Goal: Task Accomplishment & Management: Complete application form

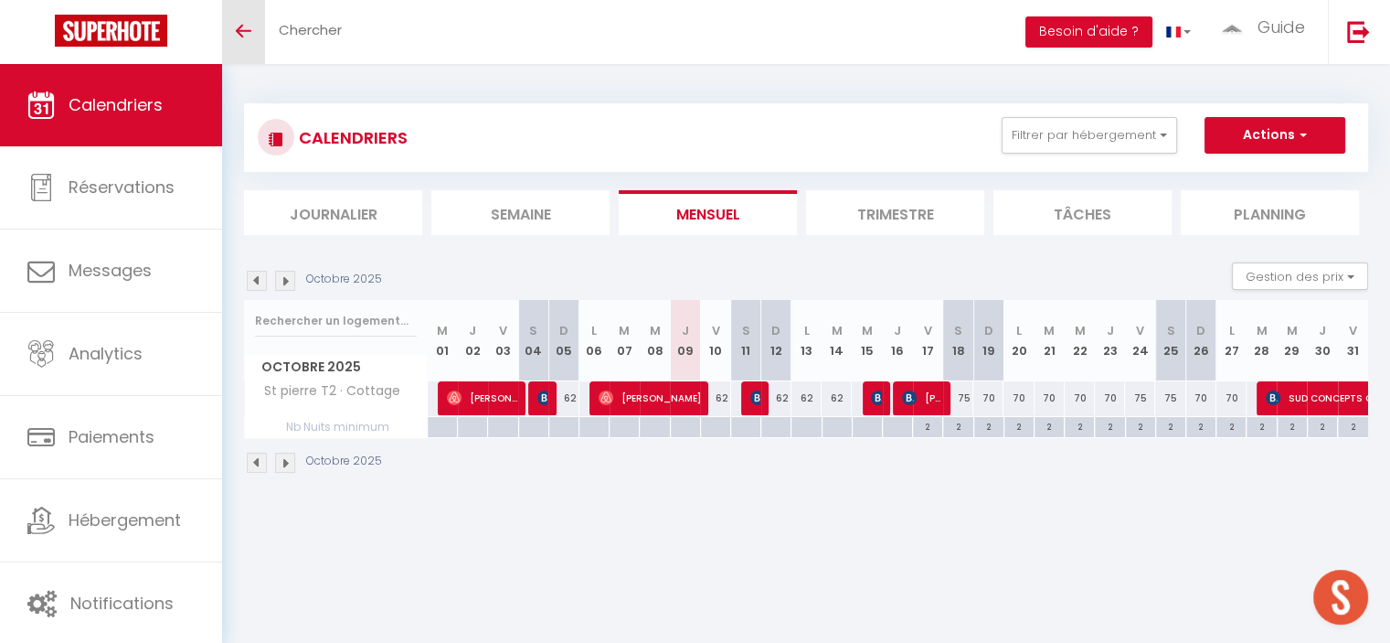
click at [244, 42] on link "Toggle menubar" at bounding box center [243, 32] width 43 height 64
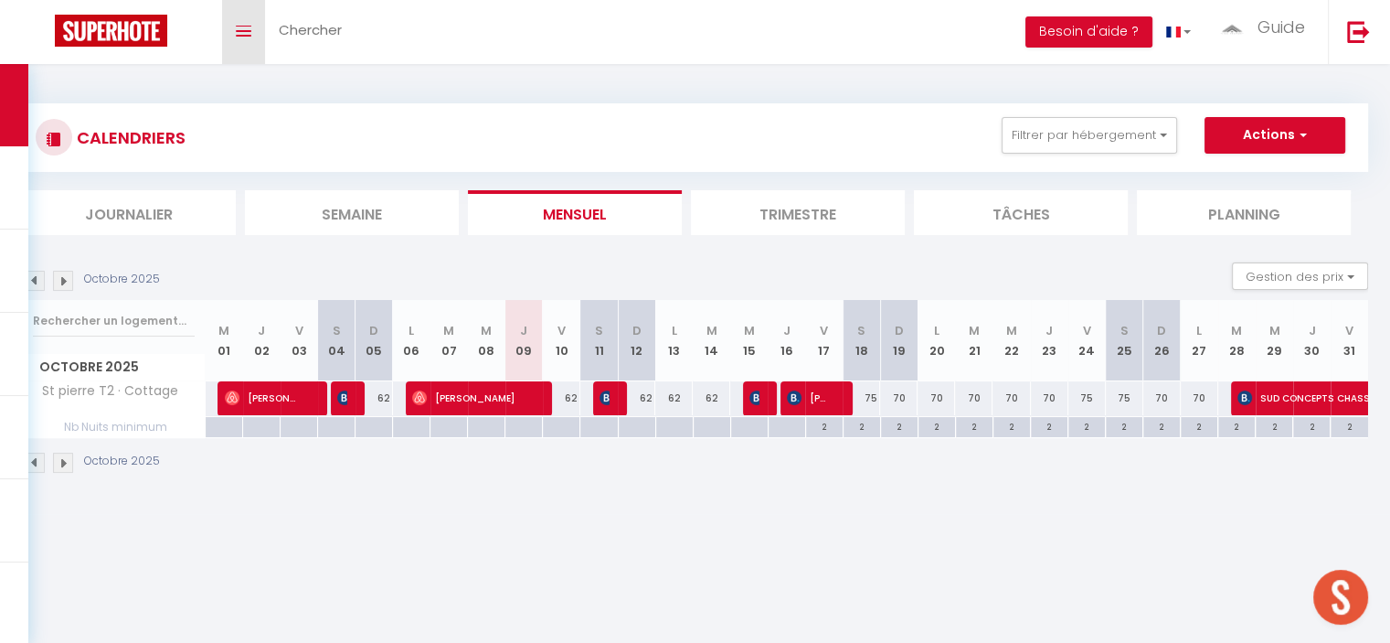
click at [244, 42] on link "Toggle menubar" at bounding box center [243, 32] width 43 height 64
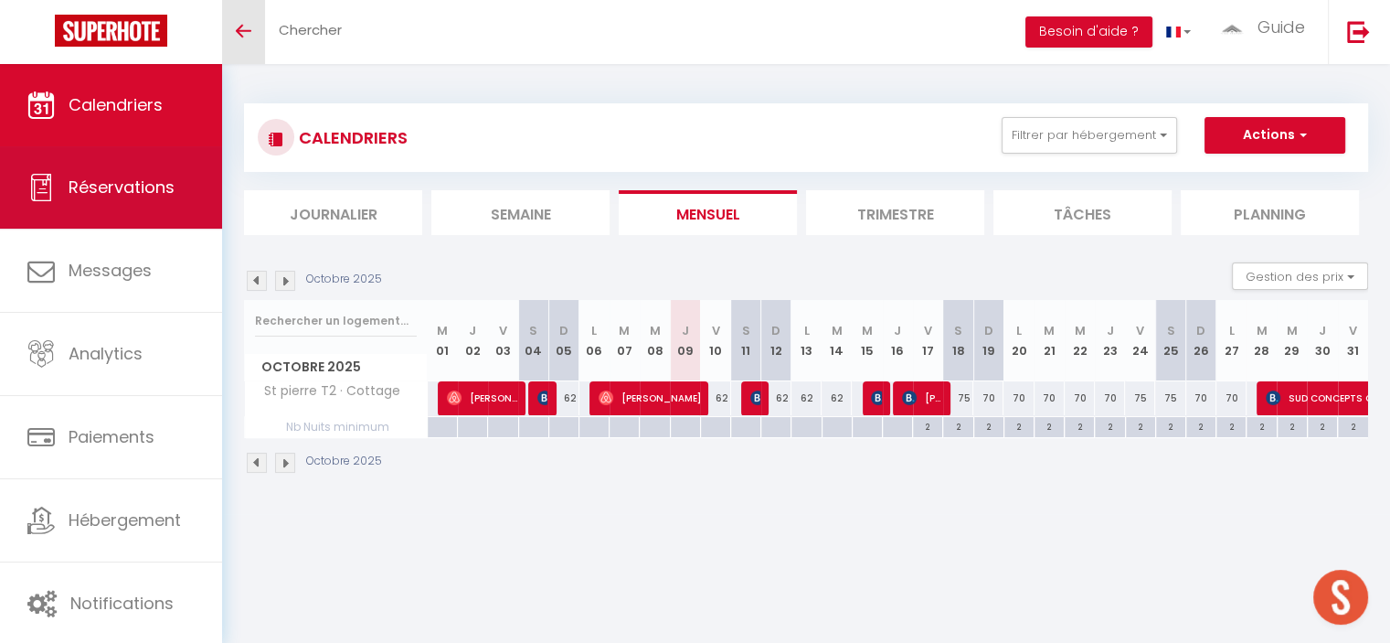
click at [158, 212] on link "Réservations" at bounding box center [111, 187] width 222 height 82
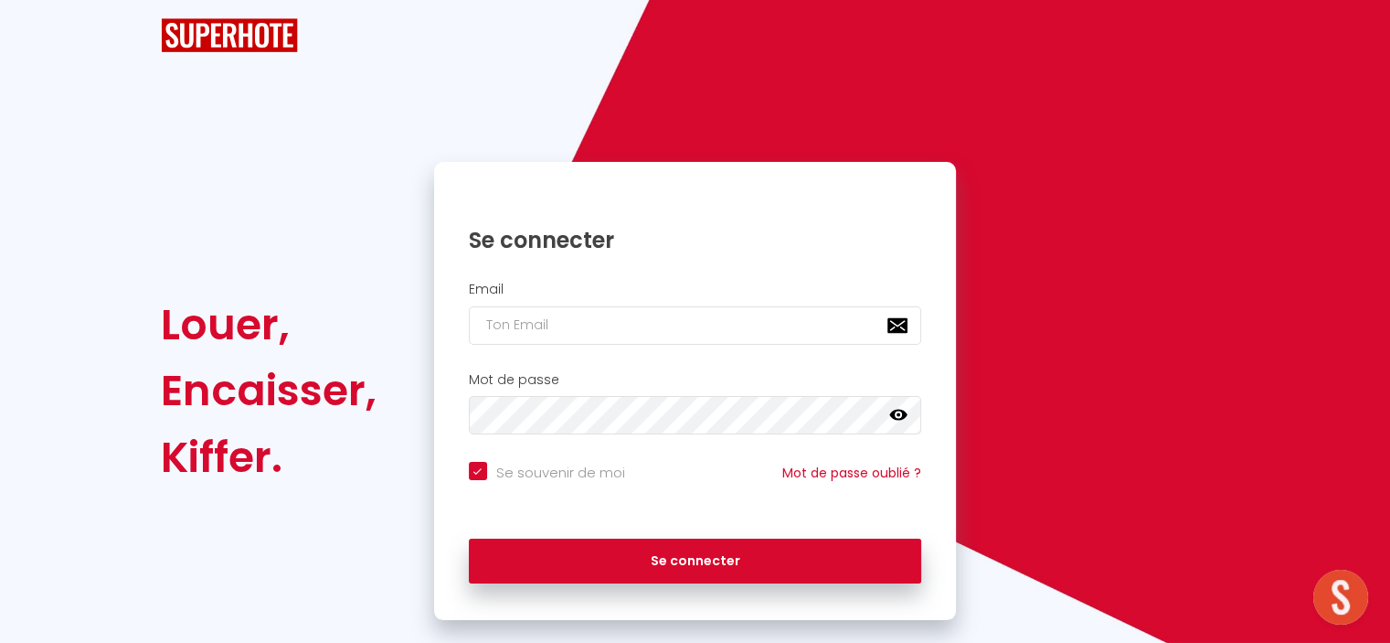
checkbox input "true"
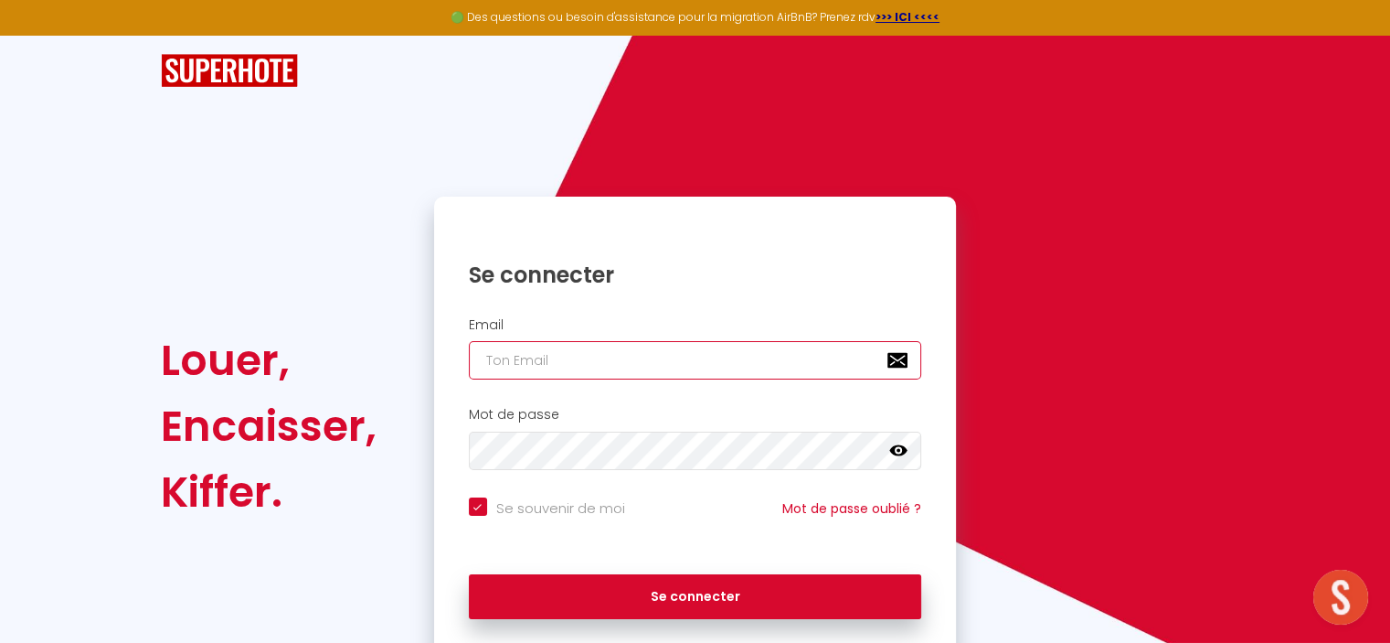
type input "info@guideproperty.fr"
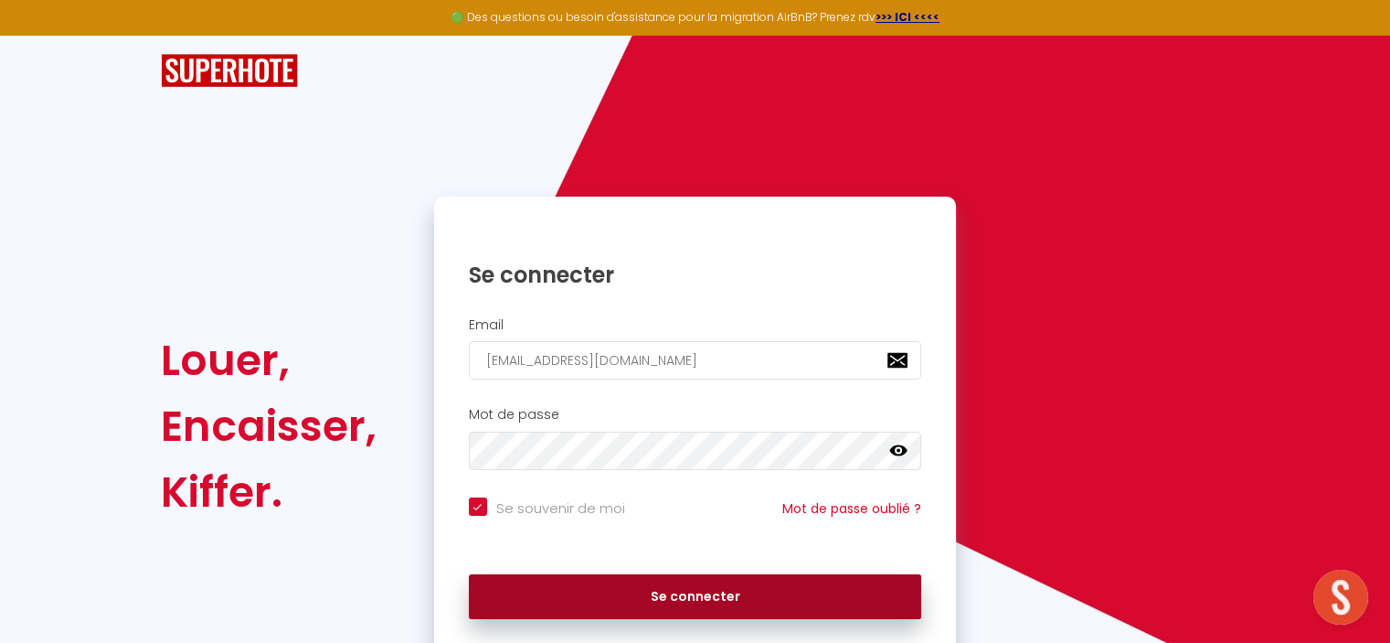
click at [564, 606] on button "Se connecter" at bounding box center [695, 597] width 453 height 46
checkbox input "true"
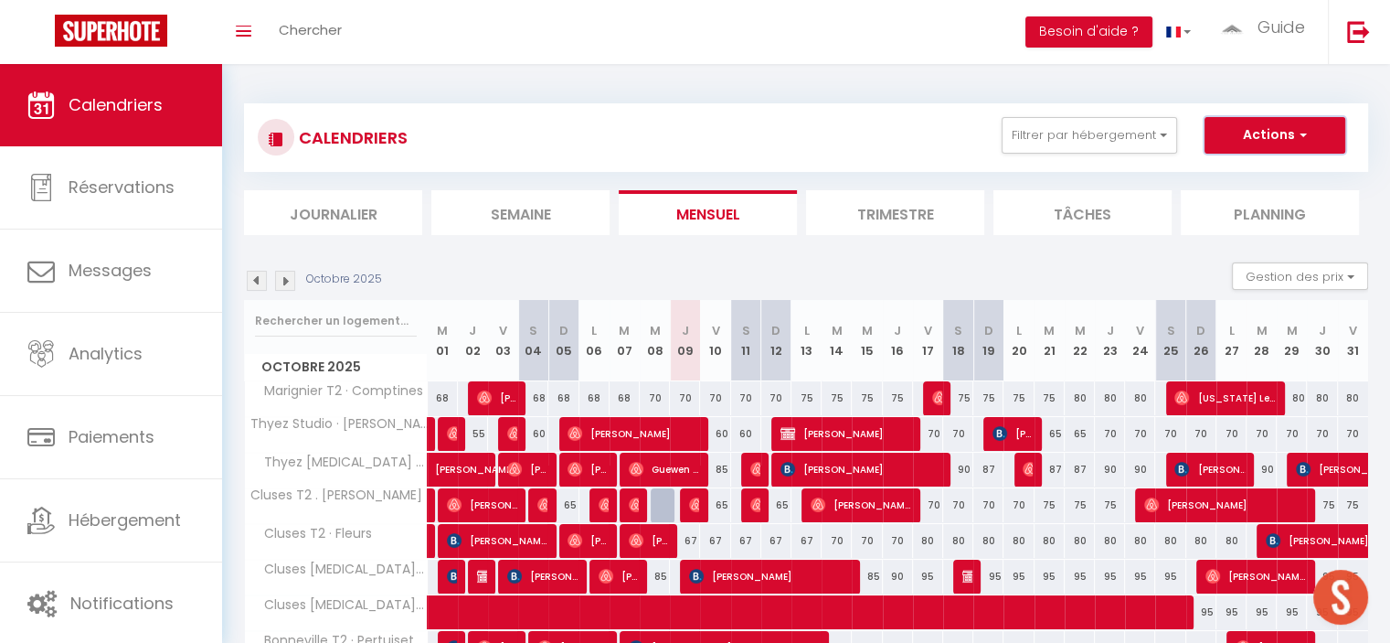
click at [1310, 134] on button "Actions" at bounding box center [1275, 135] width 141 height 37
click at [1245, 171] on link "Nouvelle réservation" at bounding box center [1255, 177] width 159 height 27
select select
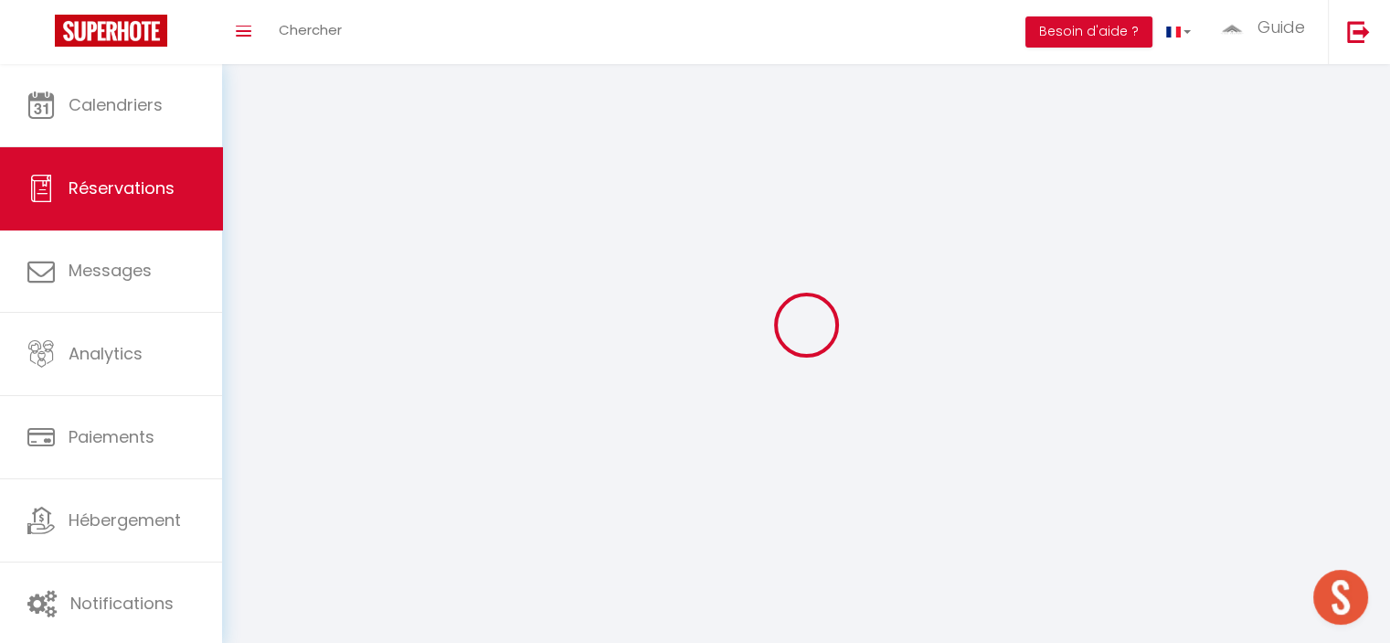
select select
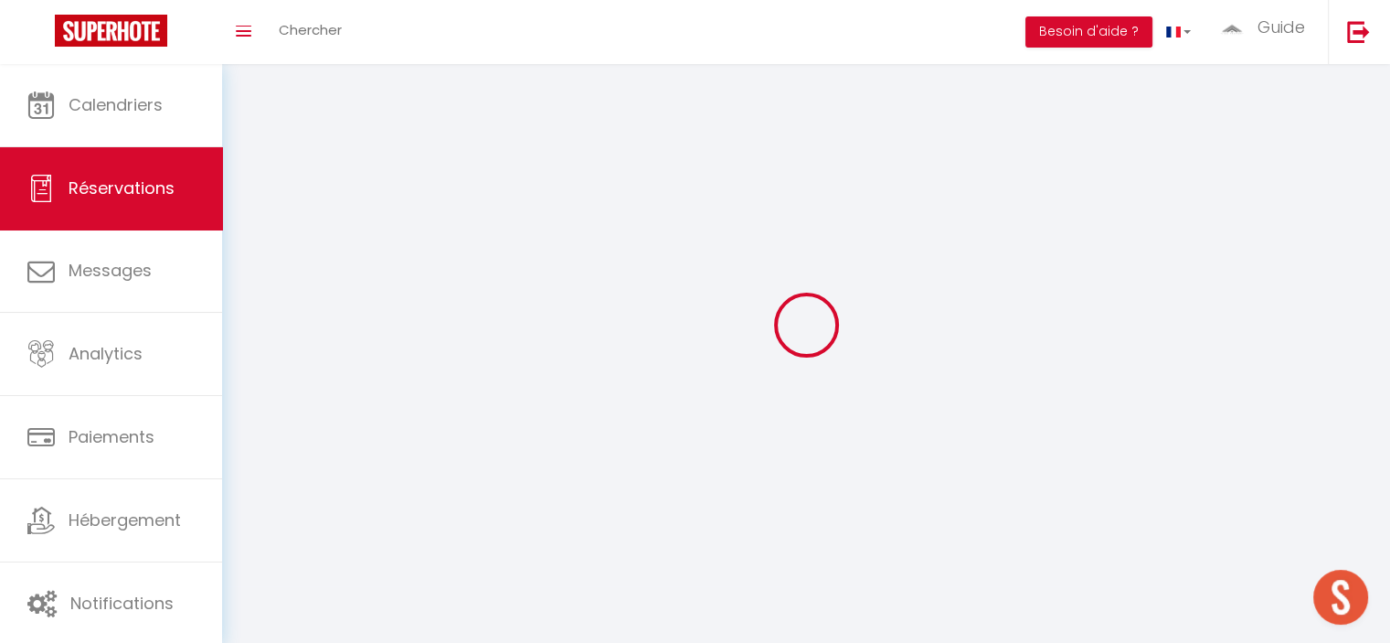
select select
checkbox input "false"
select select
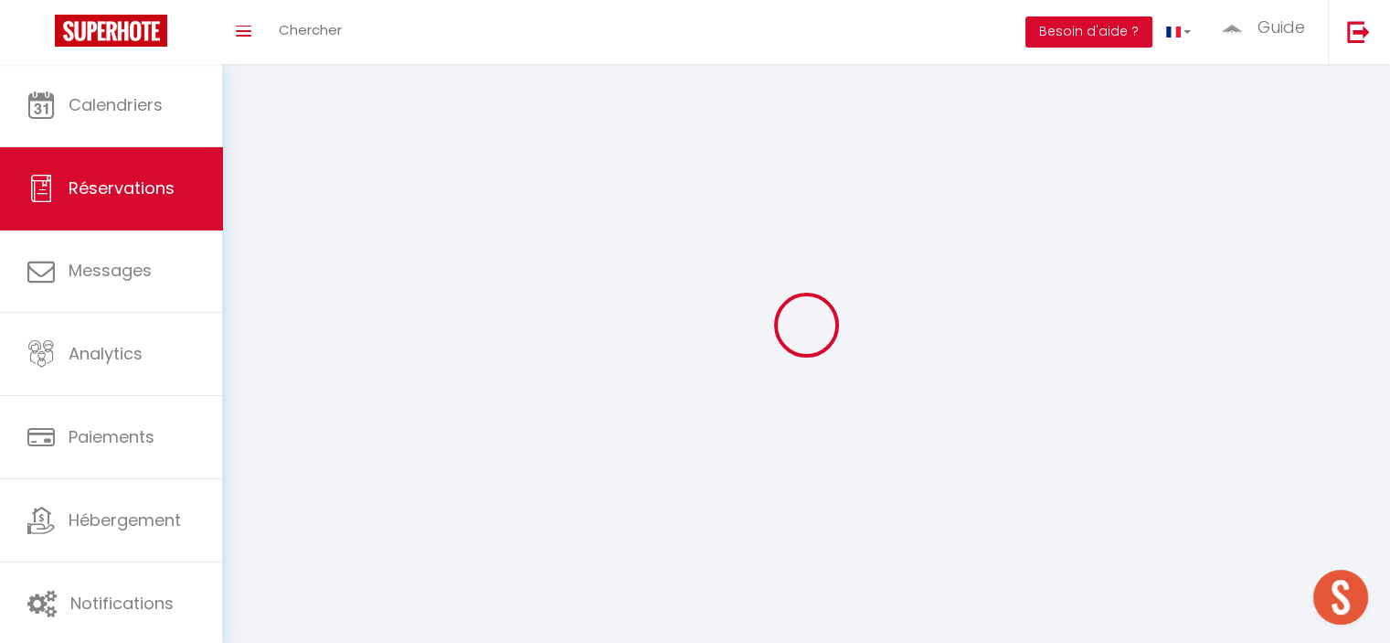
select select
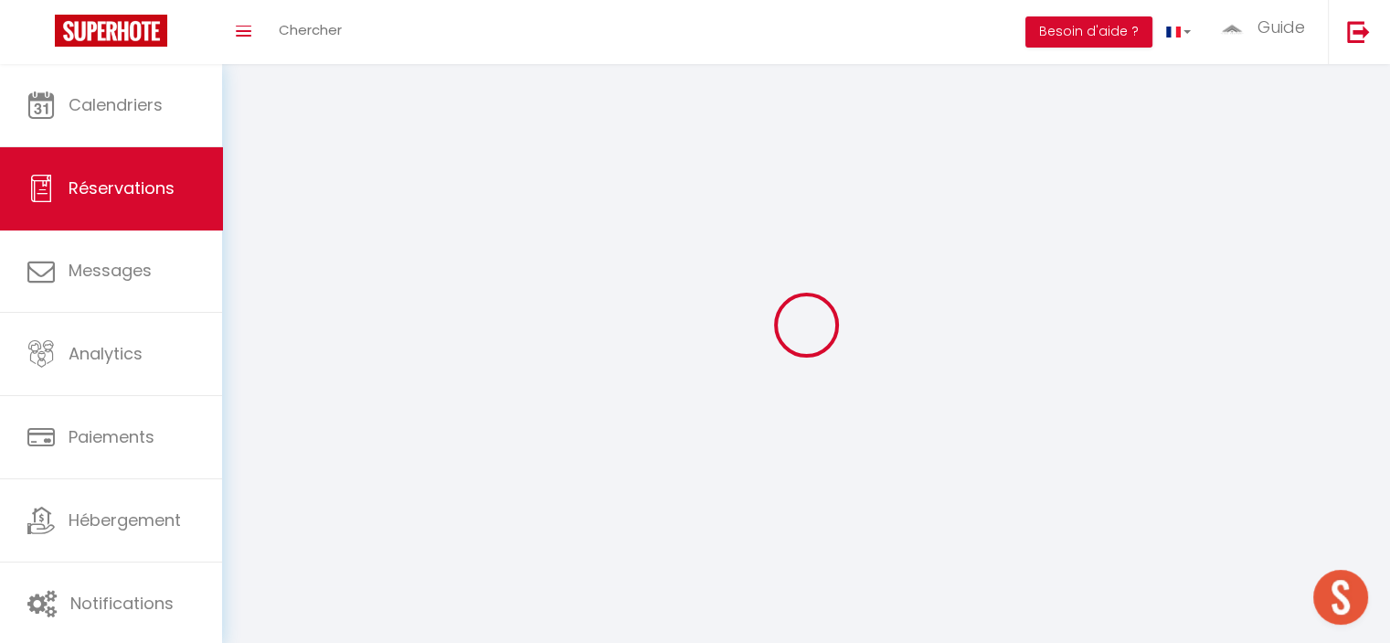
checkbox input "false"
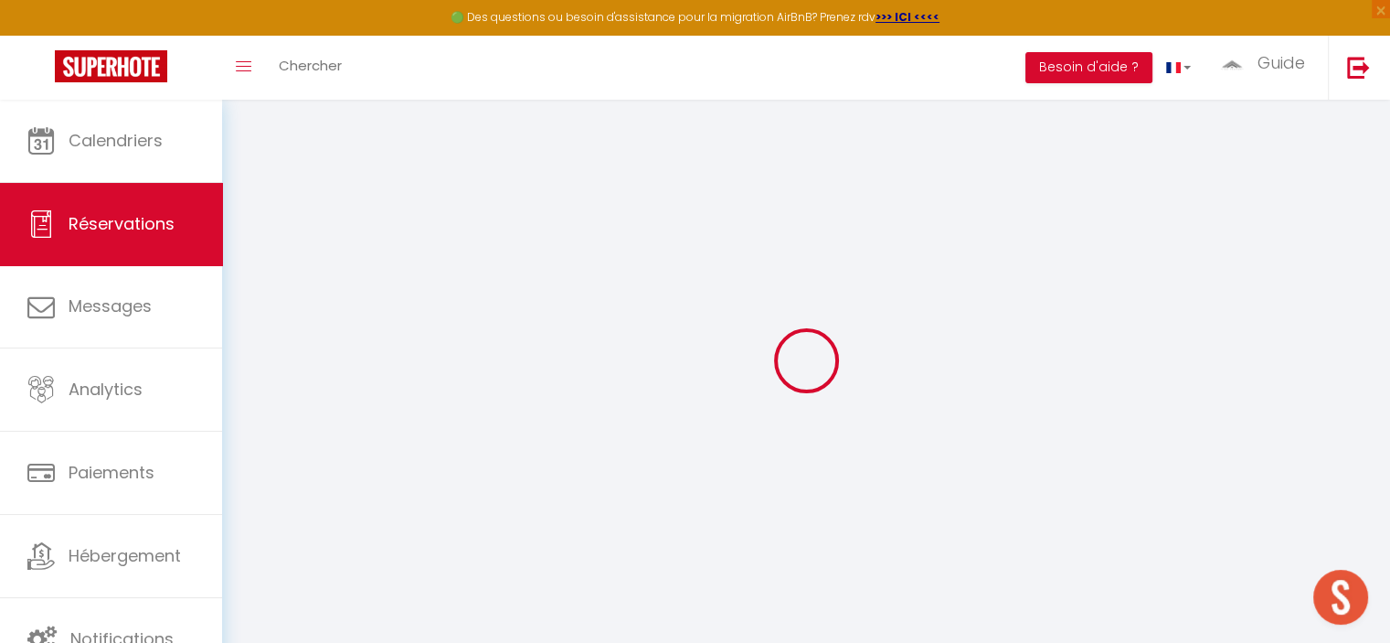
select select
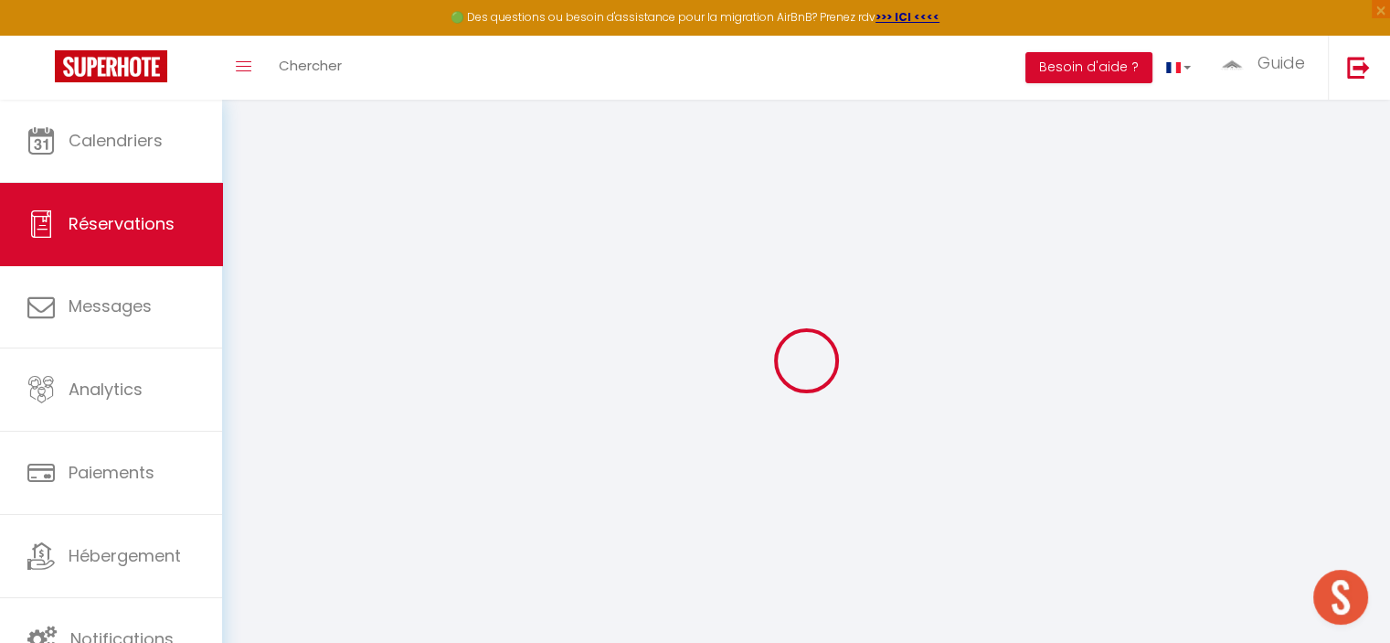
select select
checkbox input "false"
select select
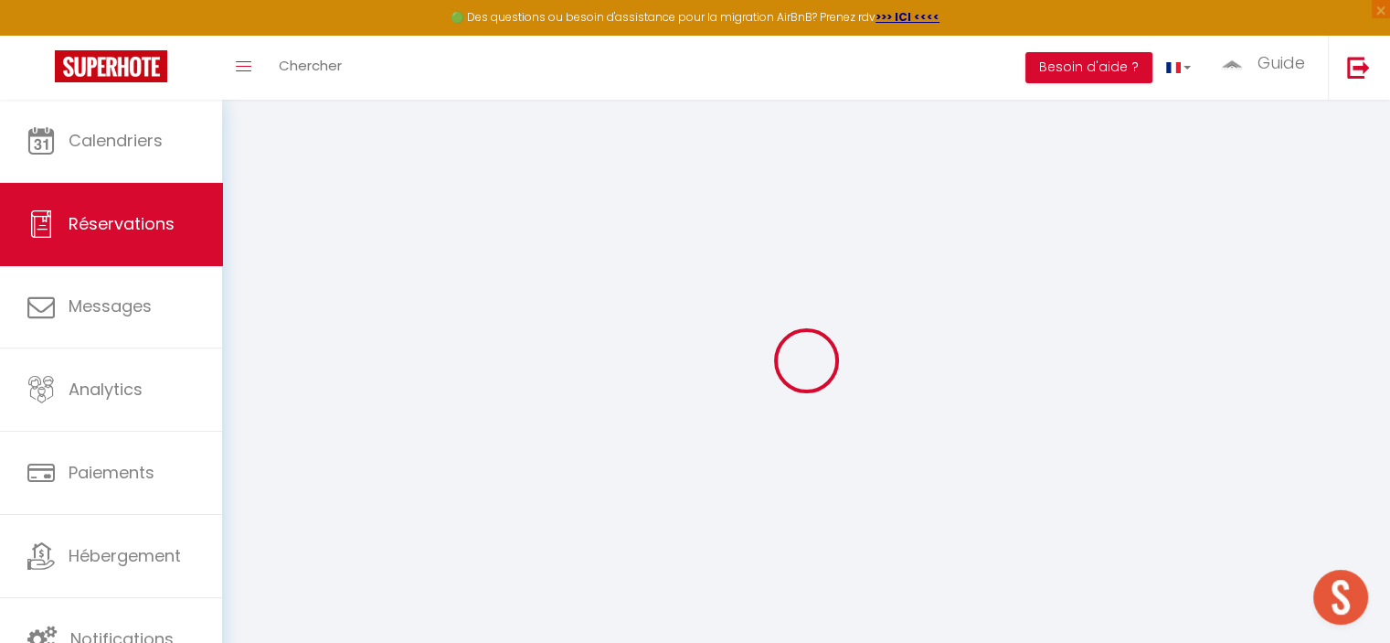
select select
checkbox input "false"
select select
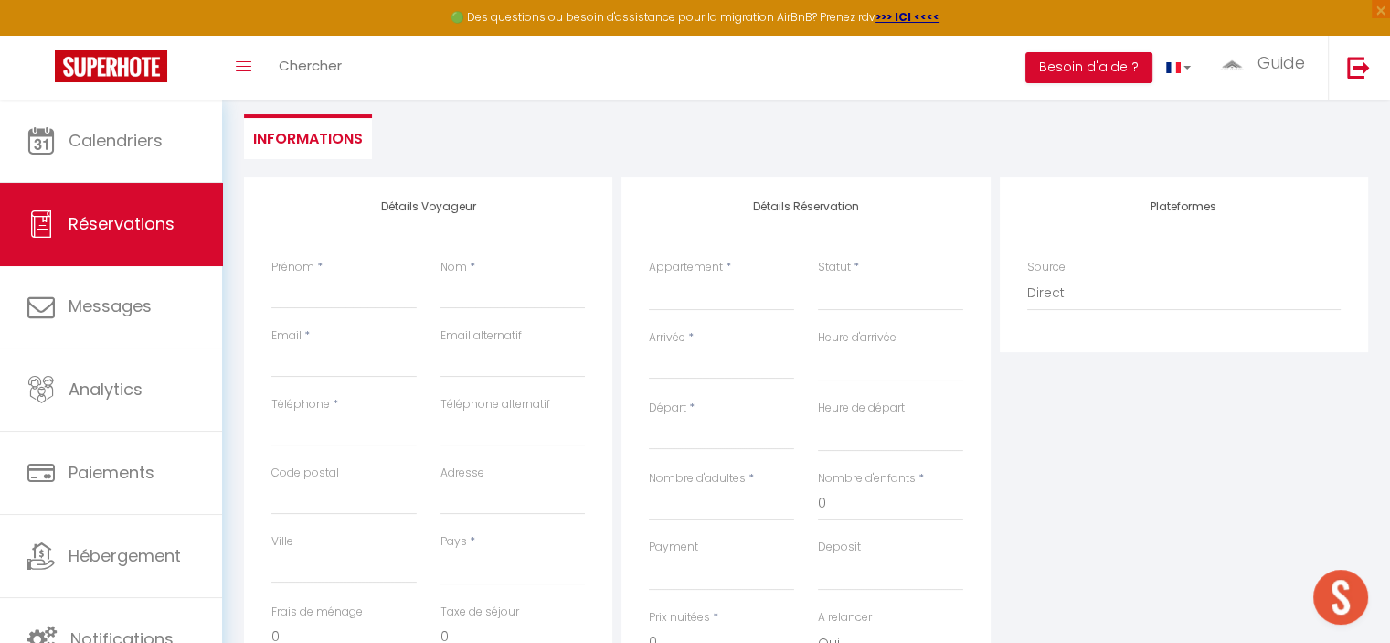
scroll to position [183, 0]
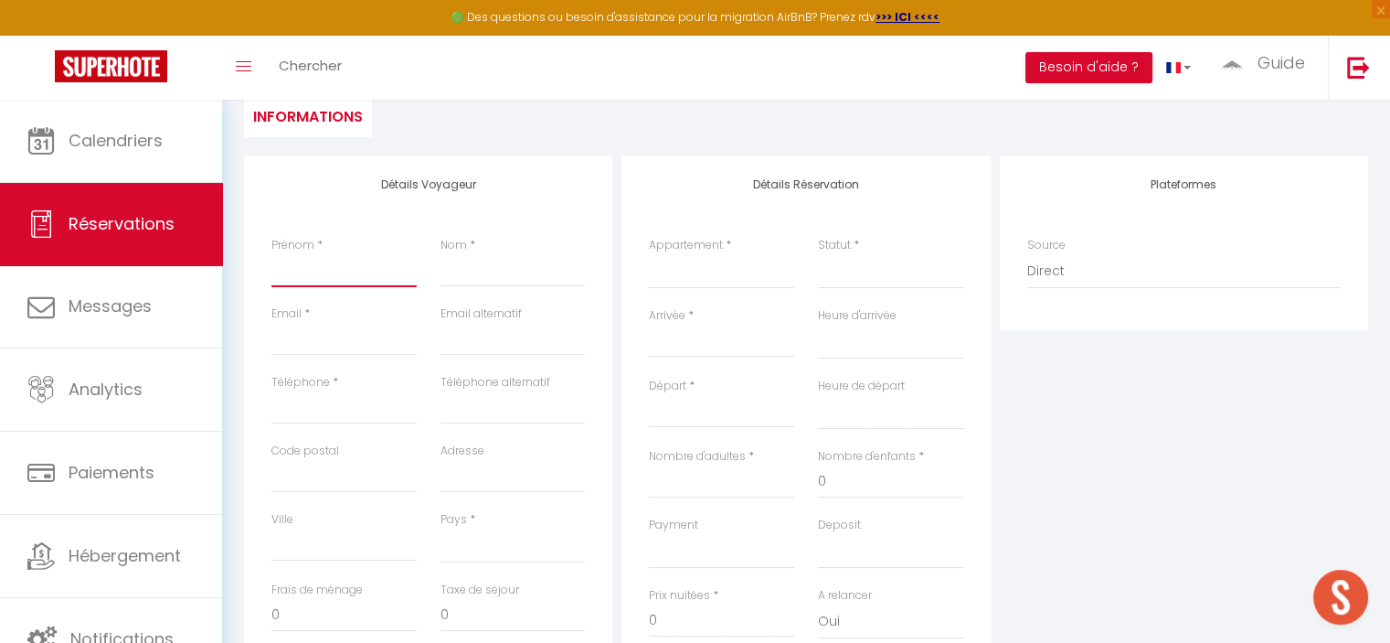
click at [400, 278] on input "Prénom" at bounding box center [343, 270] width 145 height 33
type input "M"
select select
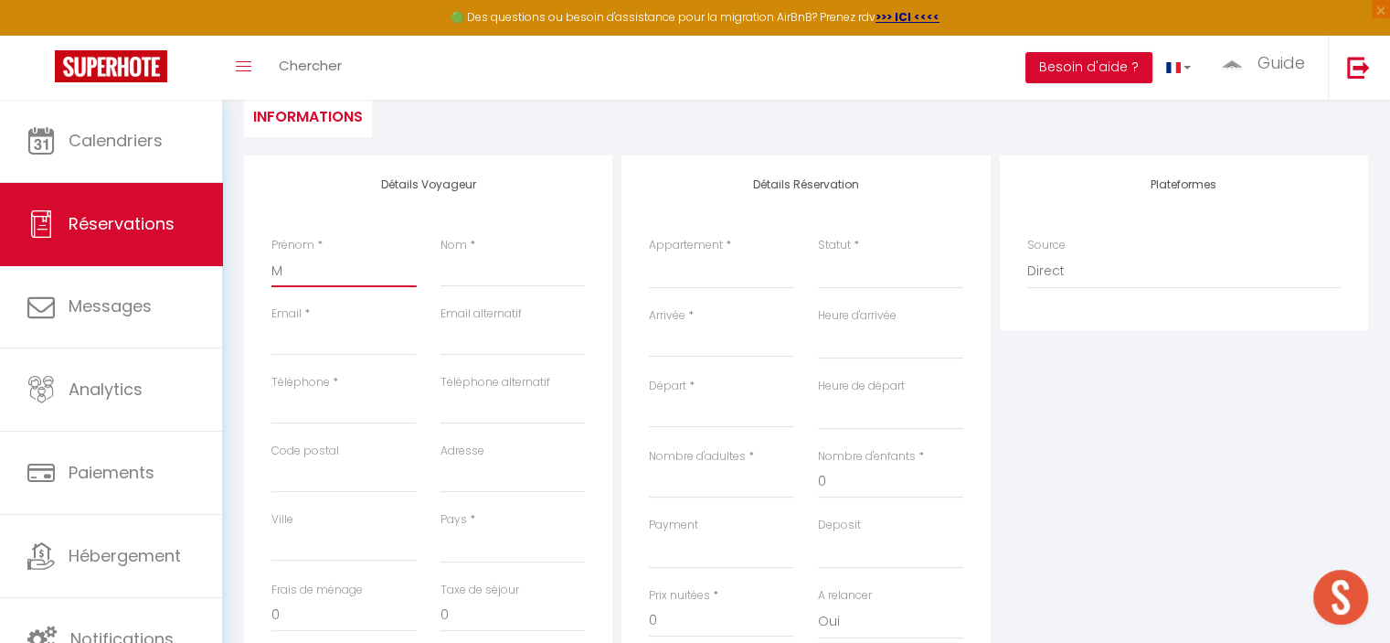
select select
checkbox input "false"
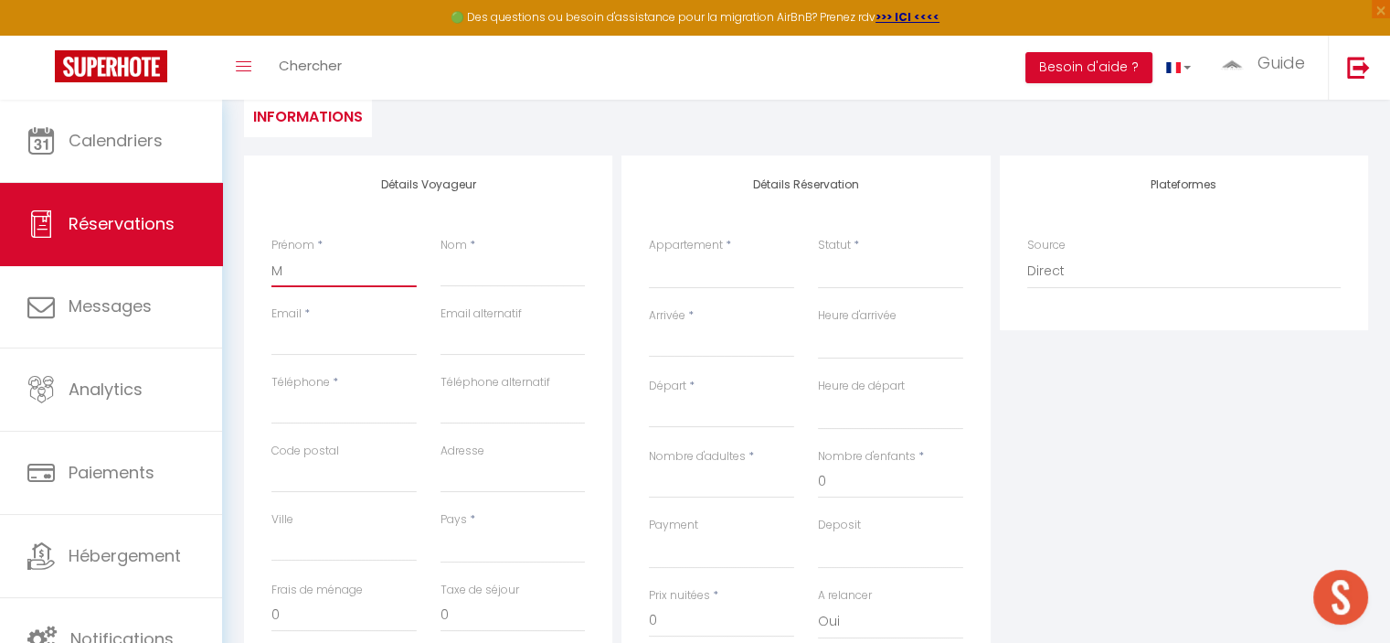
type input "Ma"
select select
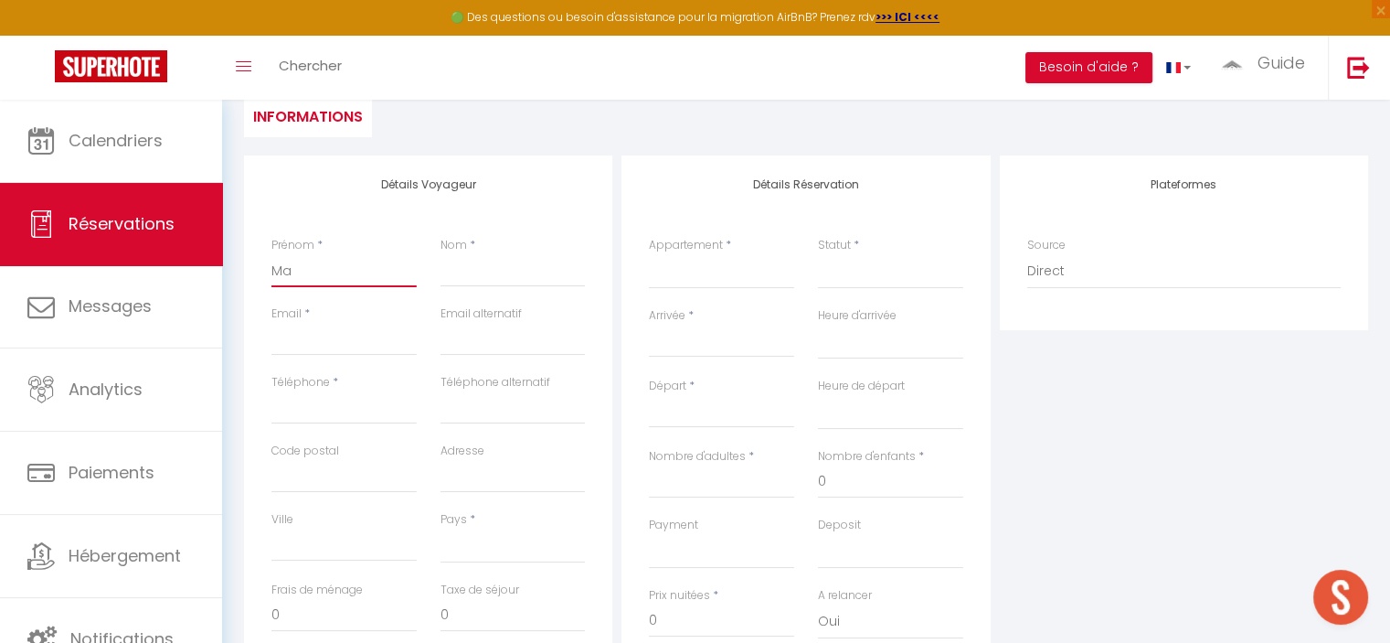
select select
checkbox input "false"
type input "Man"
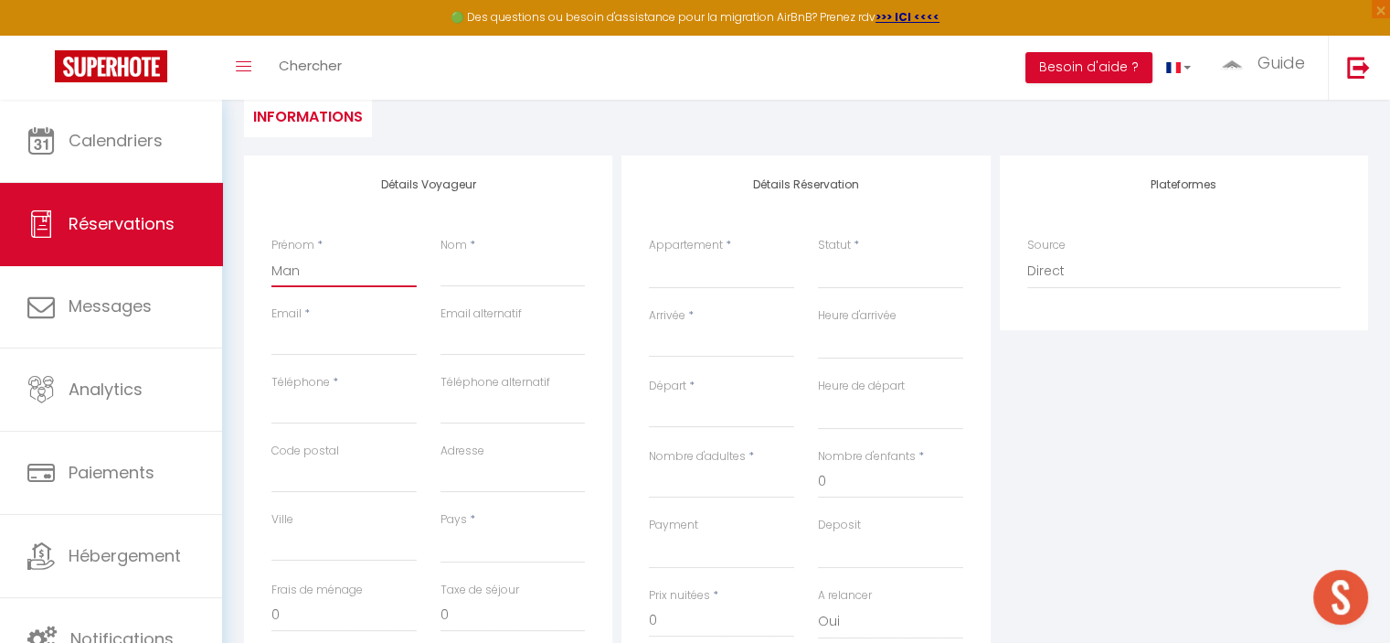
select select
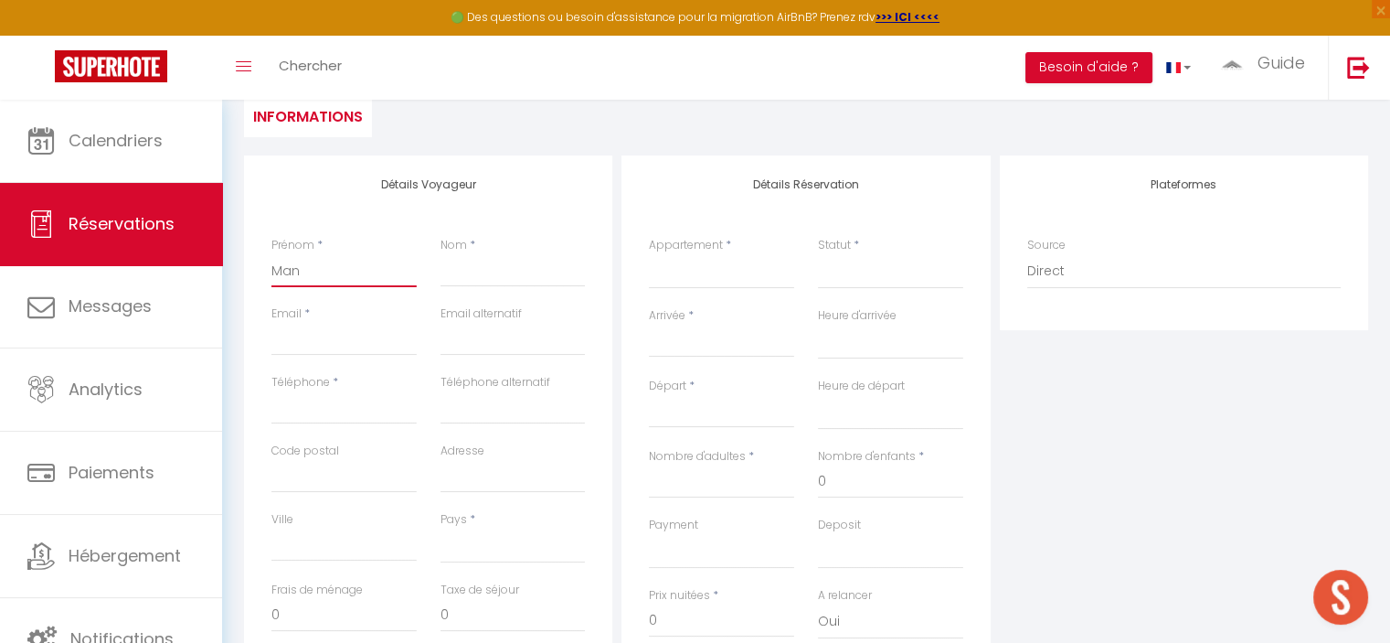
select select
checkbox input "false"
type input "Manu"
select select
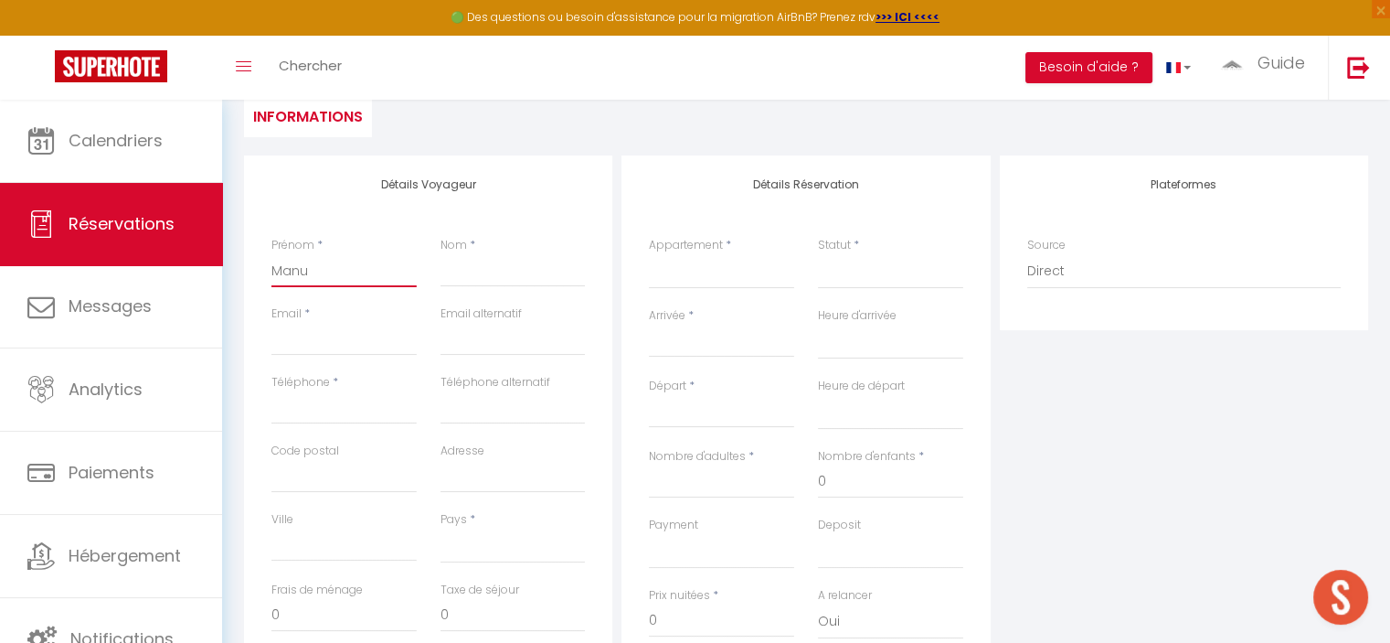
select select
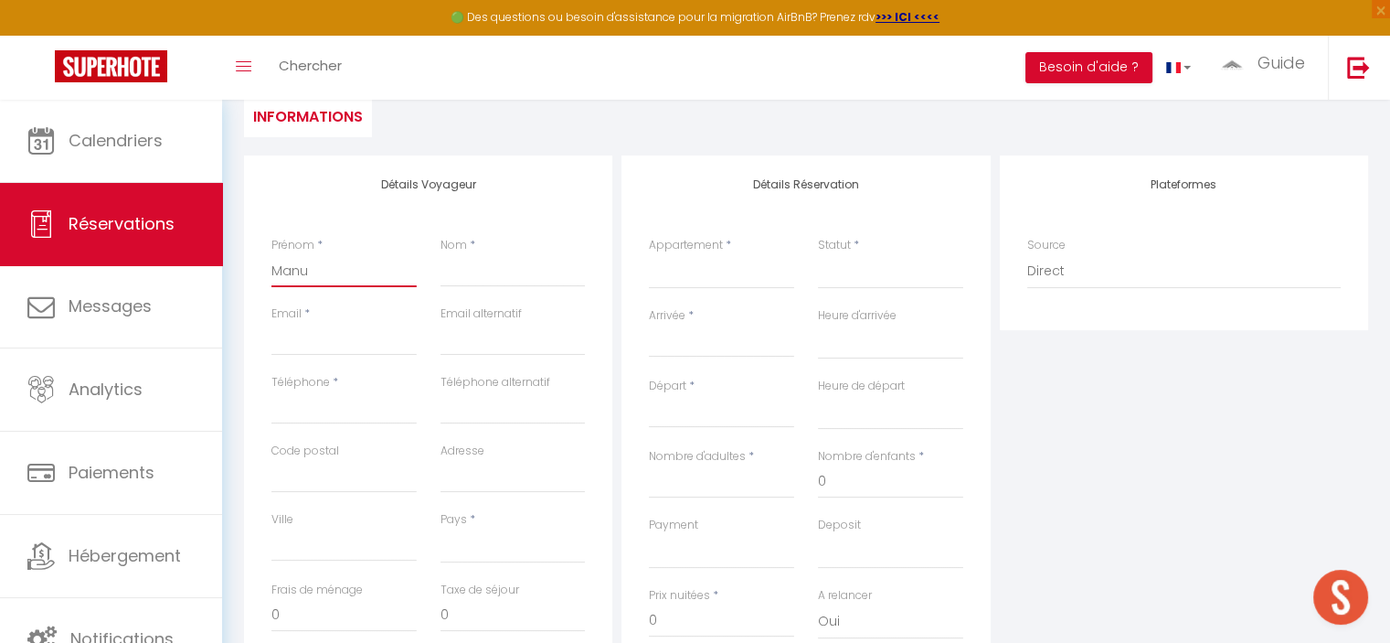
select select
checkbox input "false"
type input "Manue"
select select
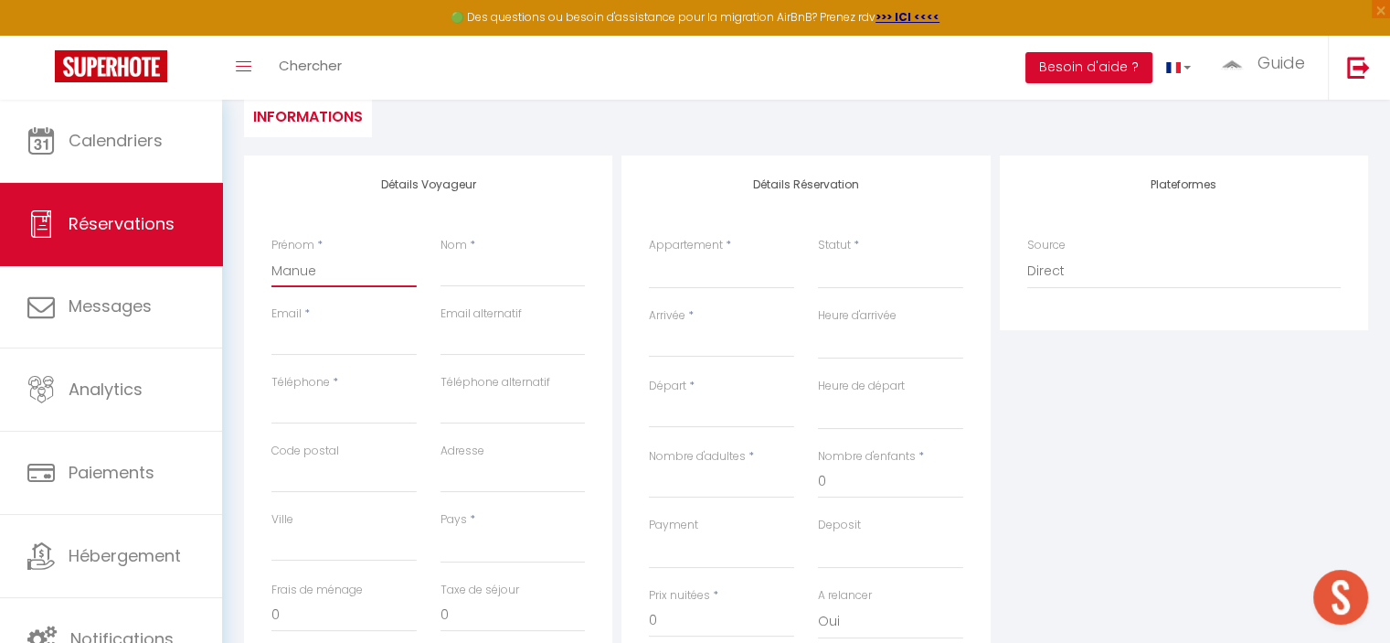
select select
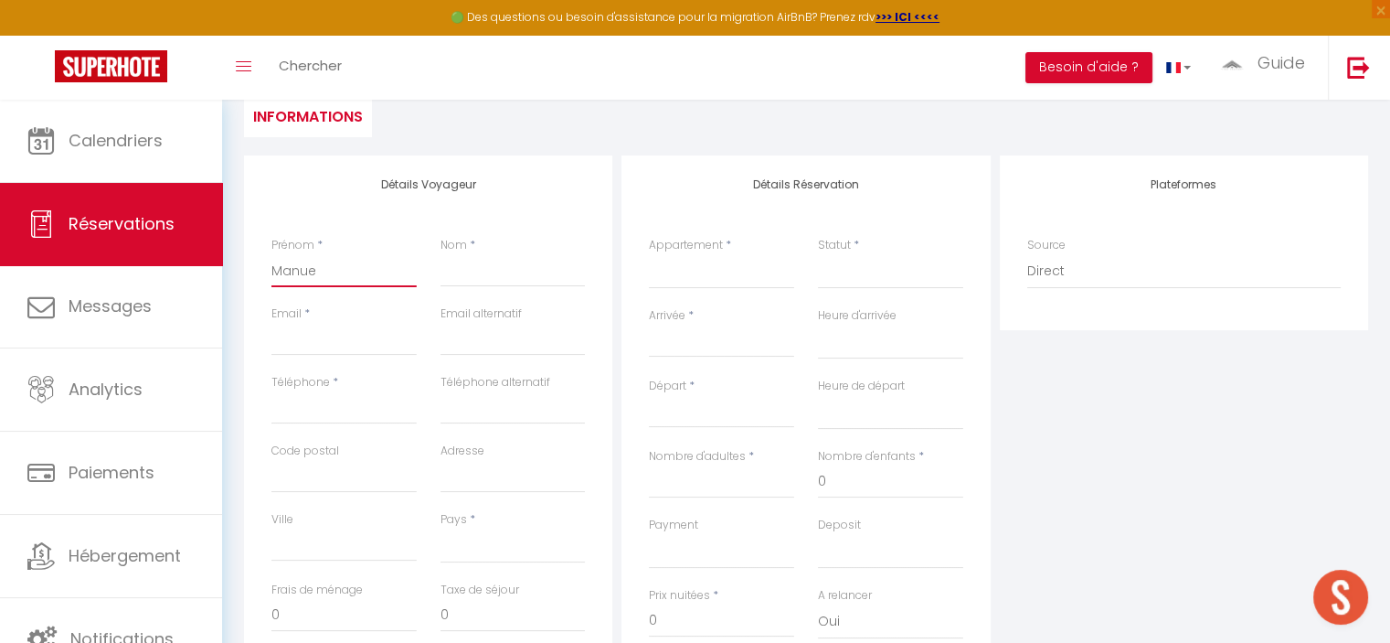
checkbox input "false"
type input "Manuel"
select select
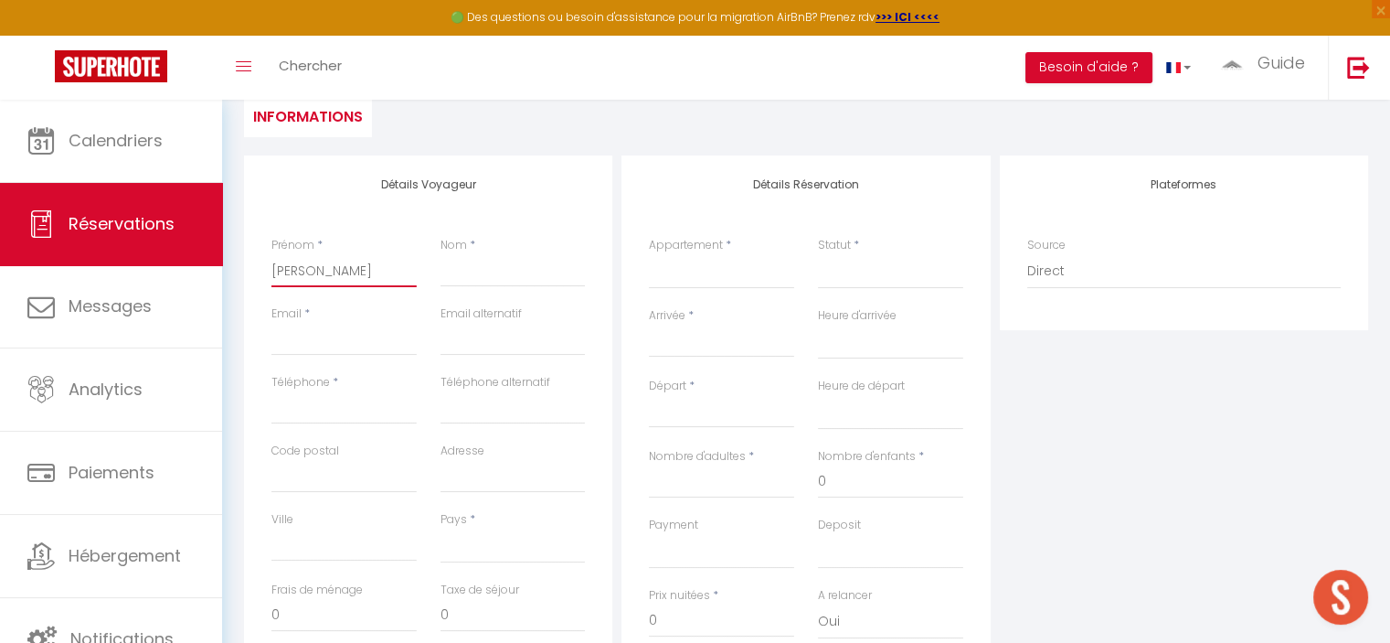
select select
checkbox input "false"
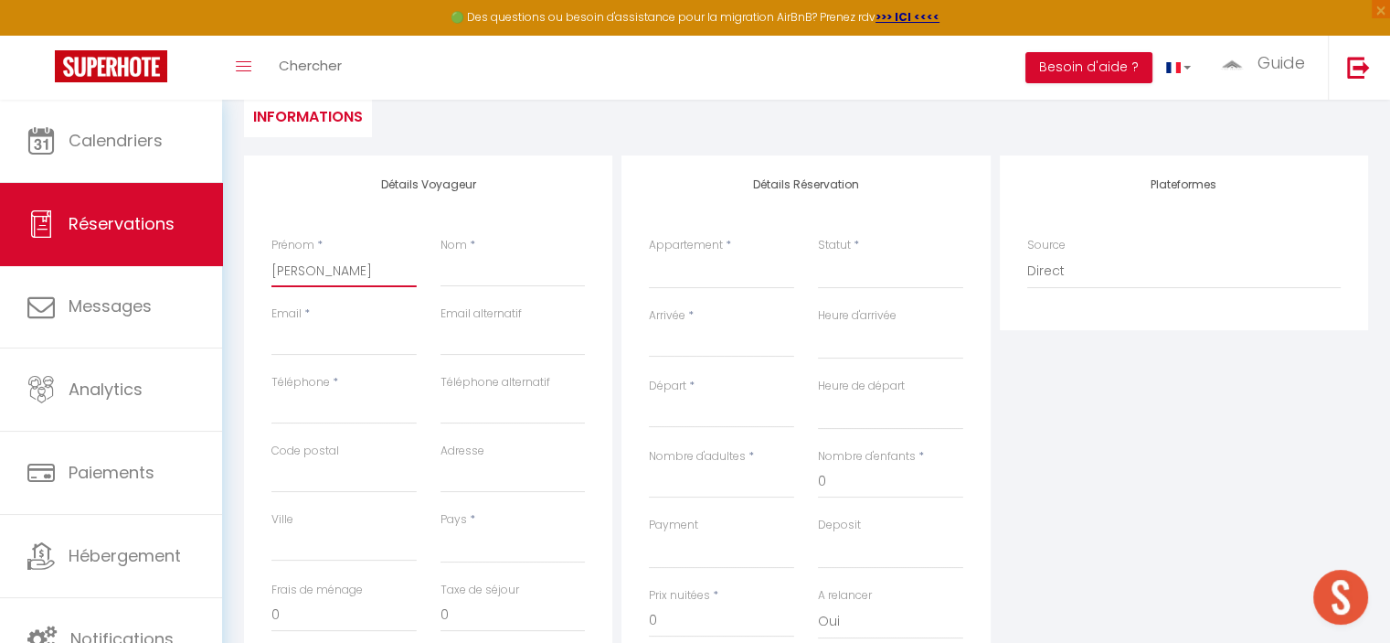
type input "Manuell"
select select
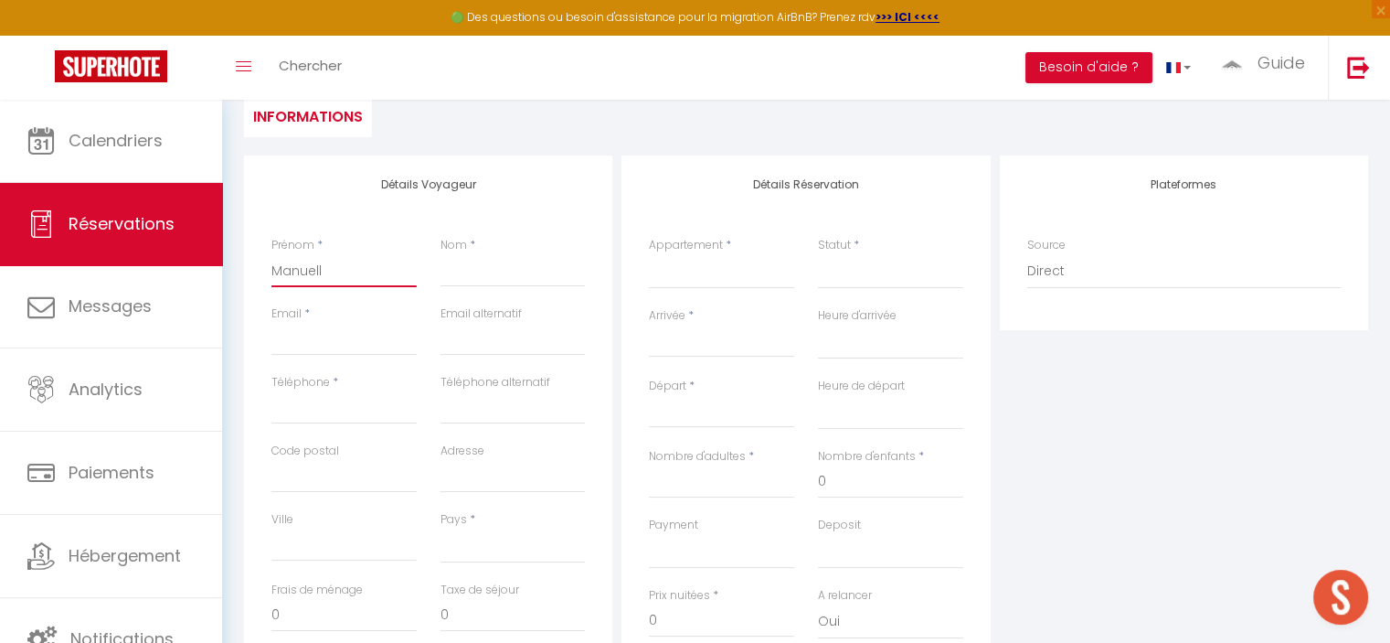
select select
checkbox input "false"
type input "Manuella"
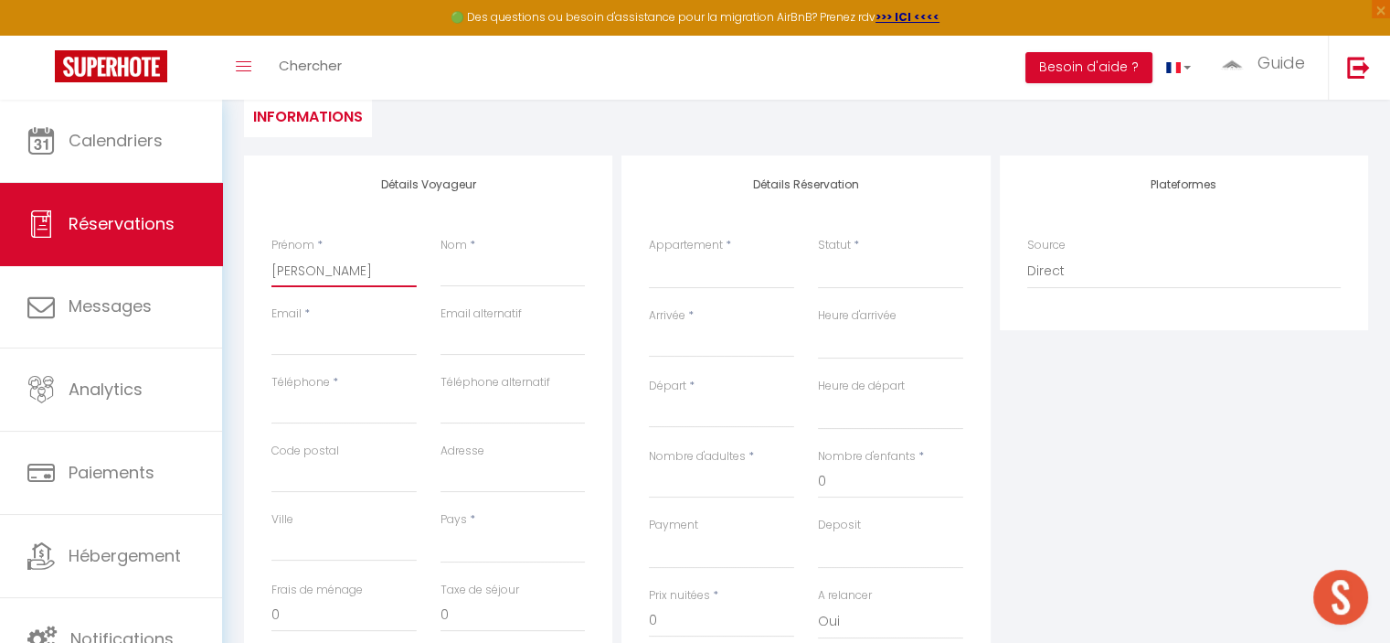
select select
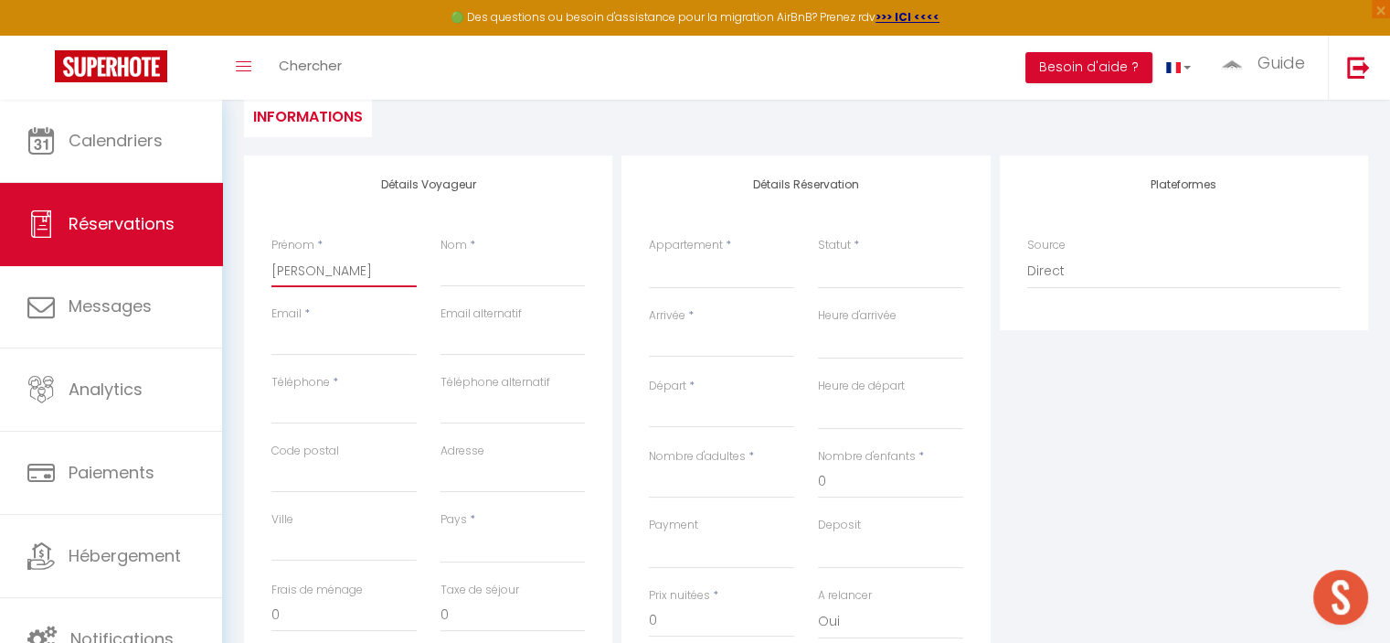
select select
checkbox input "false"
type input "Manuella"
select select
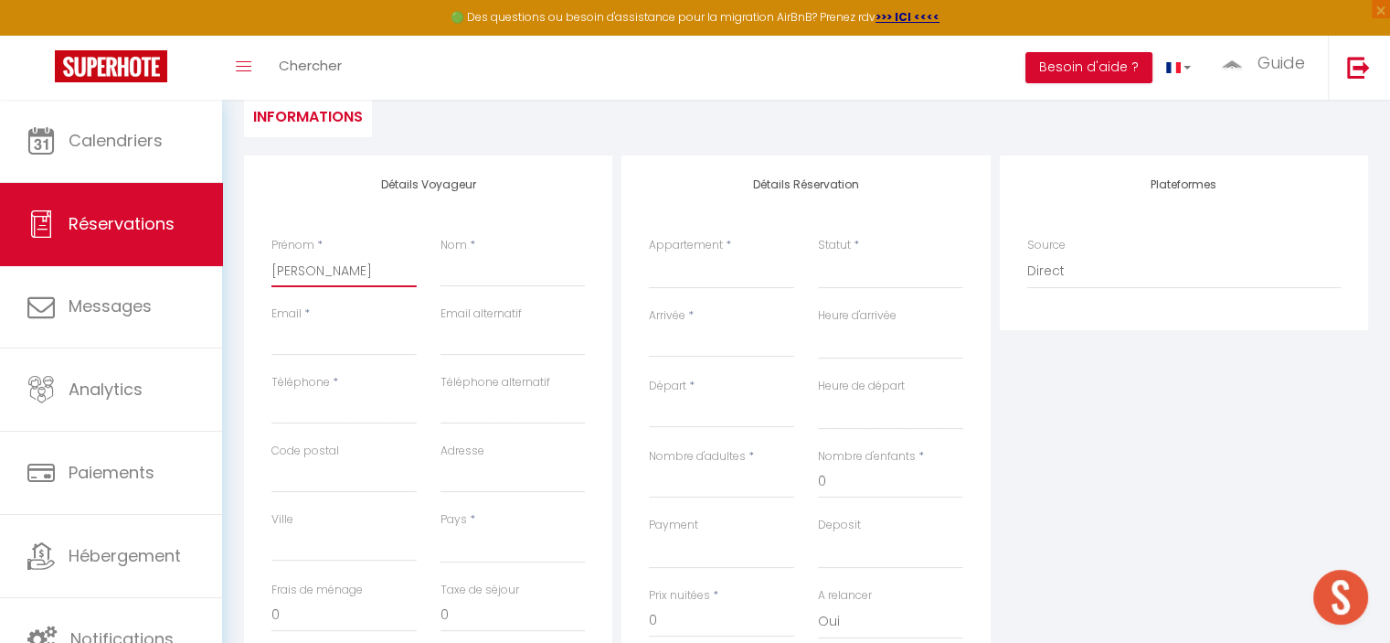
select select
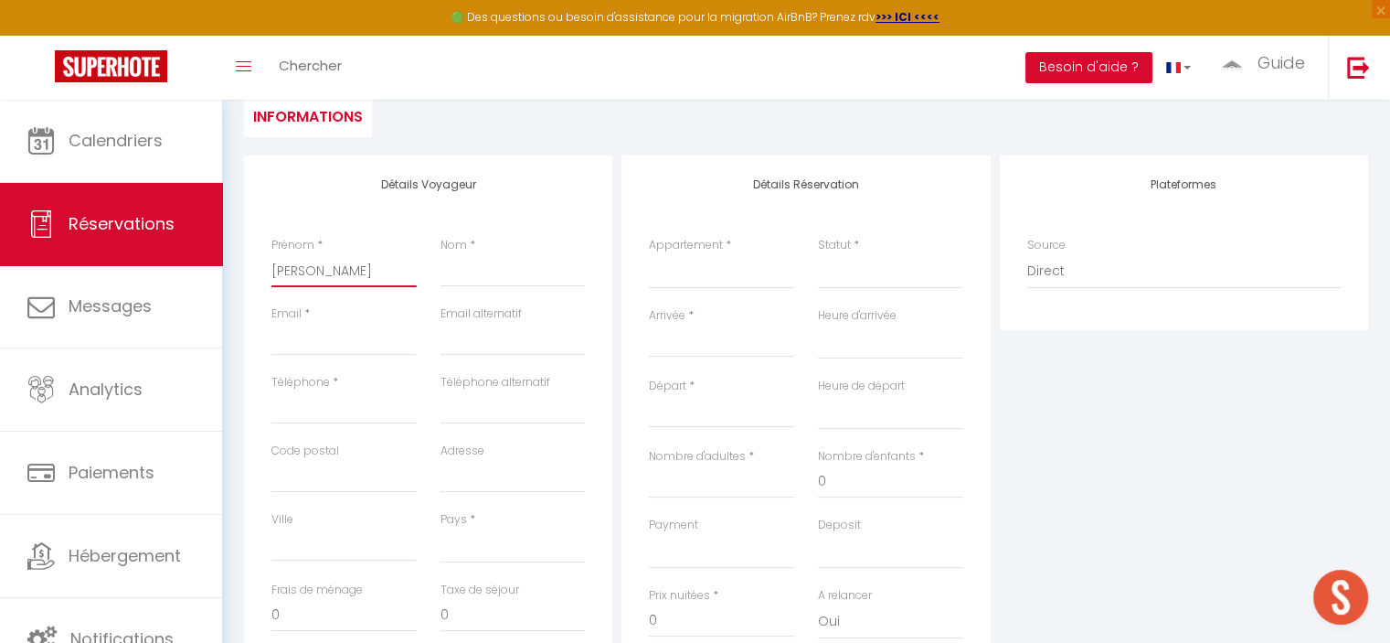
select select
checkbox input "false"
type input "Manuella A"
select select
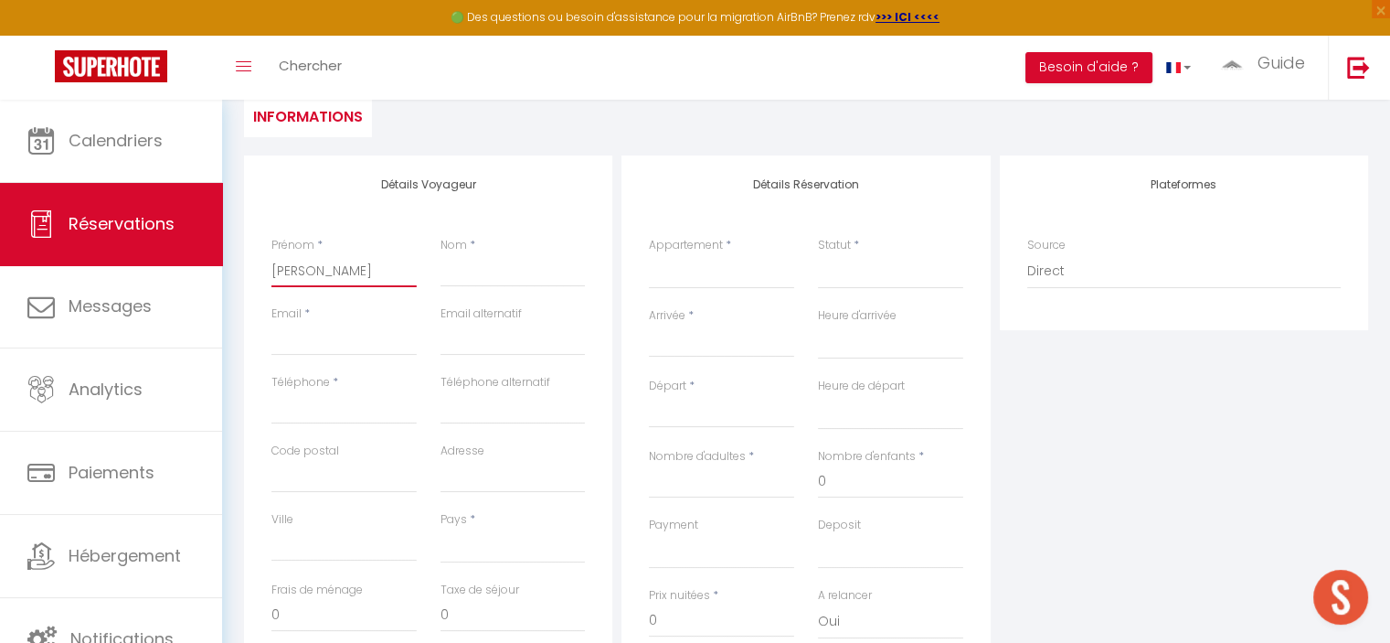
select select
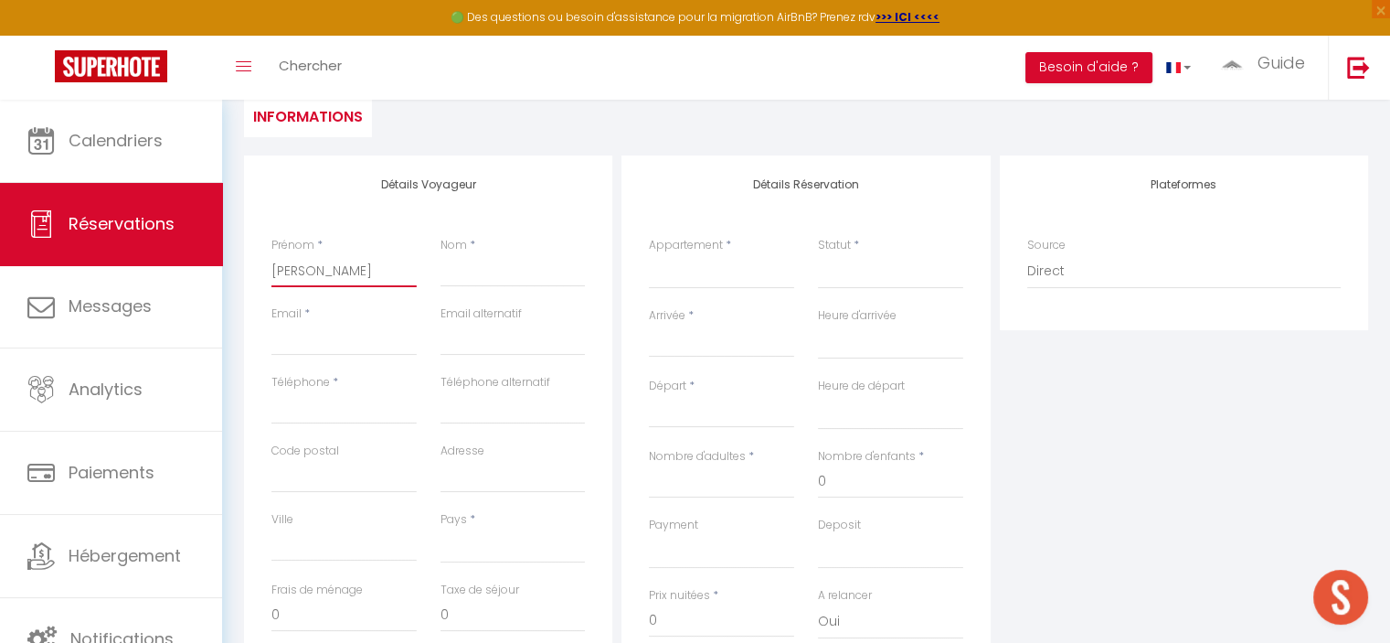
checkbox input "false"
type input "Manuella An"
select select
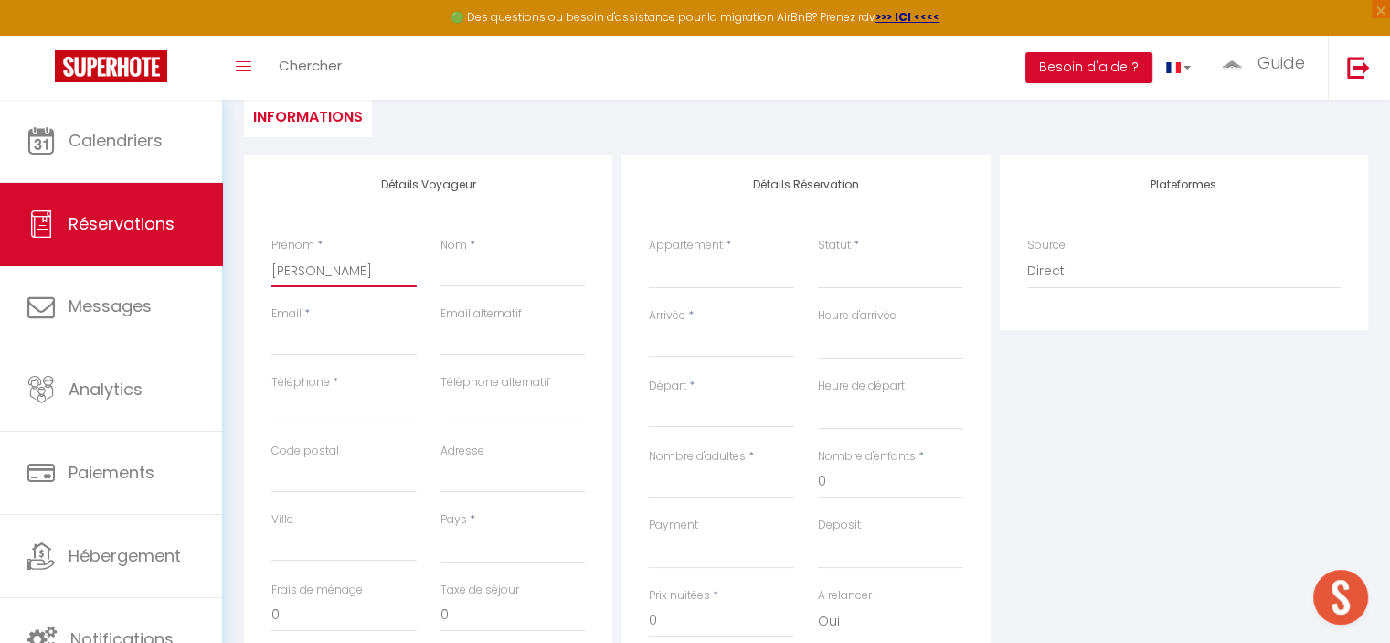
select select
checkbox input "false"
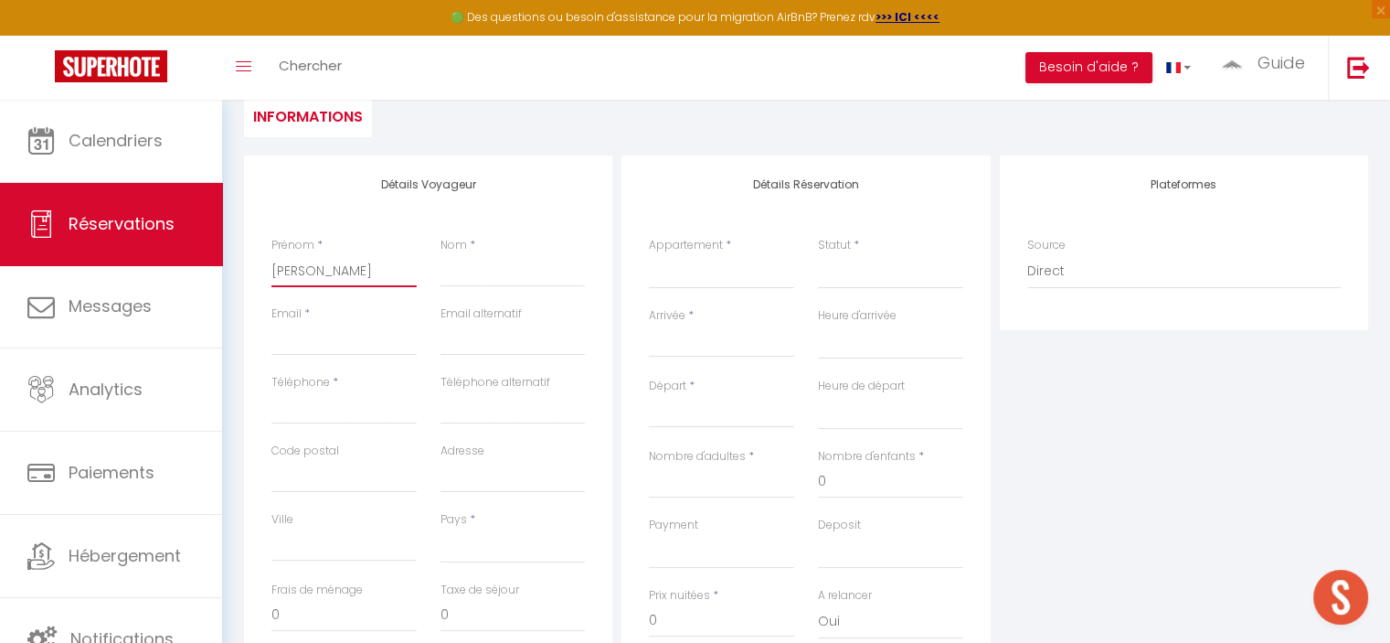
type input "Manuella Ant"
select select
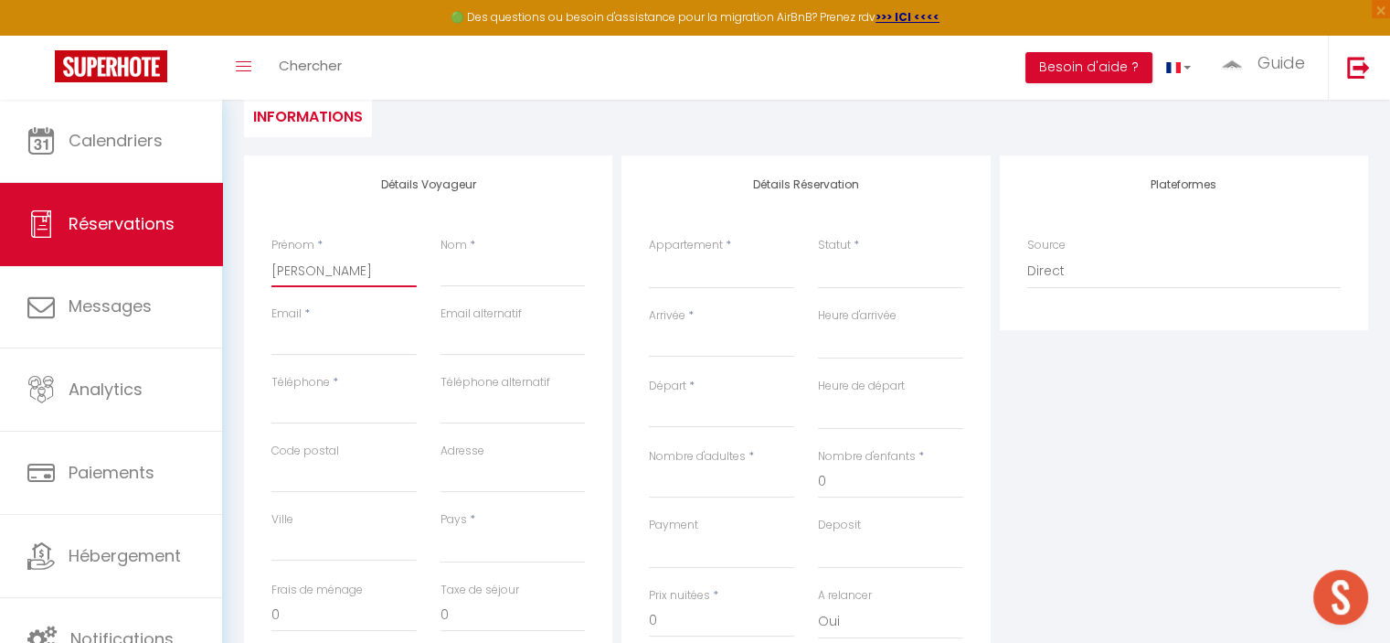
select select
checkbox input "false"
type input "Manuella Anth"
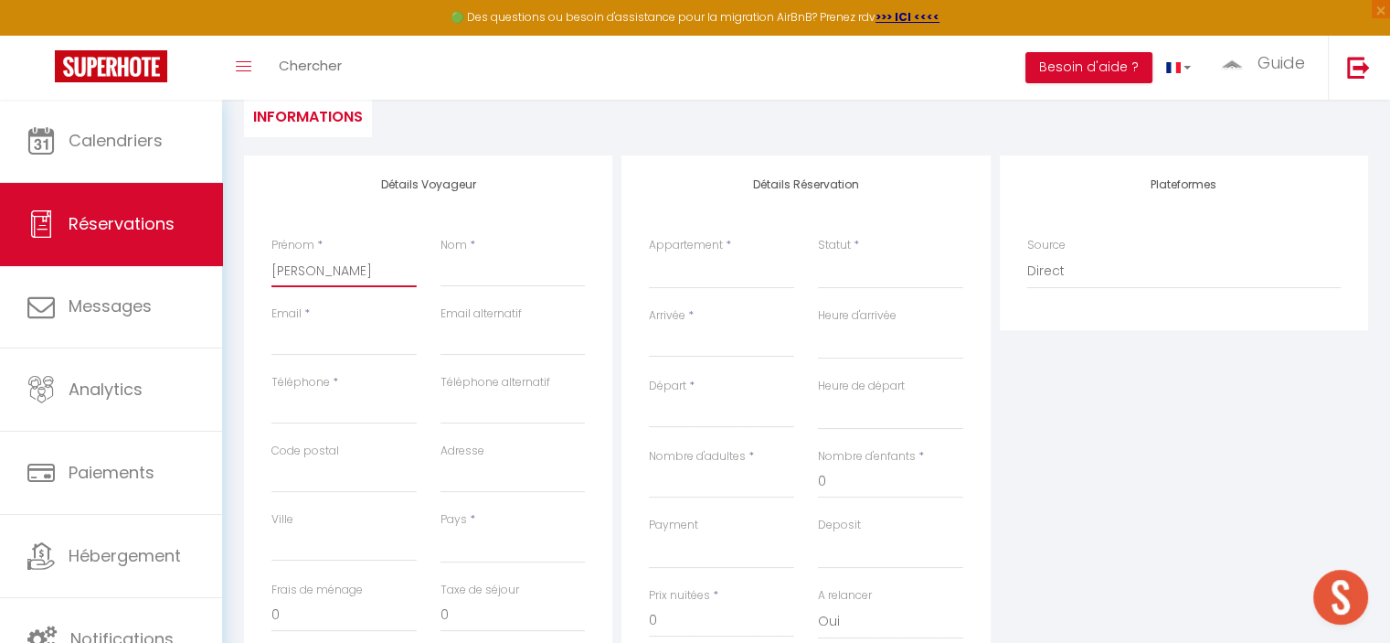
select select
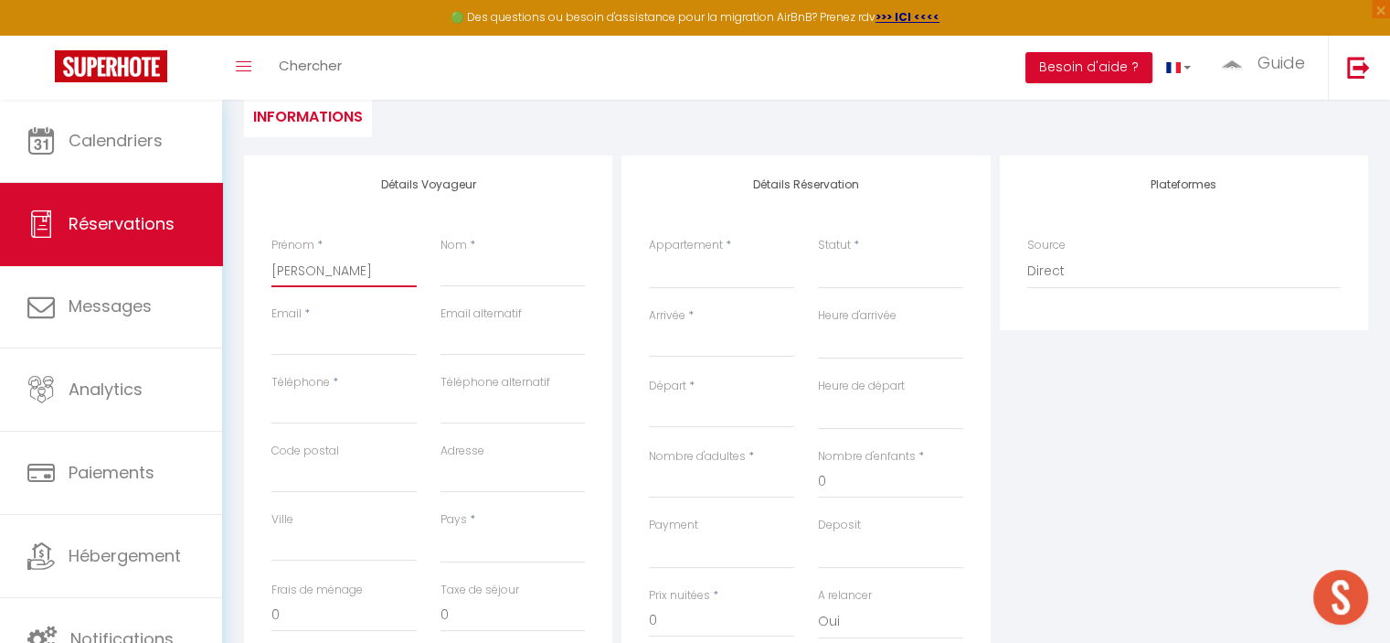
select select
checkbox input "false"
type input "Manuella Antho"
select select
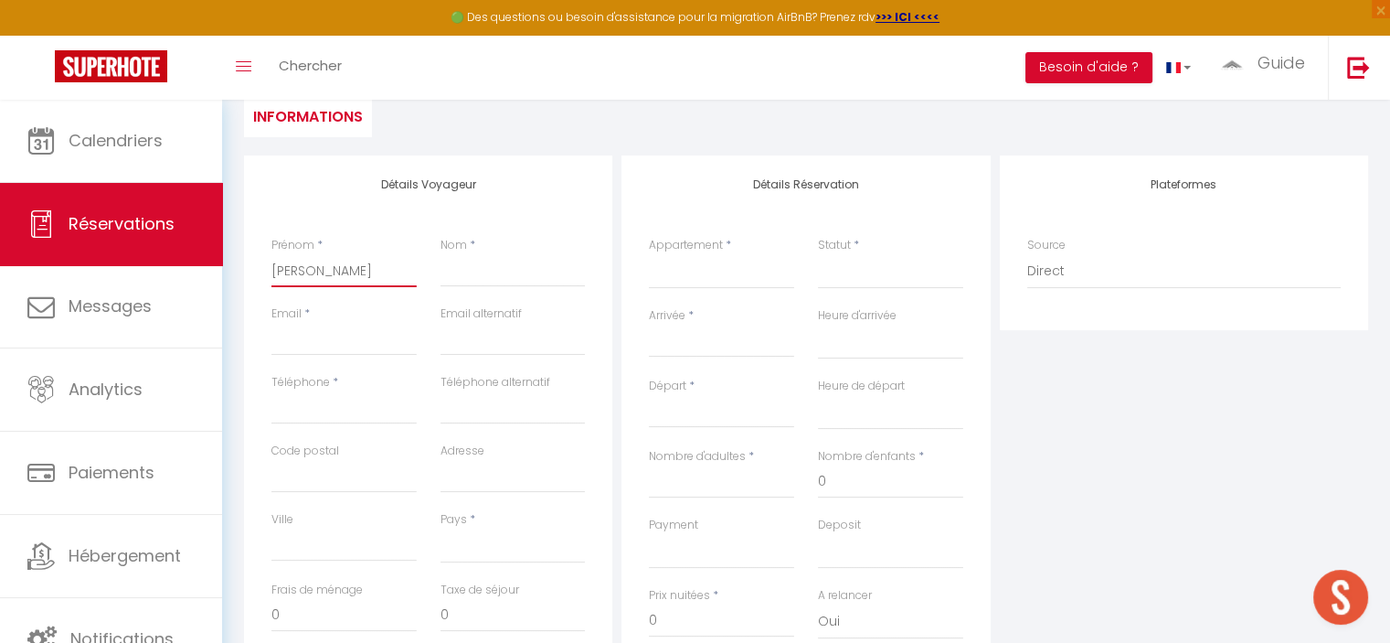
select select
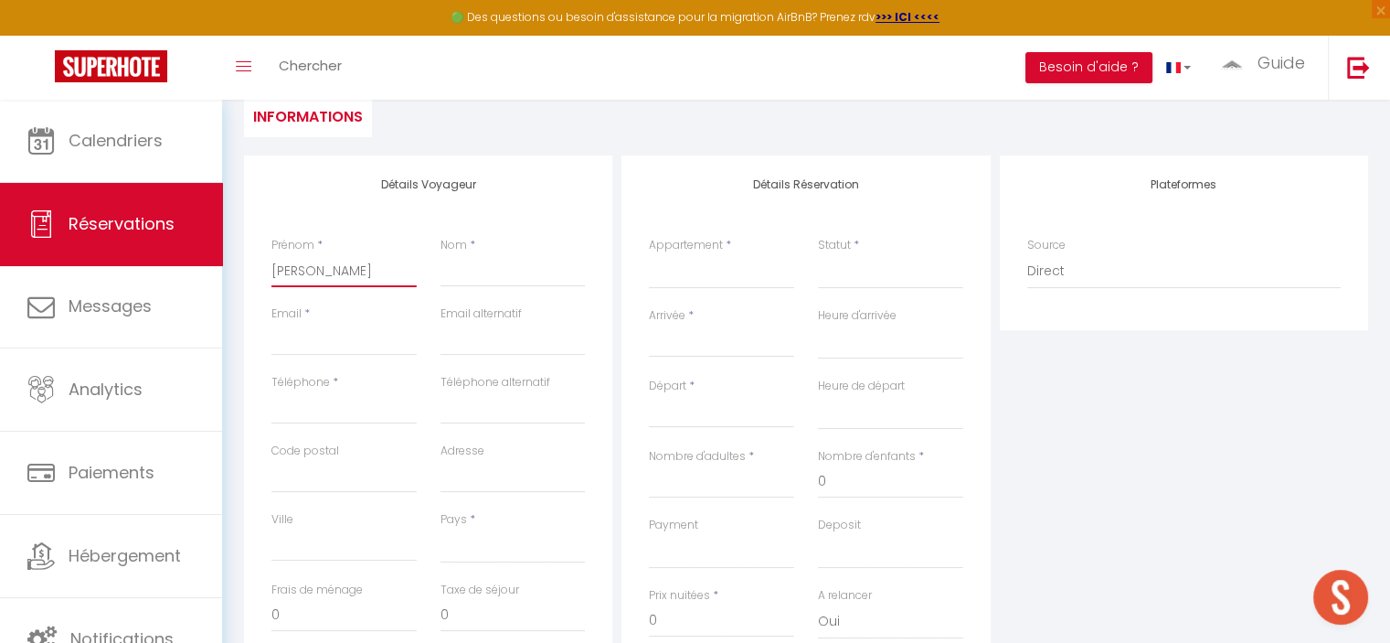
select select
checkbox input "false"
type input "Manuella Anthon"
select select
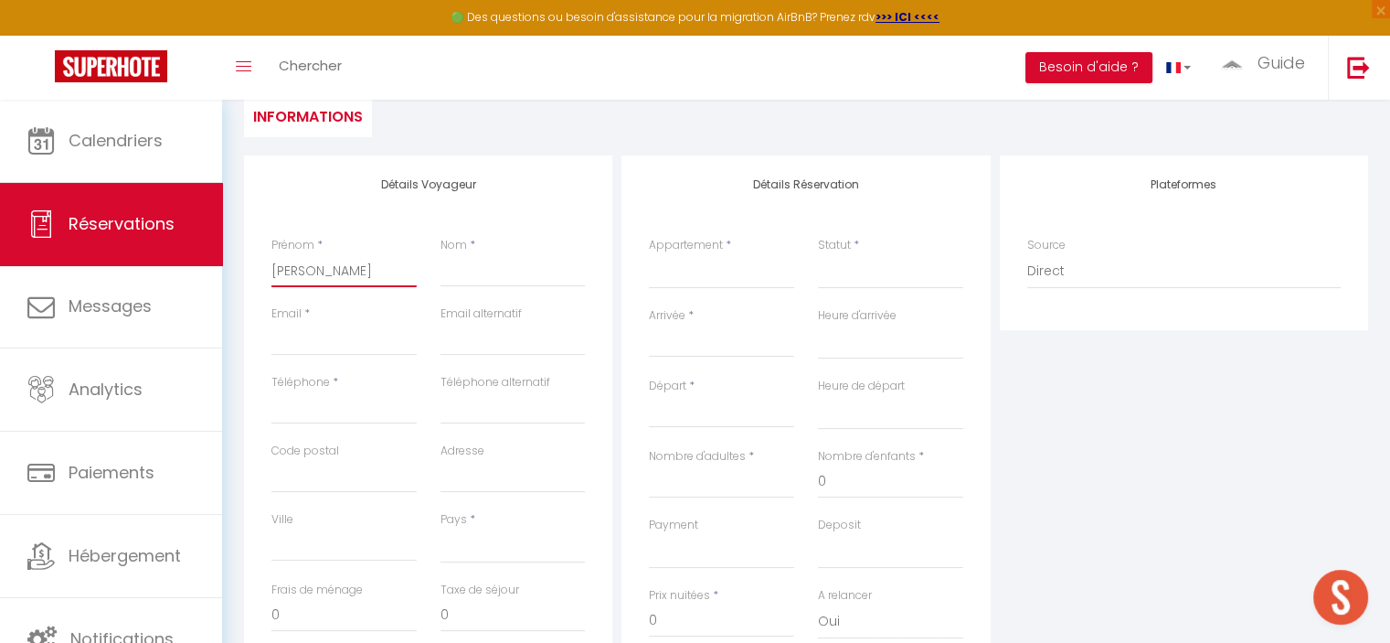
select select
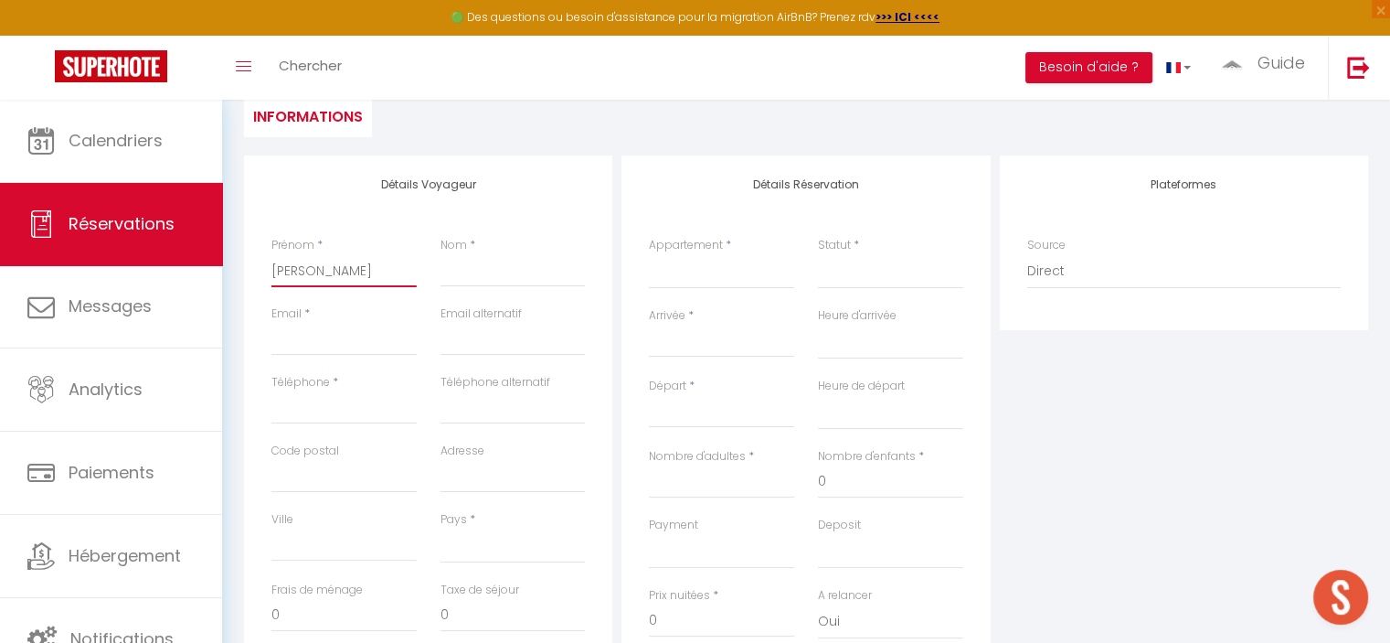
checkbox input "false"
type input "[PERSON_NAME]"
select select
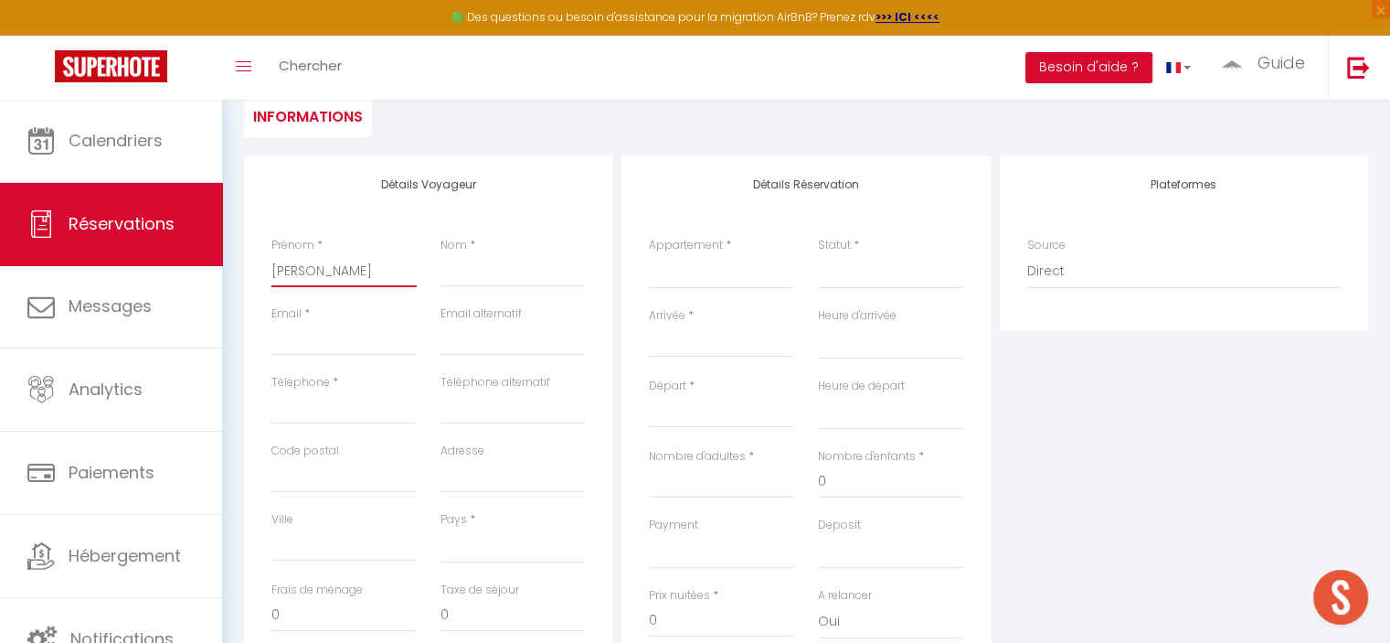
select select
checkbox input "false"
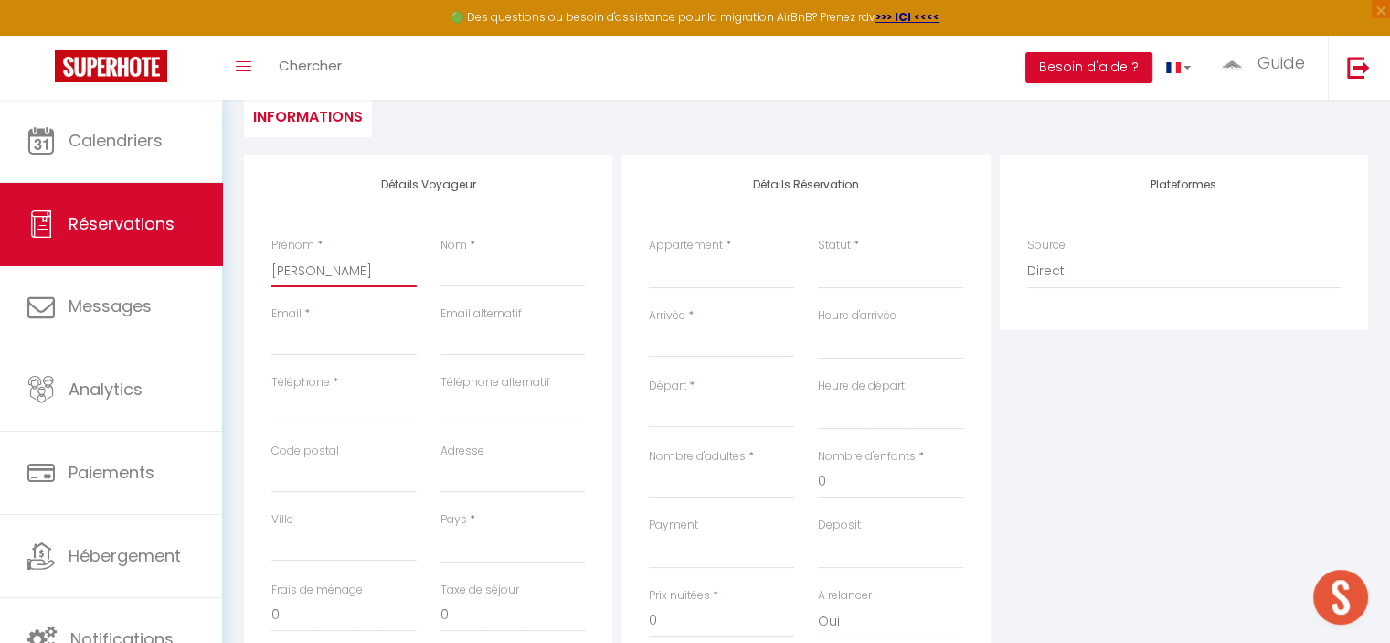
type input "[PERSON_NAME]"
type input "L"
select select
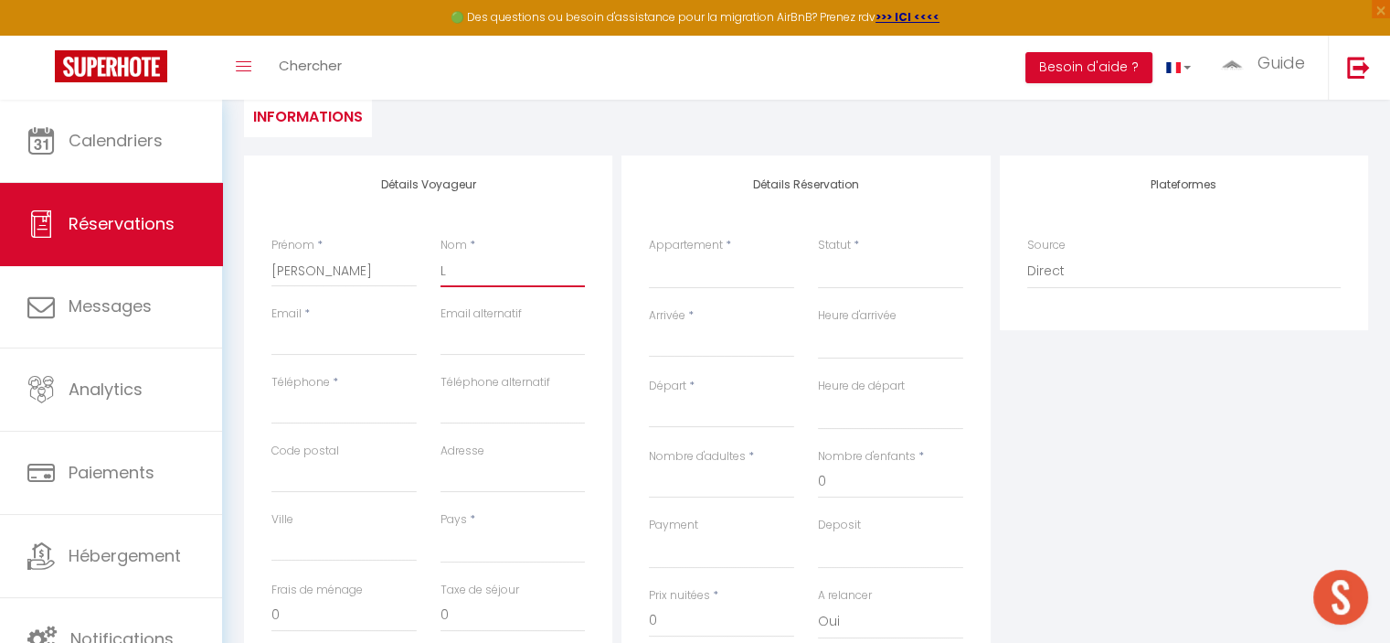
select select
checkbox input "false"
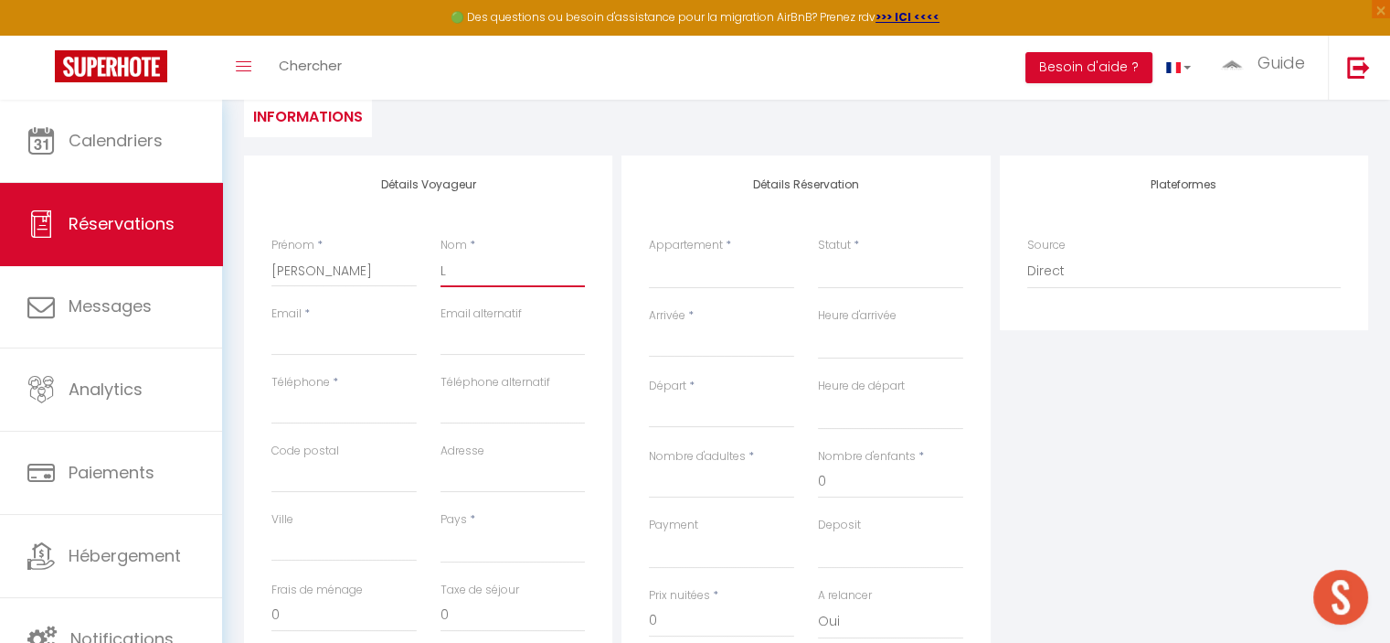
type input "Le"
select select
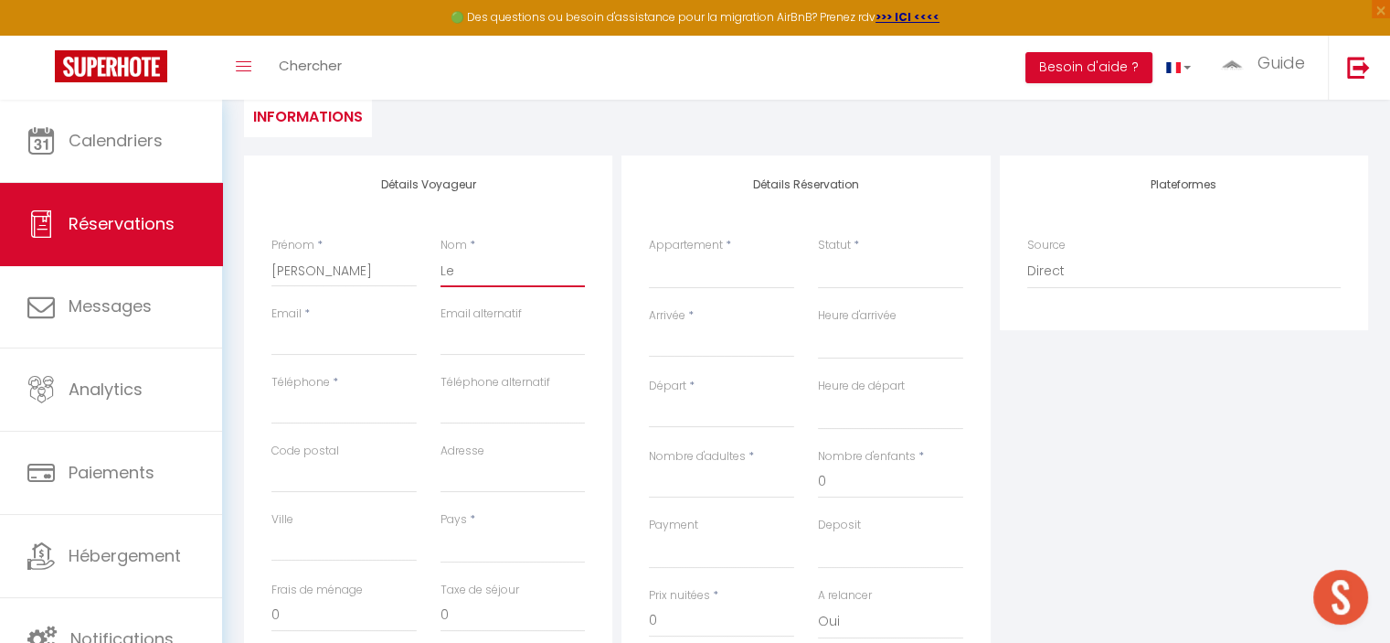
select select
checkbox input "false"
click at [658, 275] on select "Marignier T2 · Comptines Thyez Studio · Louis Coppel Thyez T3 · Acacias Cluses …" at bounding box center [721, 271] width 145 height 35
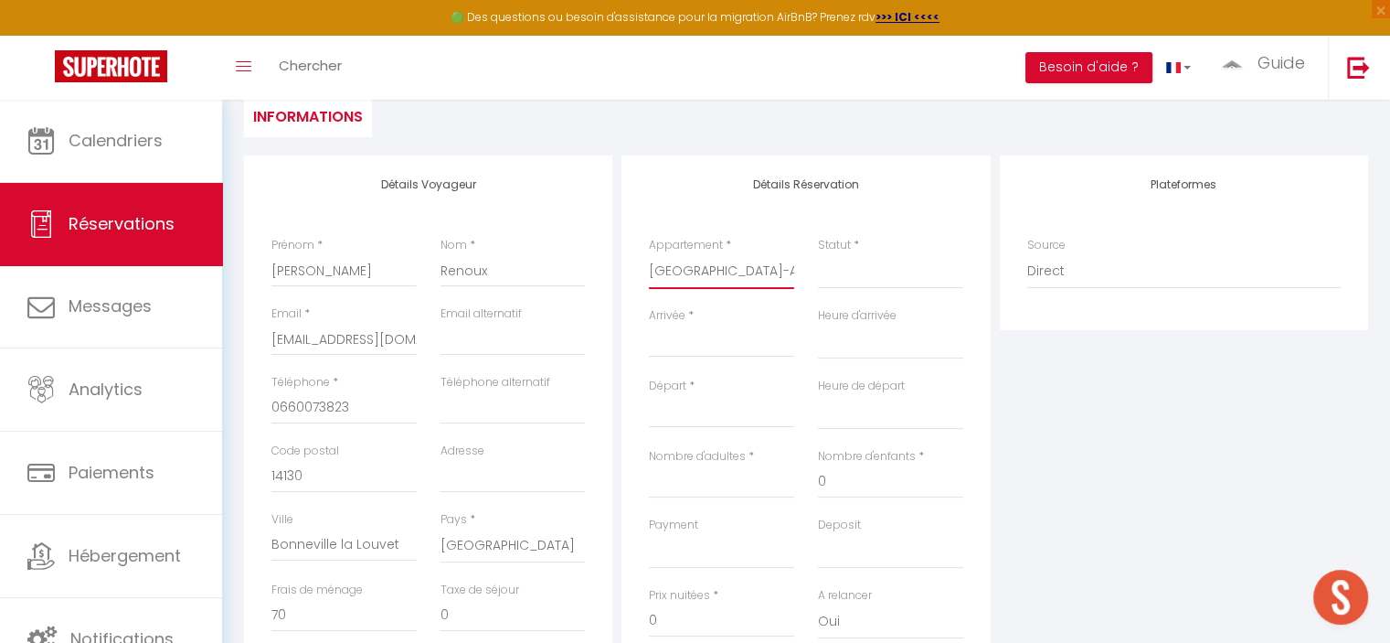
click at [649, 254] on select "Marignier T2 · Comptines Thyez Studio · Louis Coppel Thyez T3 · Acacias Cluses …" at bounding box center [721, 271] width 145 height 35
click at [859, 271] on select "Confirmé Non Confirmé Annulé Annulé par le voyageur No Show Request" at bounding box center [890, 271] width 145 height 35
click at [857, 281] on select "Confirmé Non Confirmé Annulé Annulé par le voyageur No Show Request" at bounding box center [890, 271] width 145 height 35
click at [859, 279] on select "Confirmé Non Confirmé Annulé Annulé par le voyageur No Show Request" at bounding box center [890, 271] width 145 height 35
click at [818, 254] on select "Confirmé Non Confirmé Annulé Annulé par le voyageur No Show Request" at bounding box center [890, 271] width 145 height 35
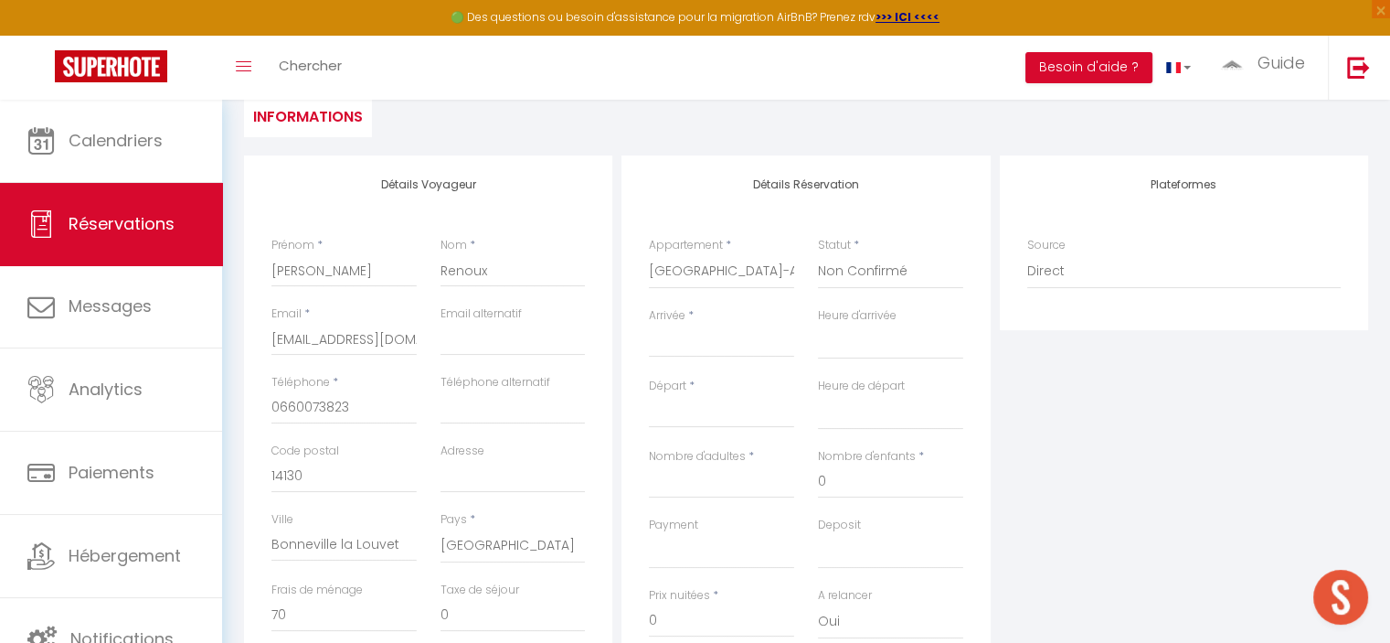
click at [703, 344] on input "Arrivée" at bounding box center [721, 343] width 145 height 24
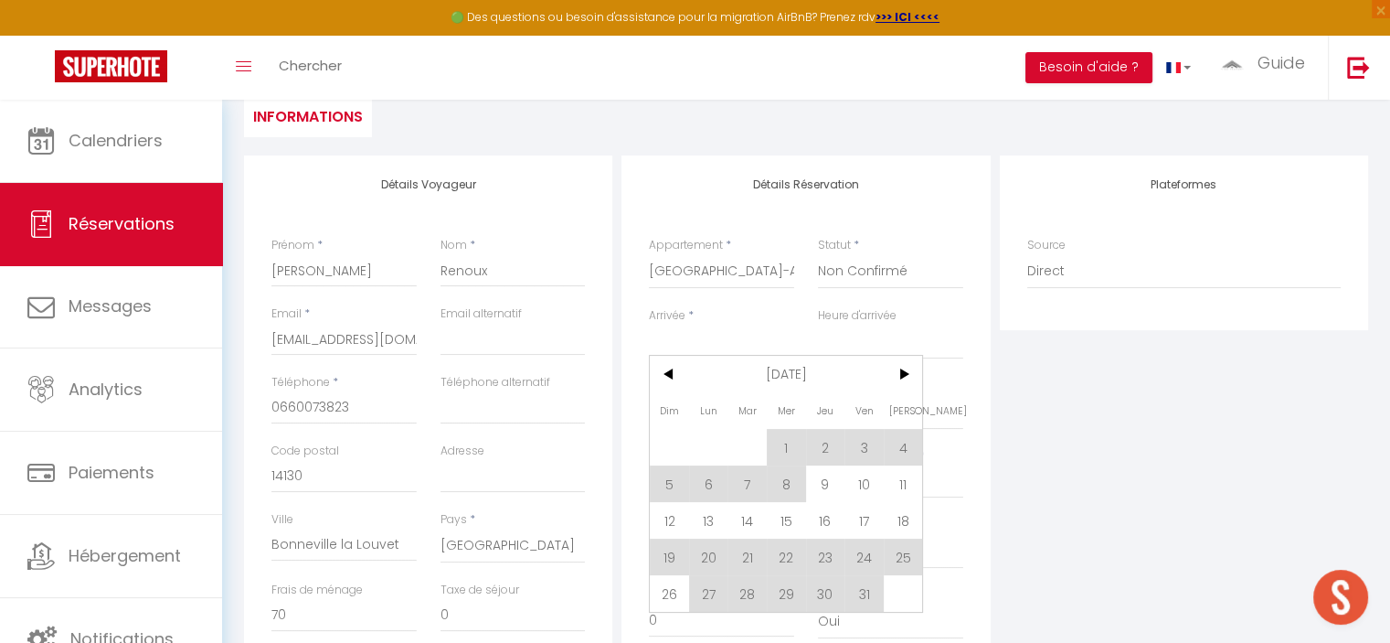
click at [703, 344] on input "Arrivée" at bounding box center [721, 343] width 145 height 24
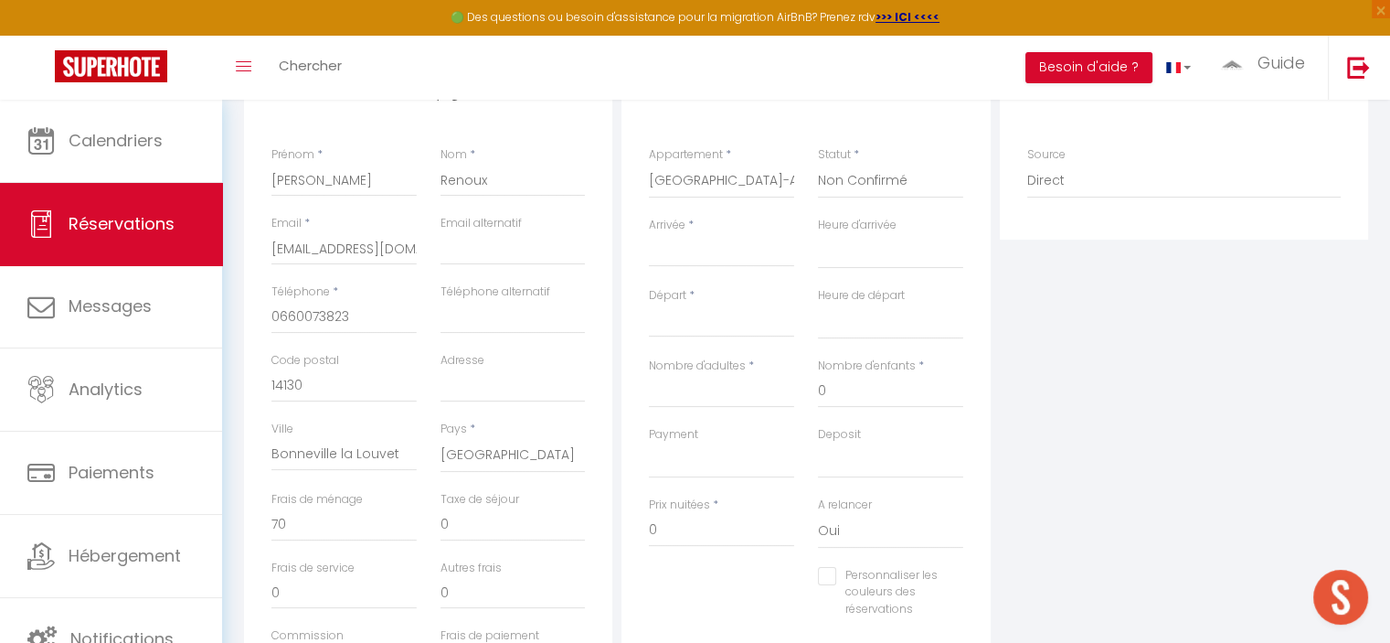
scroll to position [366, 0]
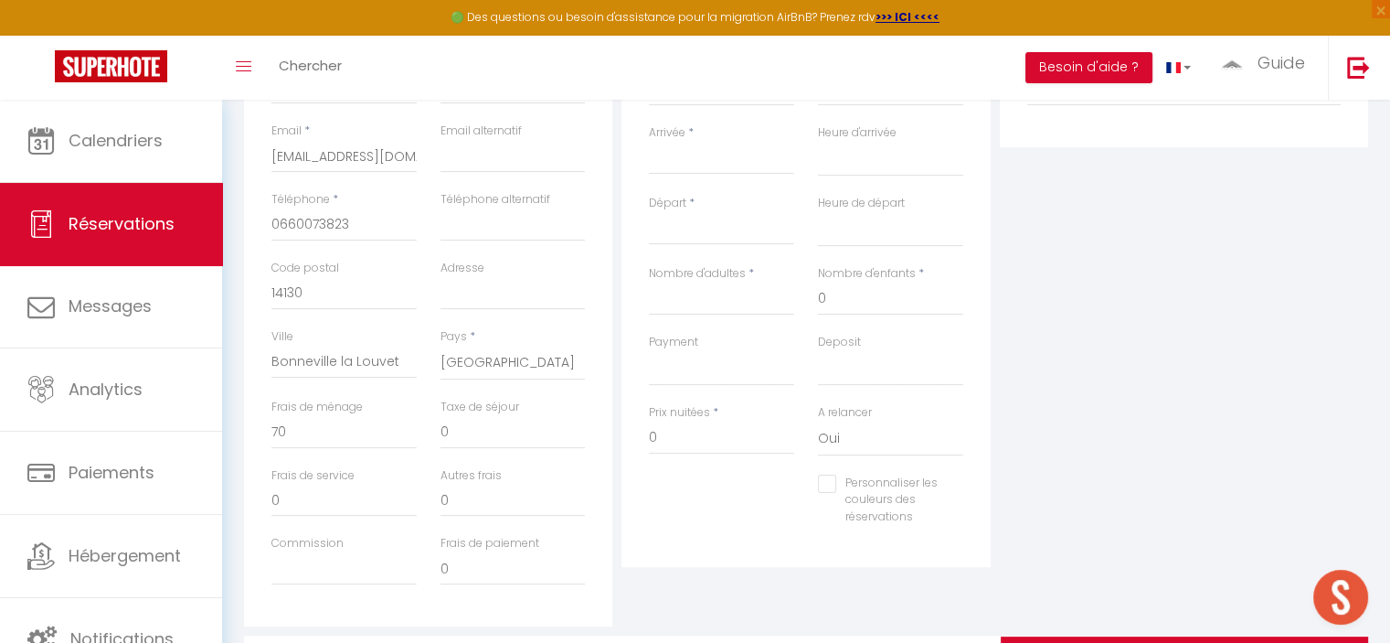
click at [732, 162] on input "Arrivée" at bounding box center [721, 160] width 145 height 24
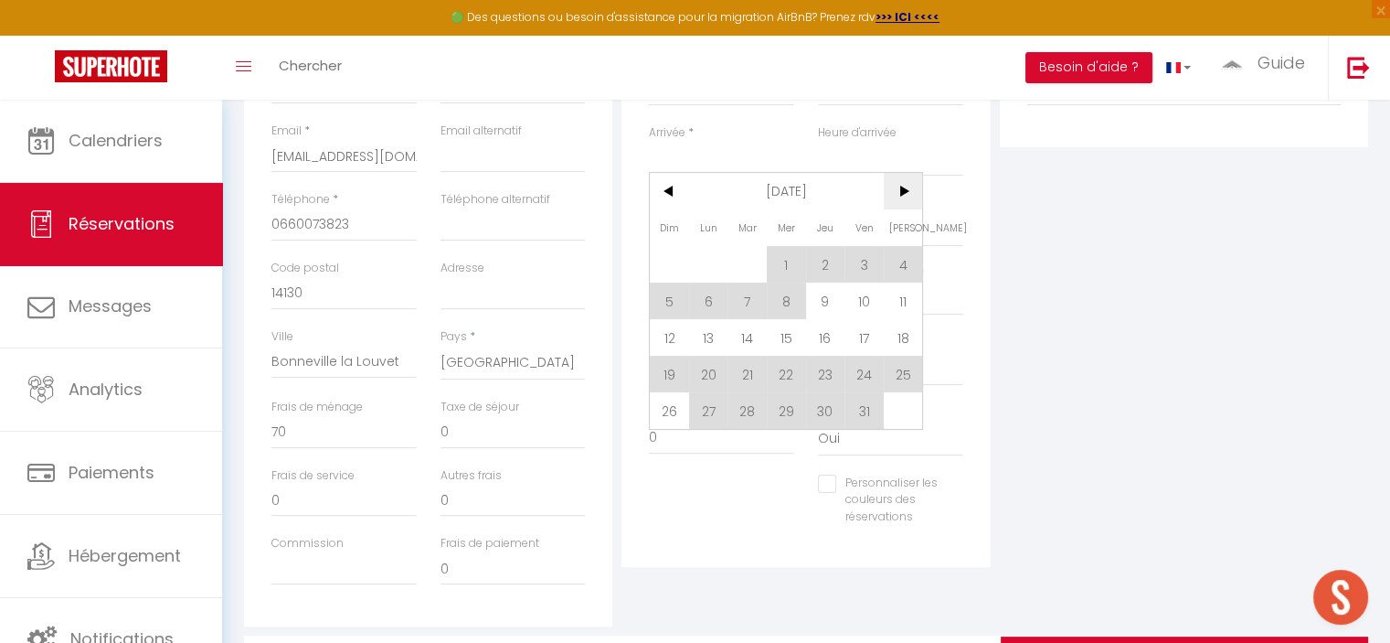
click at [910, 202] on span ">" at bounding box center [903, 191] width 39 height 37
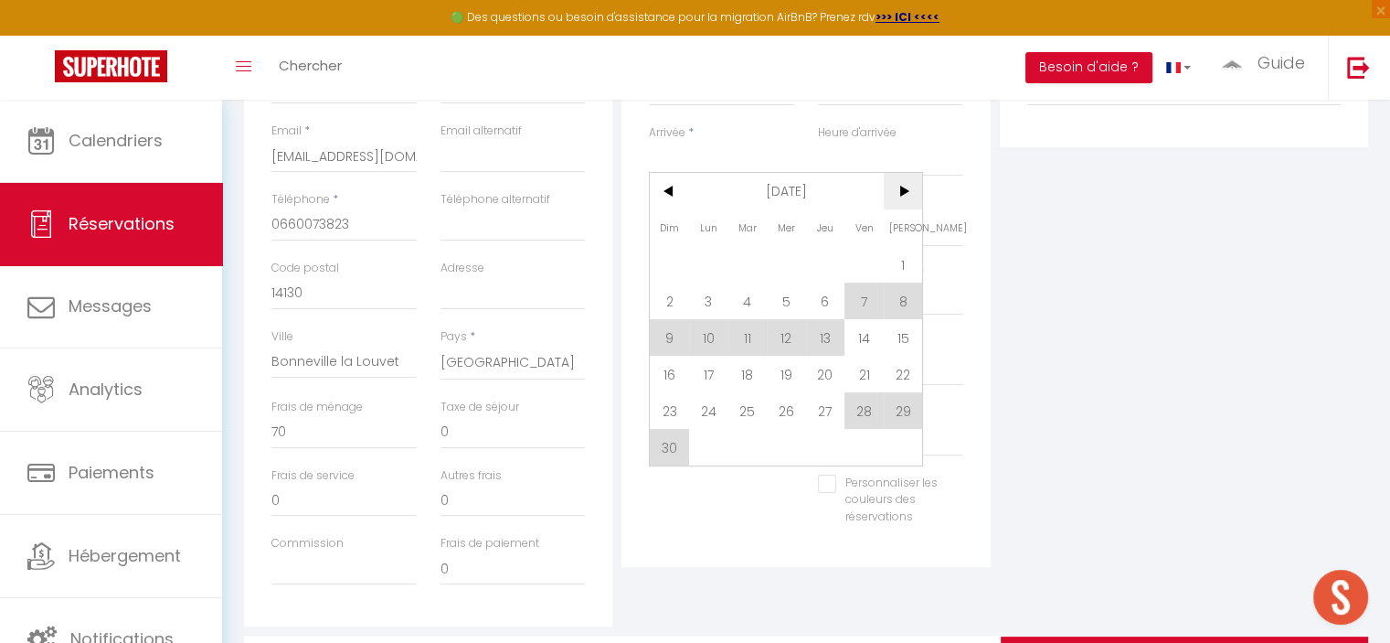
click at [900, 192] on span ">" at bounding box center [903, 191] width 39 height 37
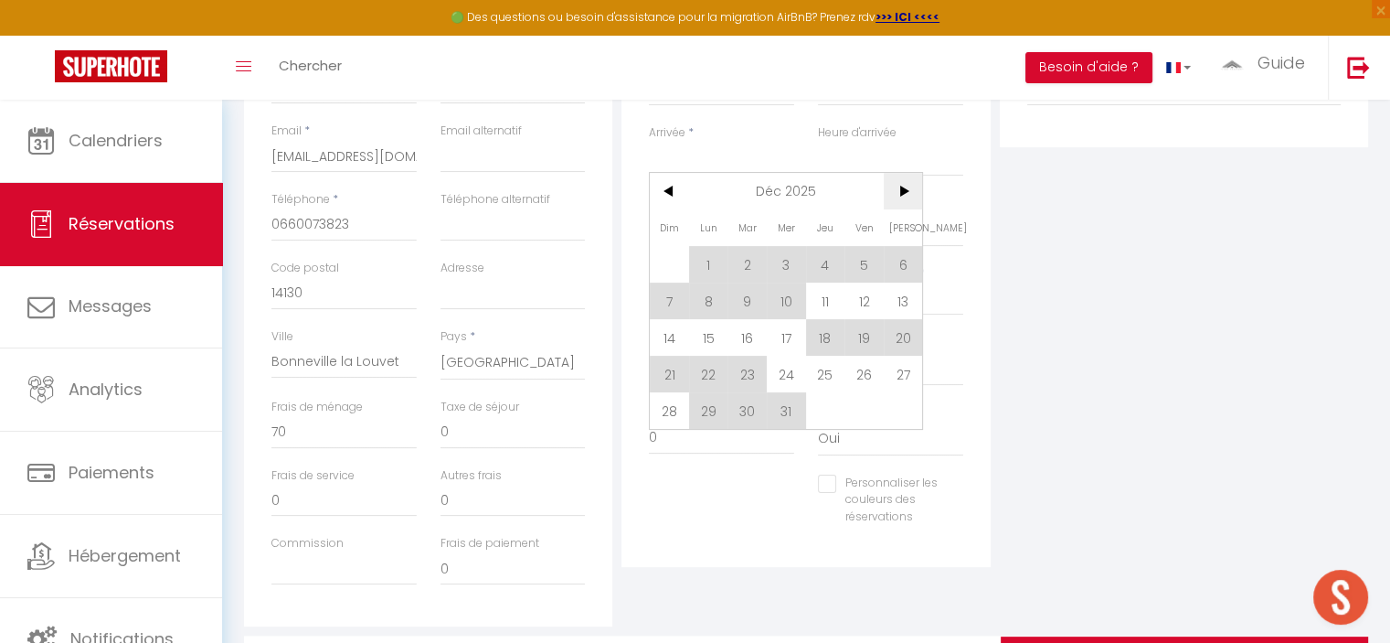
click at [903, 191] on span ">" at bounding box center [903, 191] width 39 height 37
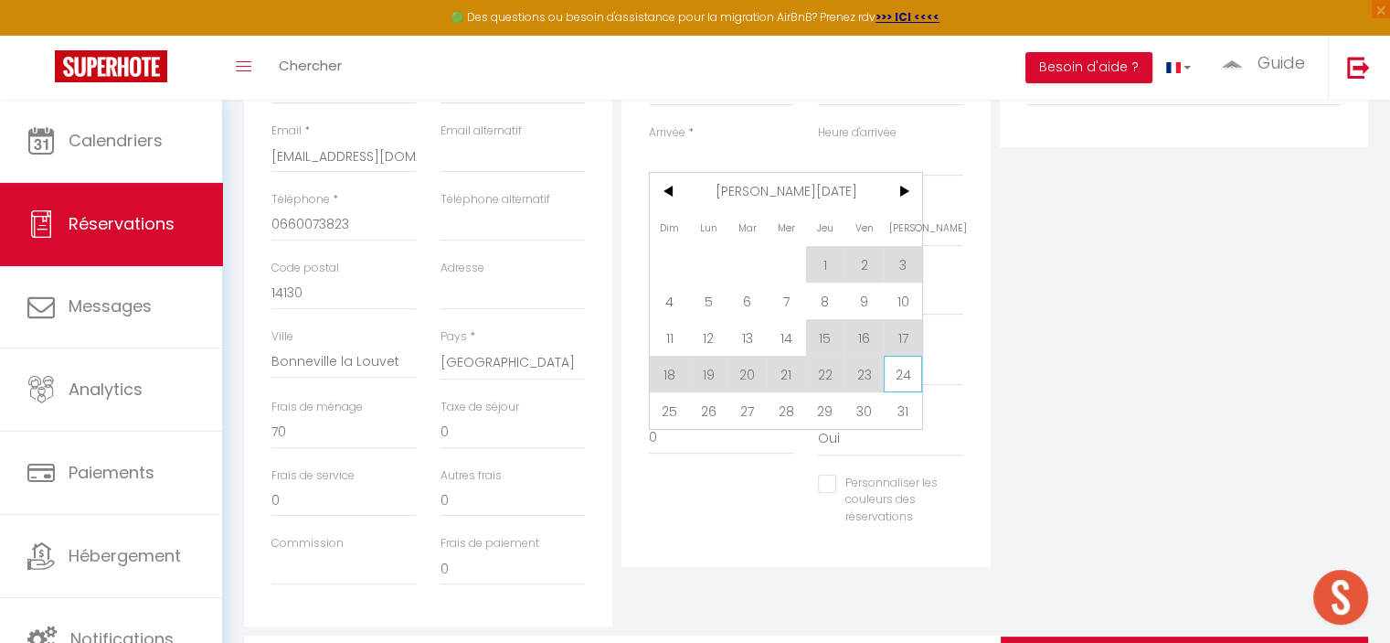
click at [907, 382] on span "24" at bounding box center [903, 374] width 39 height 37
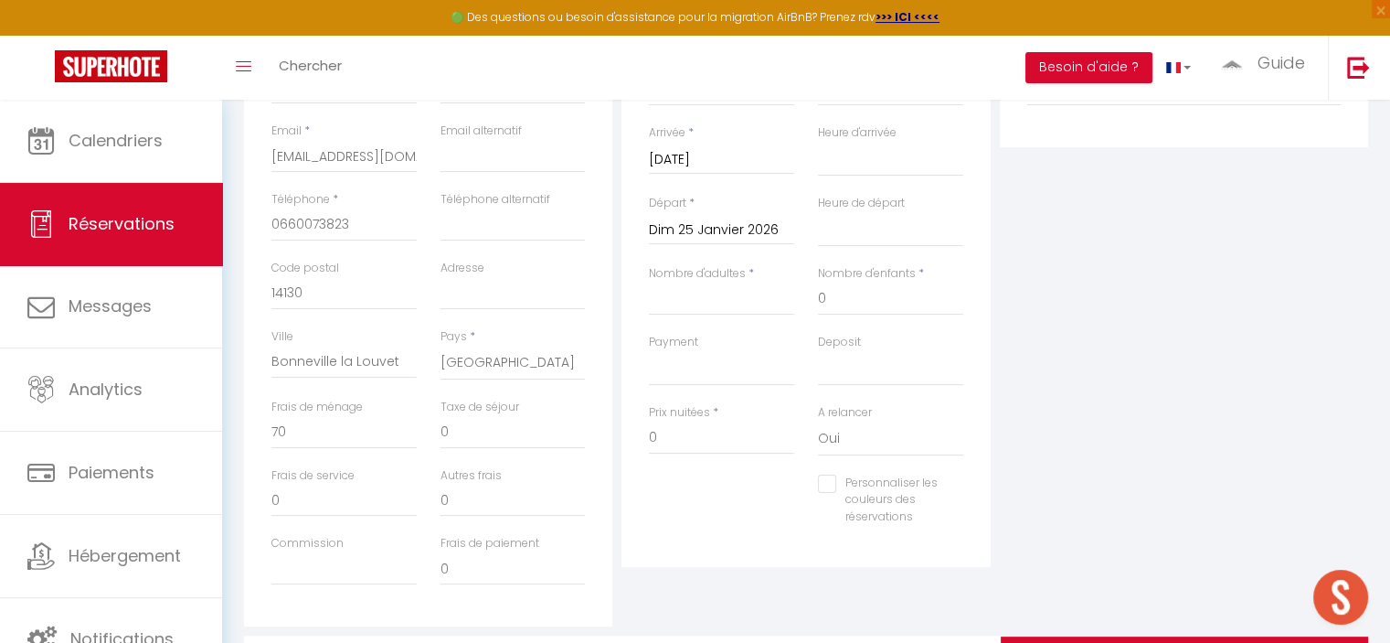
click at [753, 228] on input "Dim 25 Janvier 2026" at bounding box center [721, 230] width 145 height 24
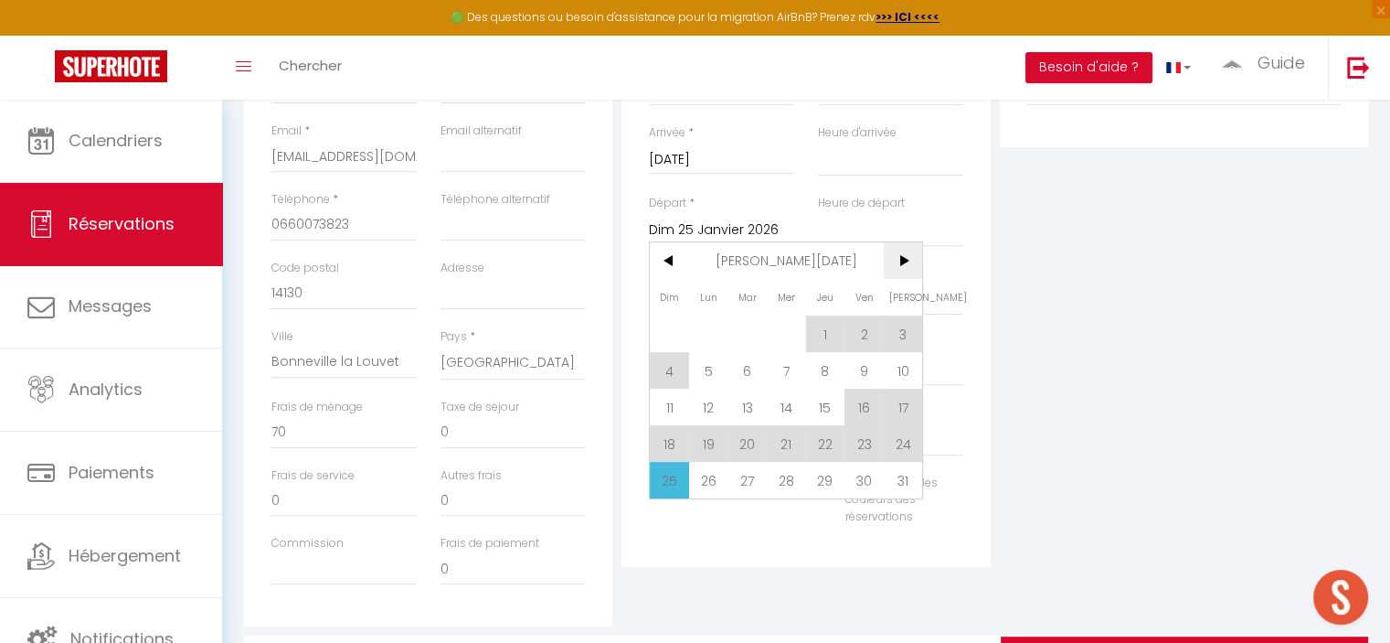
click at [910, 263] on span ">" at bounding box center [903, 260] width 39 height 37
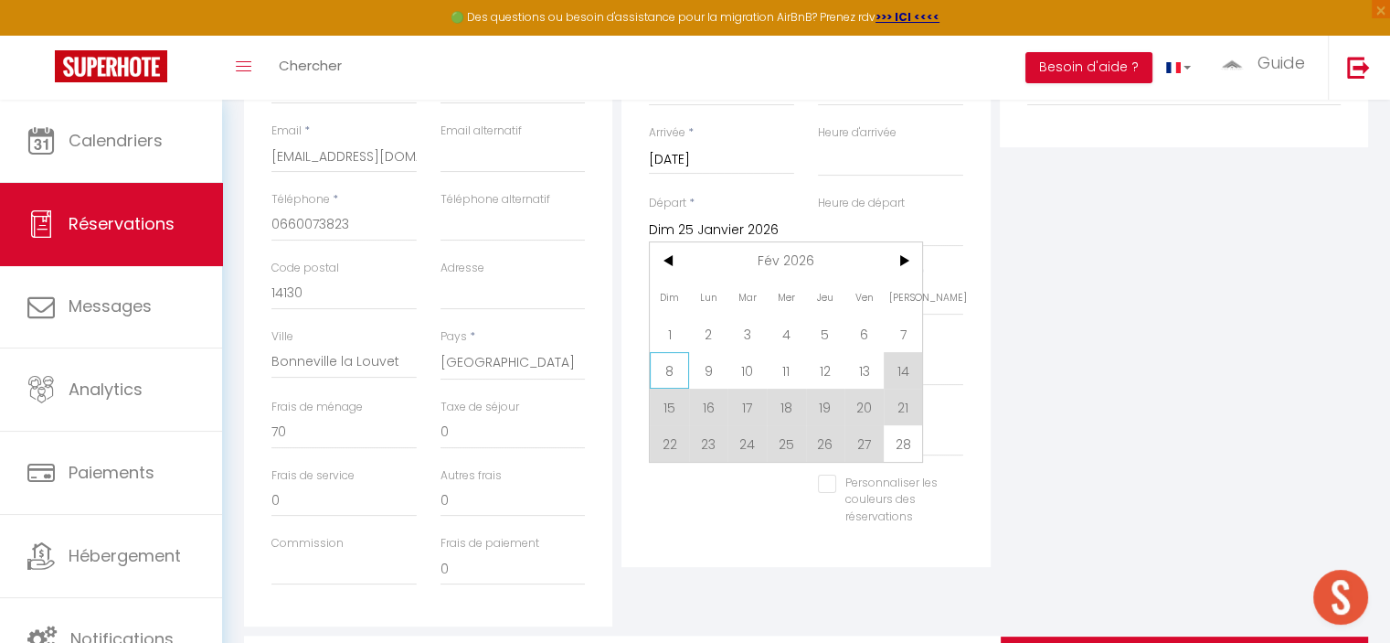
click at [672, 367] on span "8" at bounding box center [669, 370] width 39 height 37
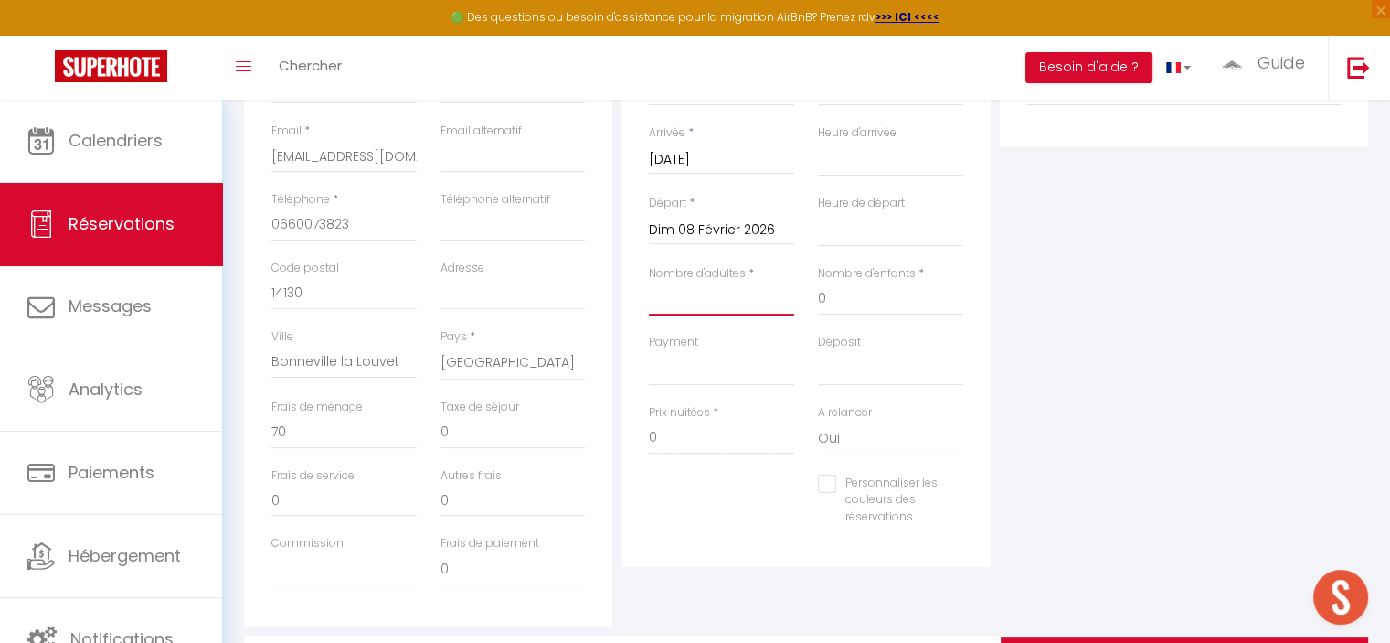
click at [743, 305] on input "Nombre d'adultes" at bounding box center [721, 298] width 145 height 33
click at [750, 372] on select "OK KO" at bounding box center [721, 368] width 145 height 35
click at [649, 351] on select "OK KO" at bounding box center [721, 368] width 145 height 35
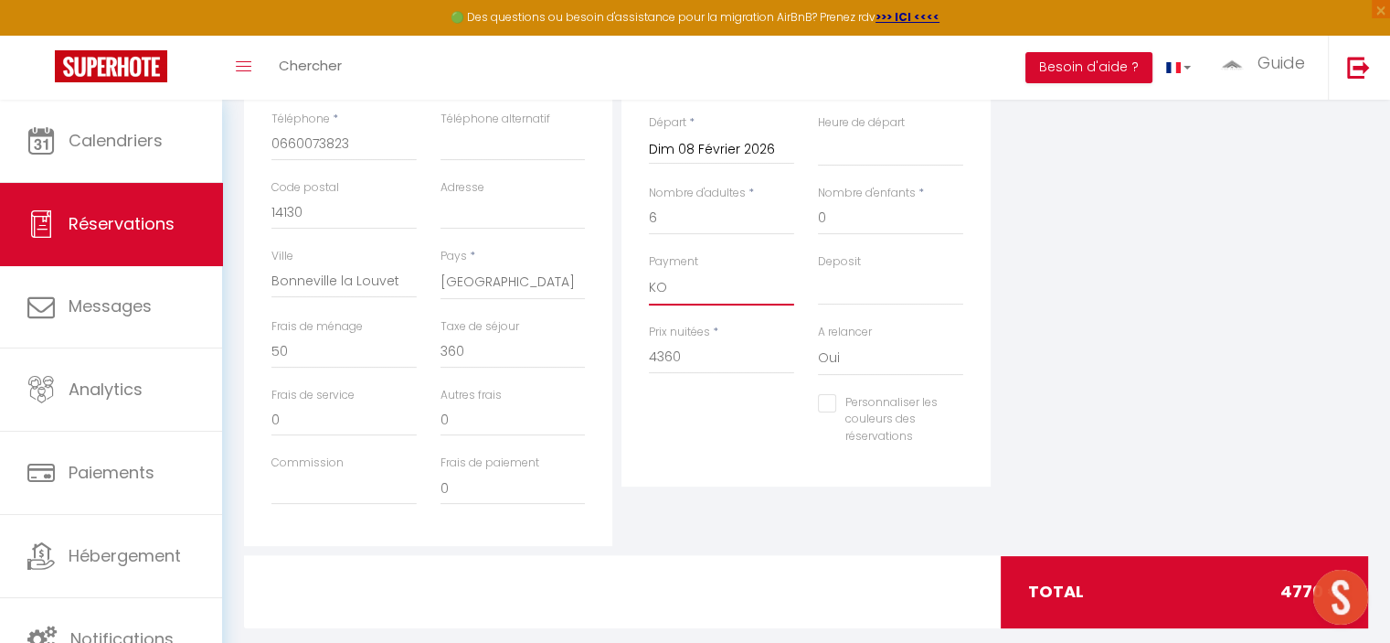
scroll to position [457, 0]
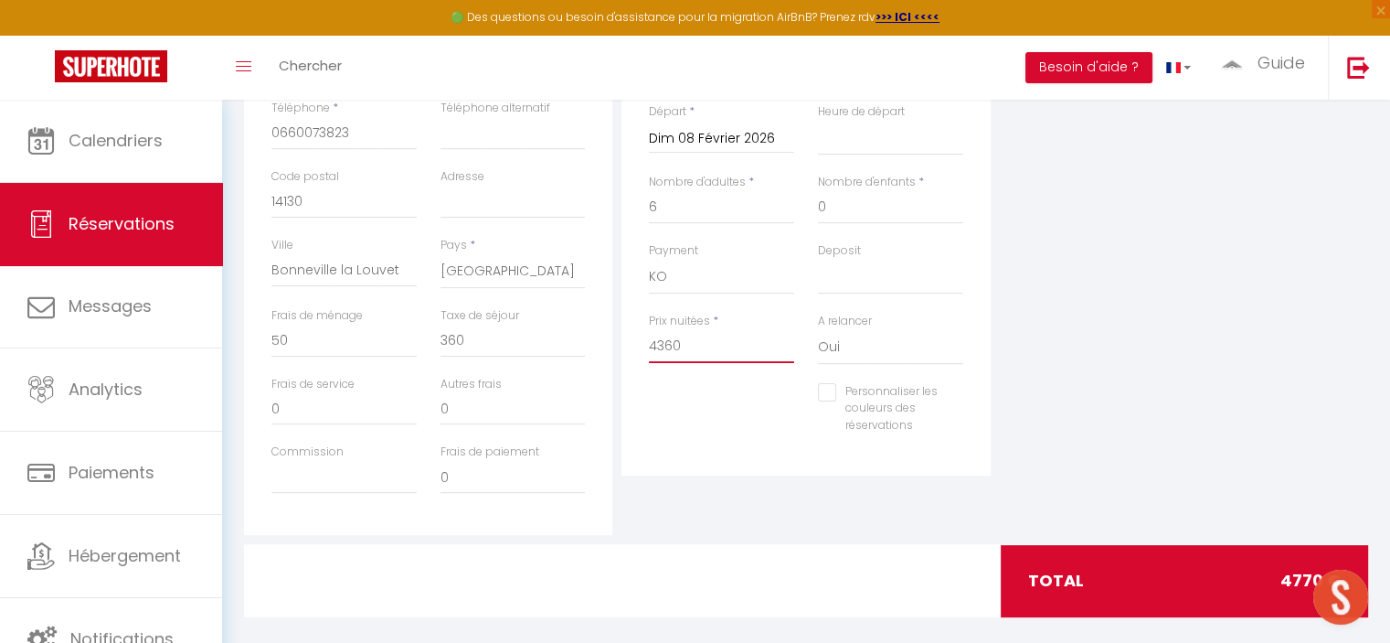
click at [739, 352] on input "4360" at bounding box center [721, 346] width 145 height 33
click at [296, 332] on input "0" at bounding box center [343, 341] width 145 height 33
click at [701, 350] on input "43" at bounding box center [721, 346] width 145 height 33
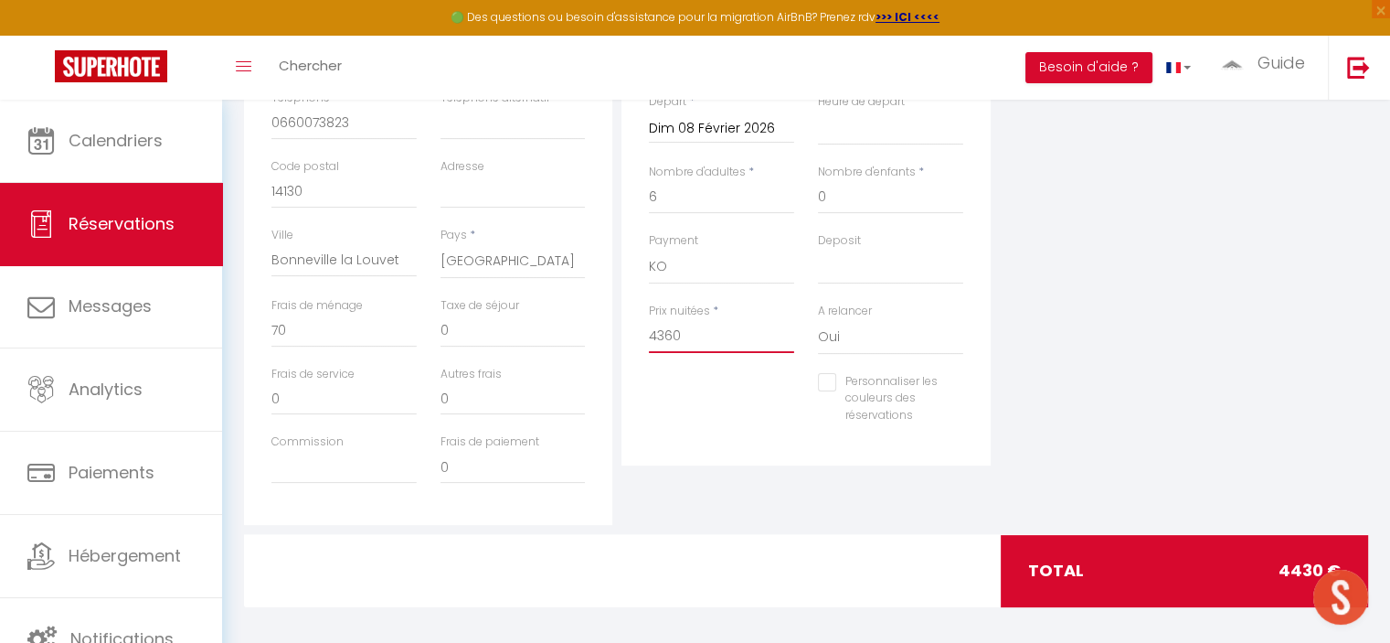
scroll to position [476, 0]
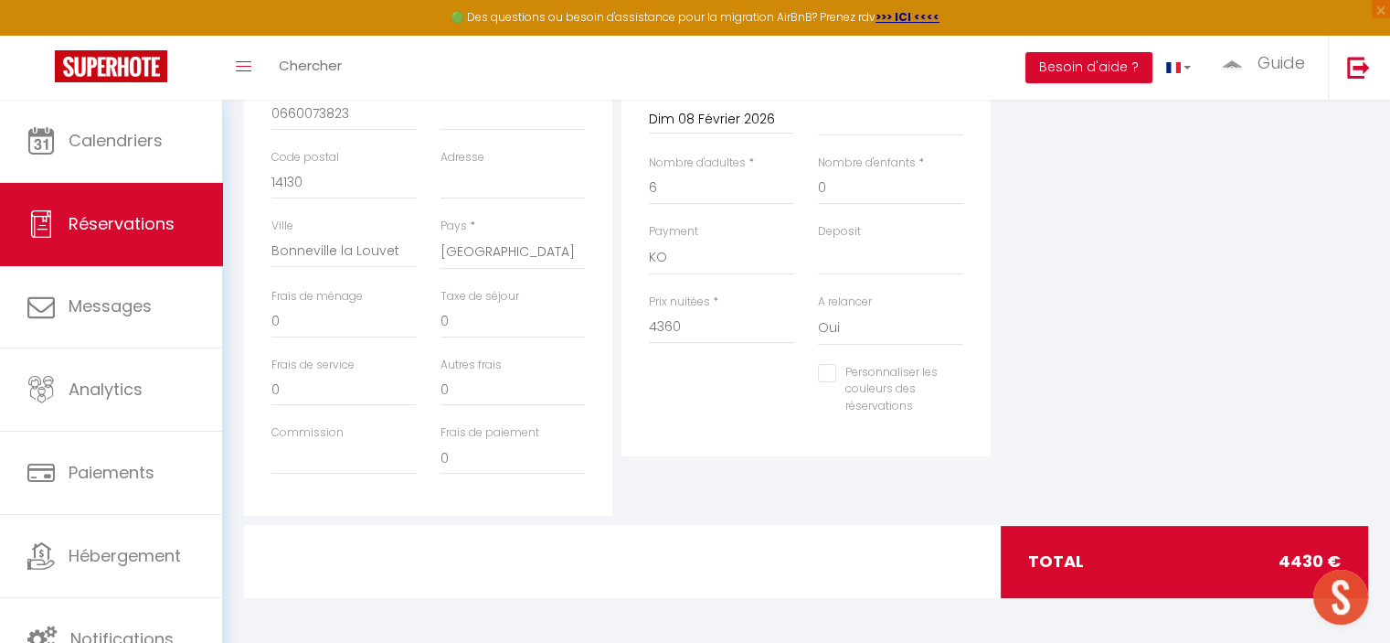
click at [723, 416] on div "Personnaliser les couleurs des réservations #D7092E" at bounding box center [806, 399] width 338 height 70
click at [333, 318] on input "0" at bounding box center [343, 321] width 145 height 33
drag, startPoint x: 333, startPoint y: 318, endPoint x: 255, endPoint y: 320, distance: 77.7
click at [256, 320] on div "Détails Voyageur Prénom * Manuella Anthony Nom * Renoux Email * manueantho.reno…" at bounding box center [428, 189] width 368 height 654
click at [645, 404] on div "Personnaliser les couleurs des réservations #D7092E" at bounding box center [806, 399] width 338 height 70
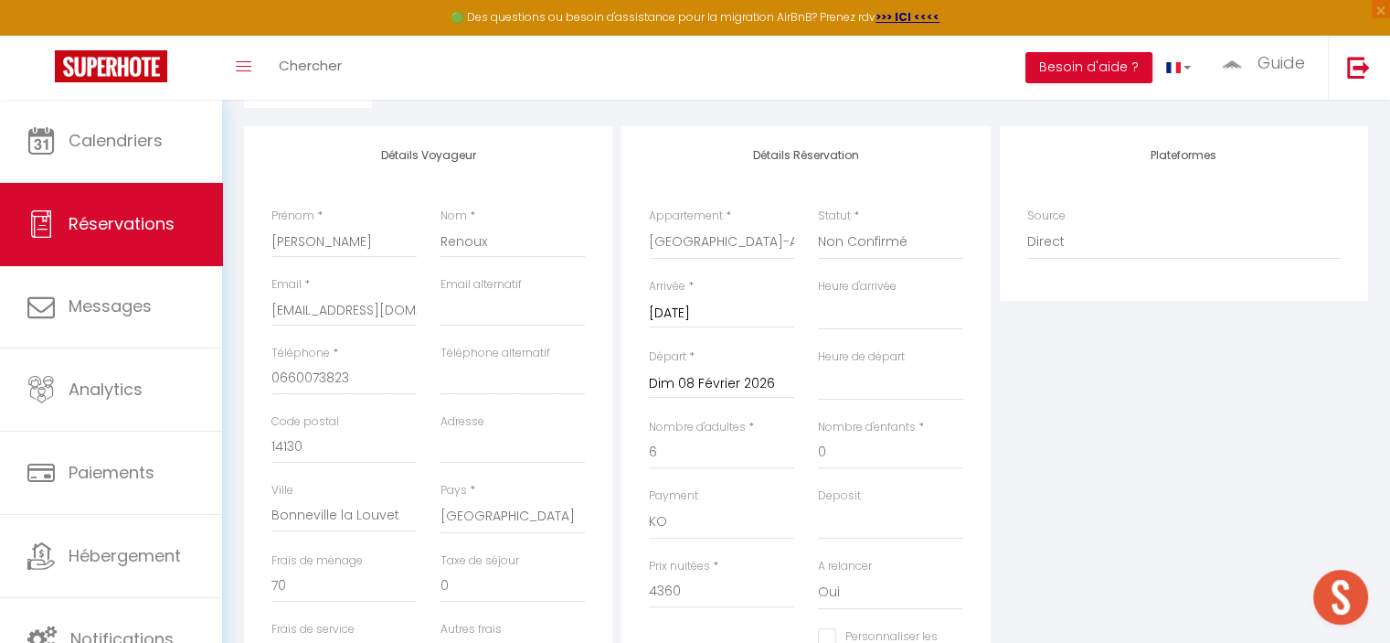
scroll to position [19, 0]
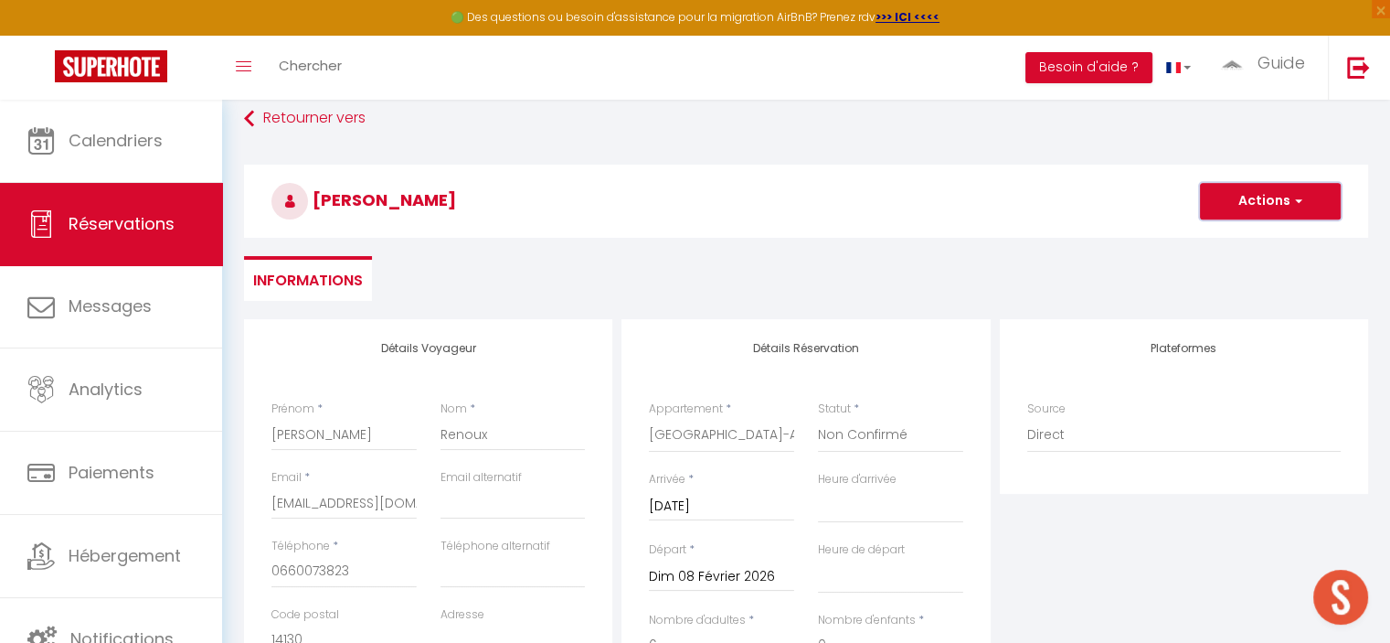
click at [1276, 201] on button "Actions" at bounding box center [1270, 201] width 141 height 37
click at [1229, 242] on link "Enregistrer" at bounding box center [1252, 241] width 144 height 24
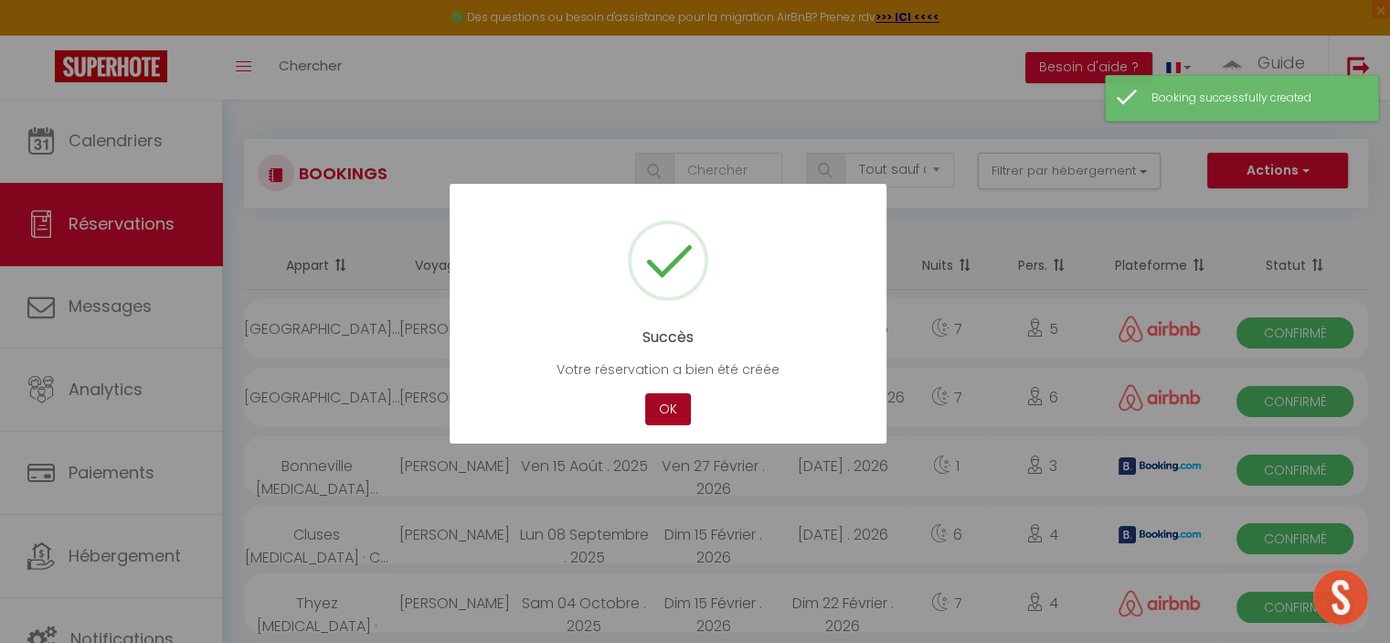
click at [676, 402] on button "OK" at bounding box center [668, 409] width 46 height 32
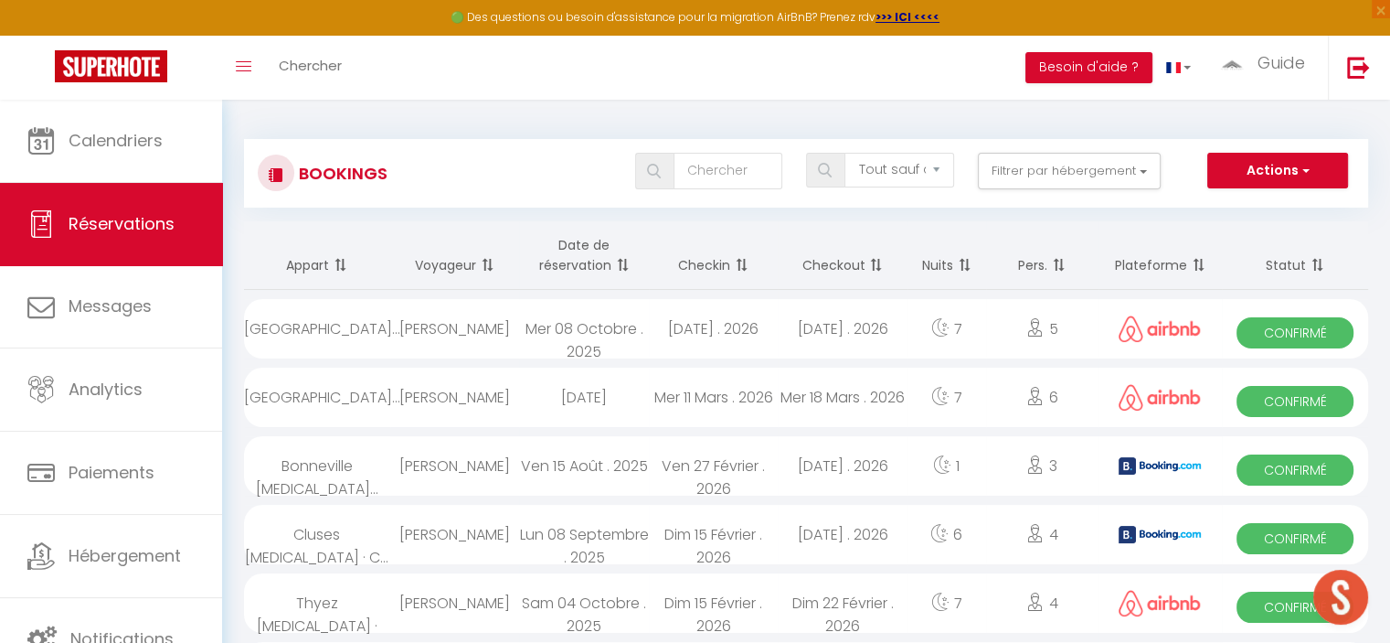
click at [702, 337] on div "Mar 07 Avril . 2026" at bounding box center [713, 328] width 129 height 59
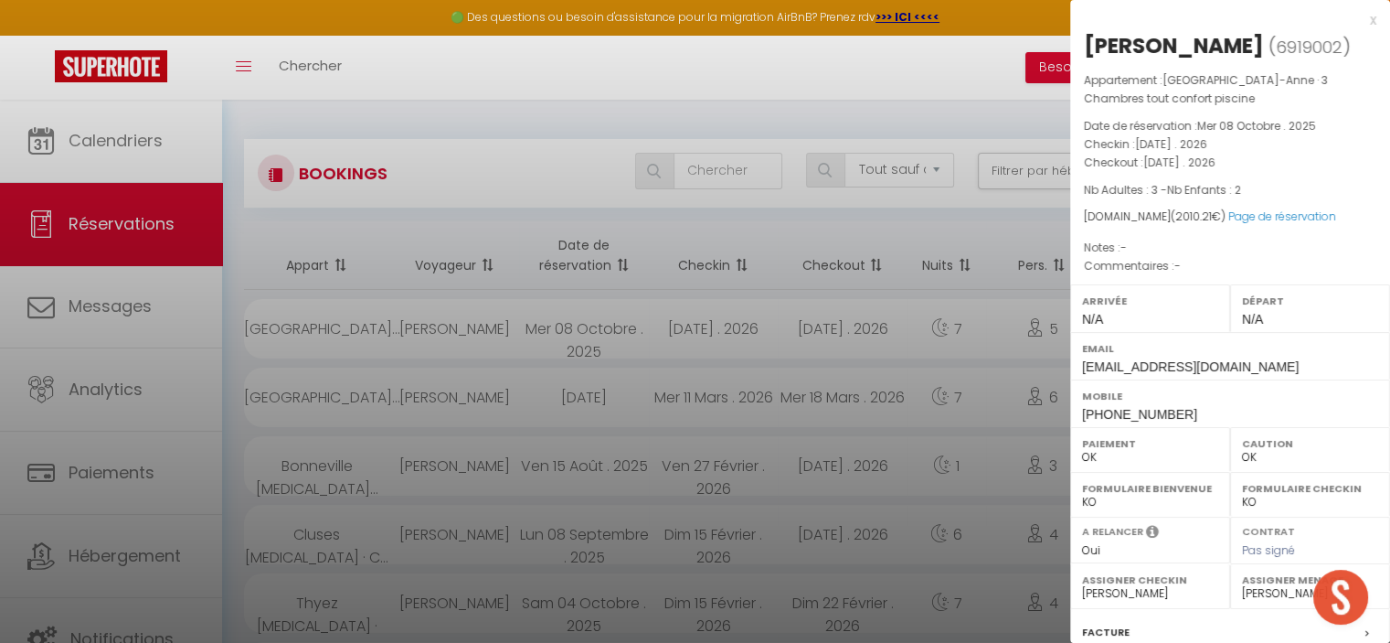
click at [550, 110] on div at bounding box center [695, 321] width 1390 height 643
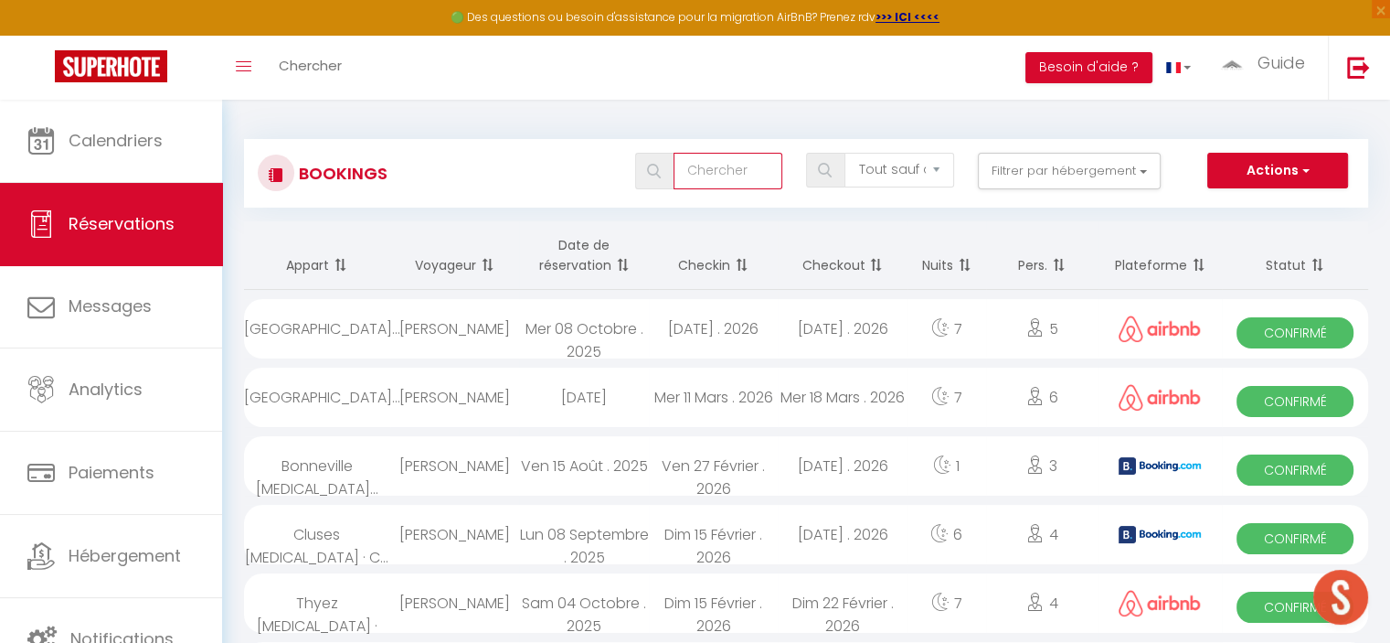
click at [719, 169] on input "text" at bounding box center [728, 171] width 109 height 37
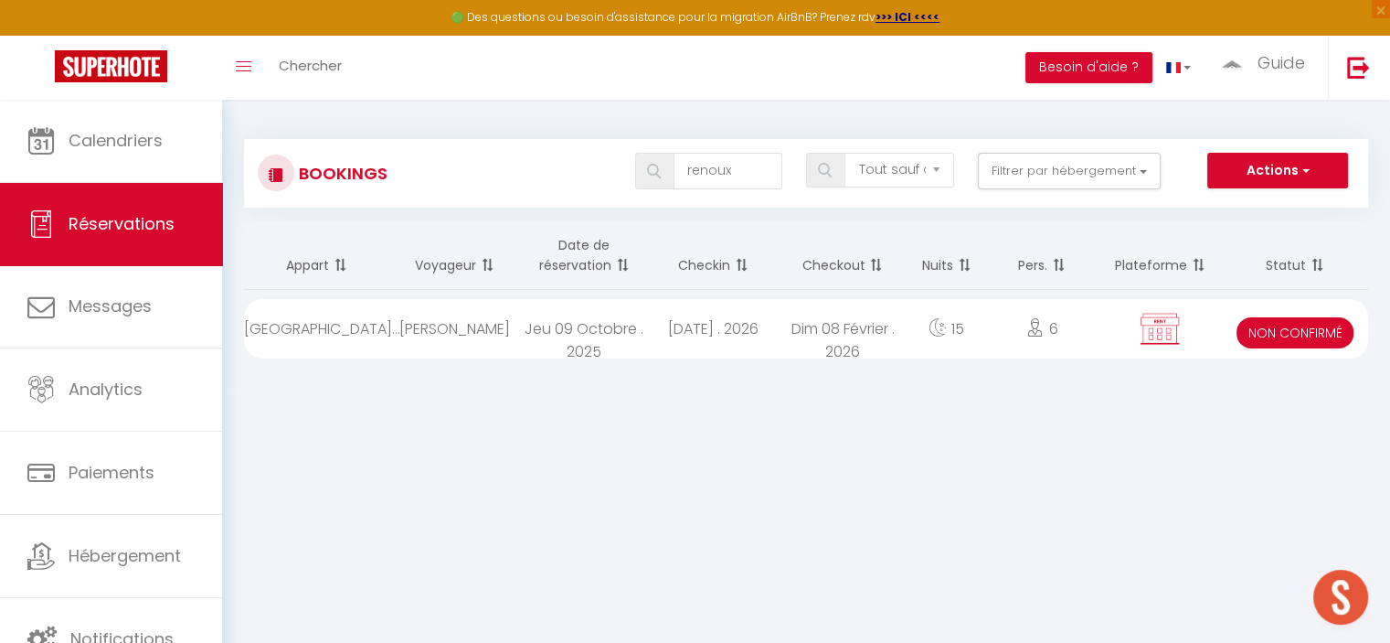
click at [623, 343] on div "Jeu 09 Octobre . 2025" at bounding box center [583, 328] width 129 height 59
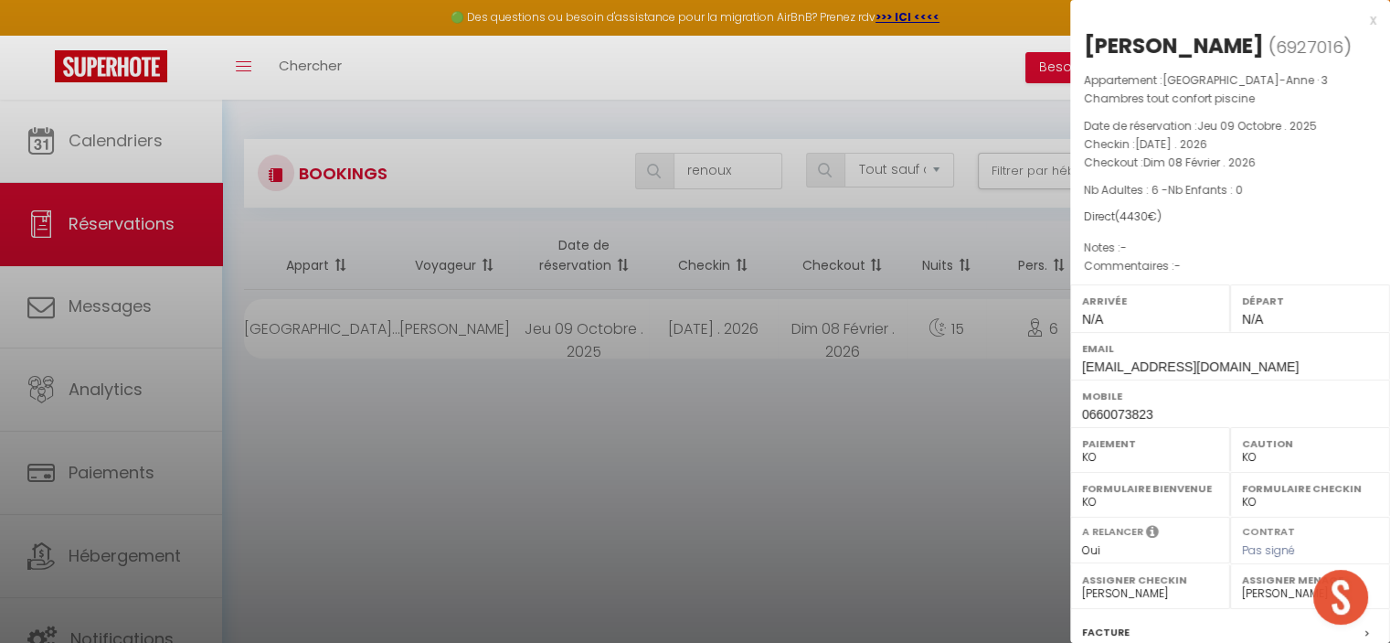
drag, startPoint x: 1084, startPoint y: 44, endPoint x: 1174, endPoint y: 72, distance: 94.0
click at [1174, 60] on div "Manuella Anthony Renoux" at bounding box center [1174, 45] width 180 height 29
copy div "Manuella Anthony Renoux"
click at [1228, 405] on label "Mobile" at bounding box center [1230, 396] width 296 height 18
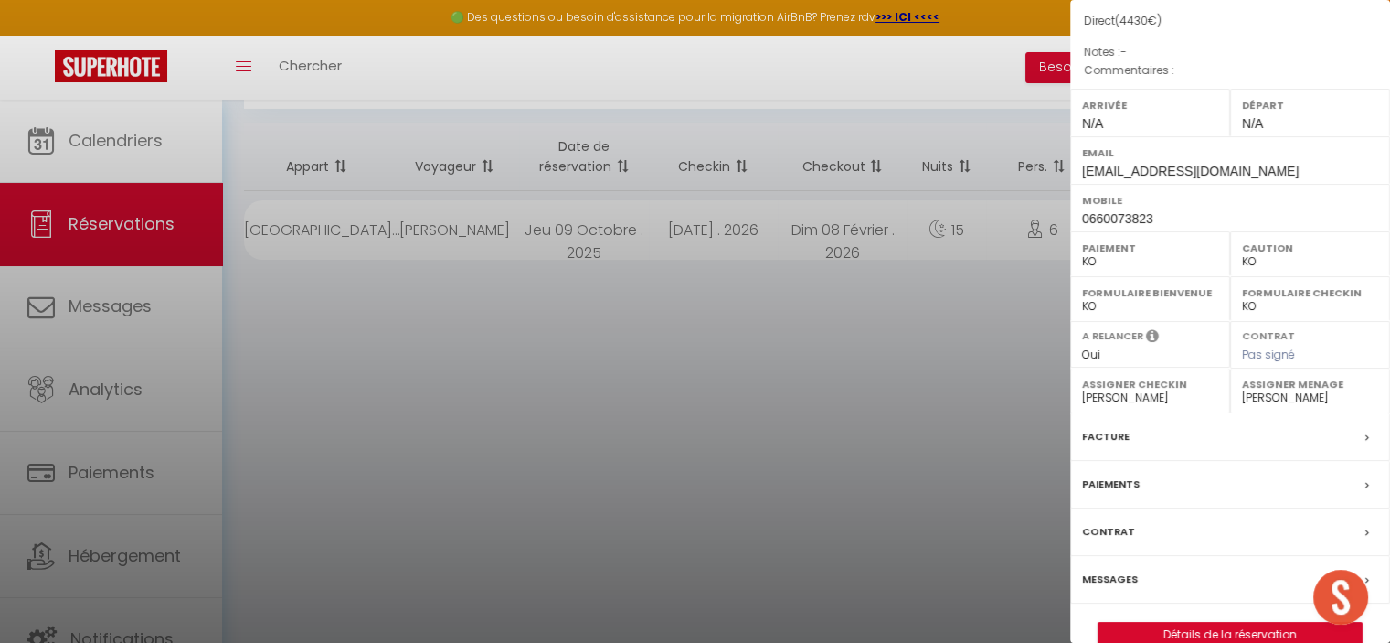
scroll to position [191, 0]
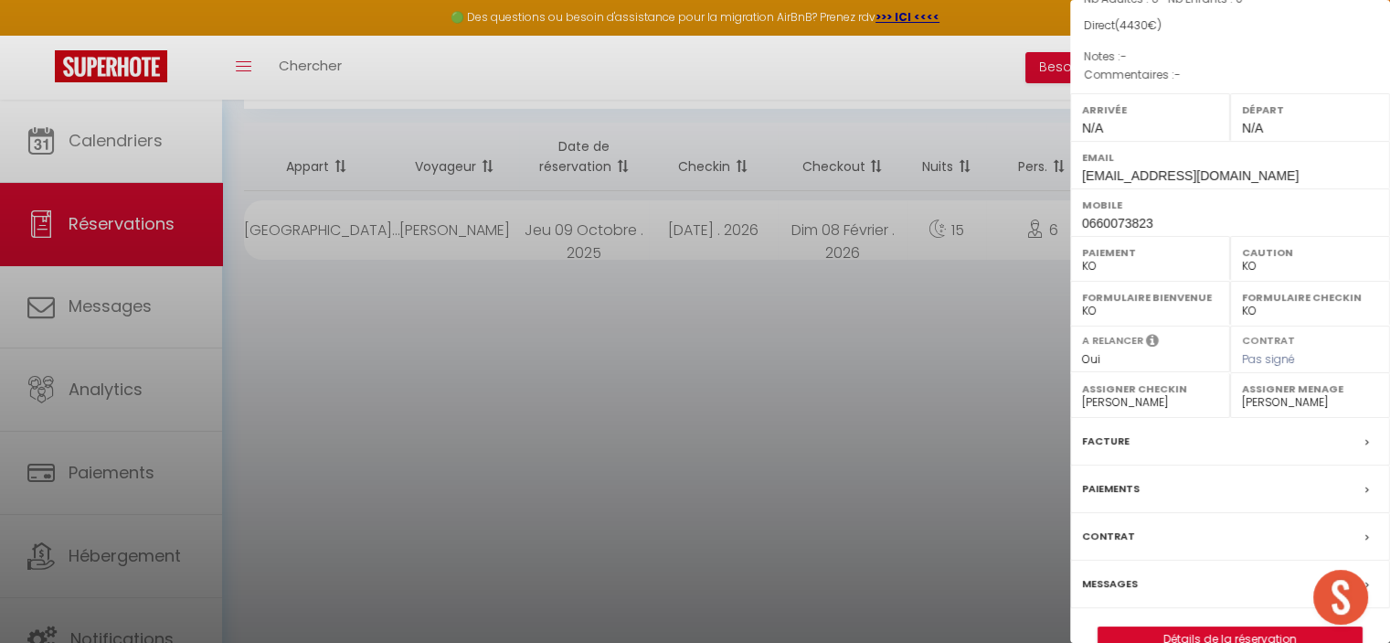
click at [1342, 465] on div "Facture" at bounding box center [1230, 442] width 320 height 48
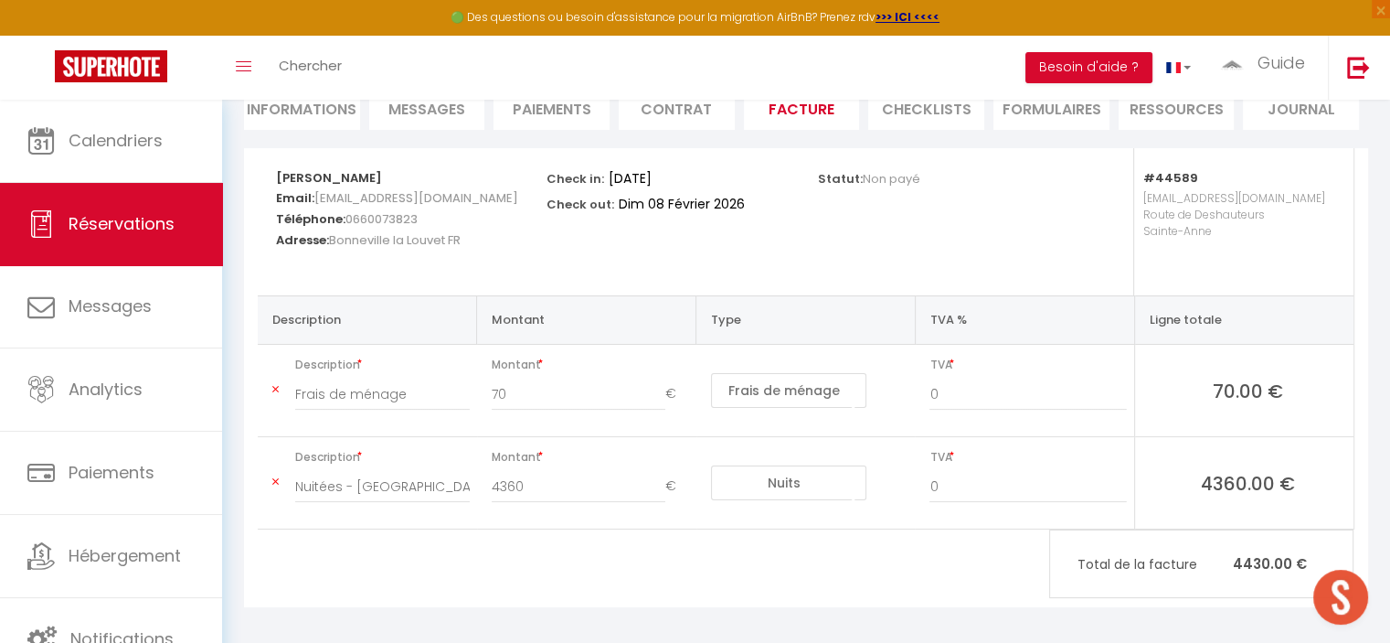
scroll to position [198, 0]
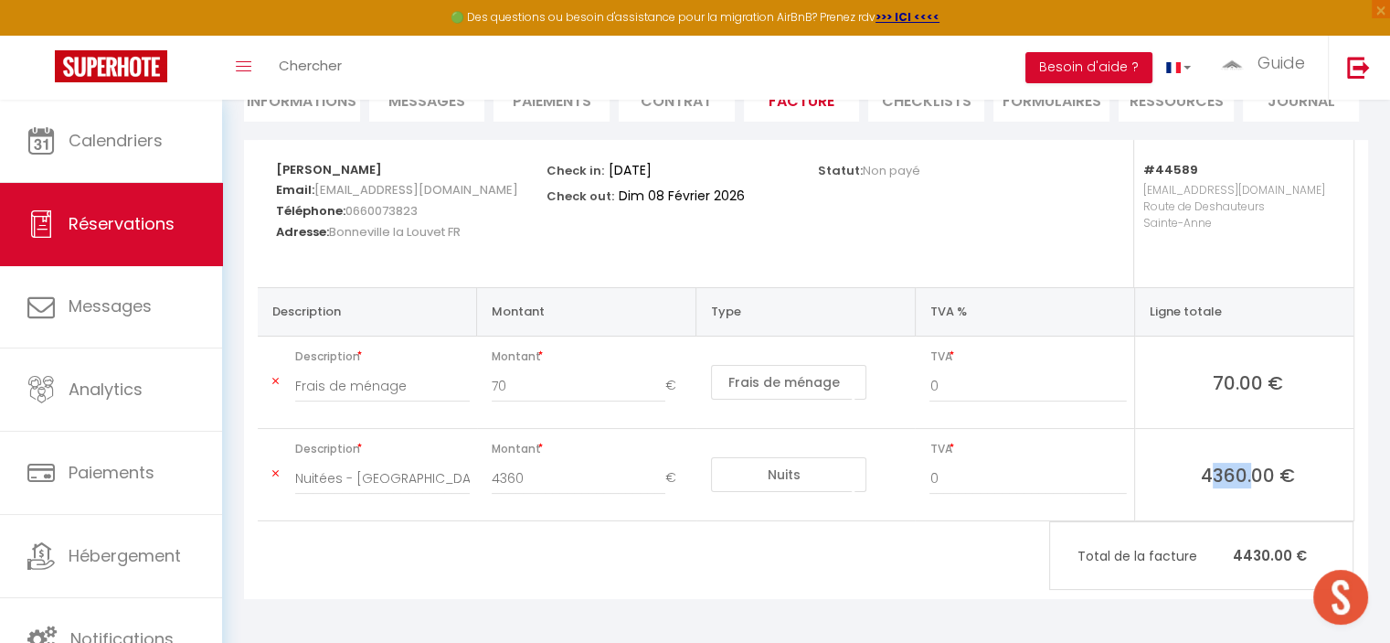
drag, startPoint x: 1200, startPoint y: 475, endPoint x: 1246, endPoint y: 471, distance: 45.9
click at [1246, 471] on span "4360.00 €" at bounding box center [1248, 475] width 197 height 26
copy span "4360"
click at [756, 537] on div "Manuella Anthony Renoux Email: manueantho.renoux@laposte.net Téléphone: 0660073…" at bounding box center [806, 369] width 1124 height 459
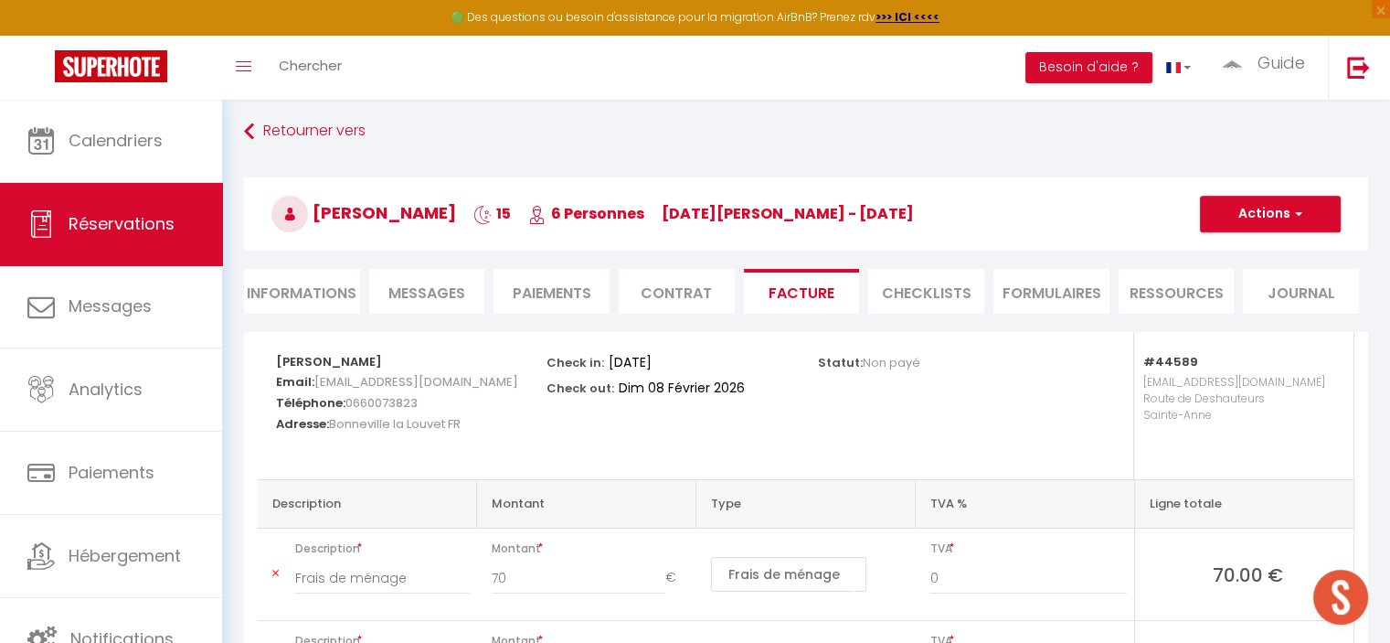
scroll to position [0, 0]
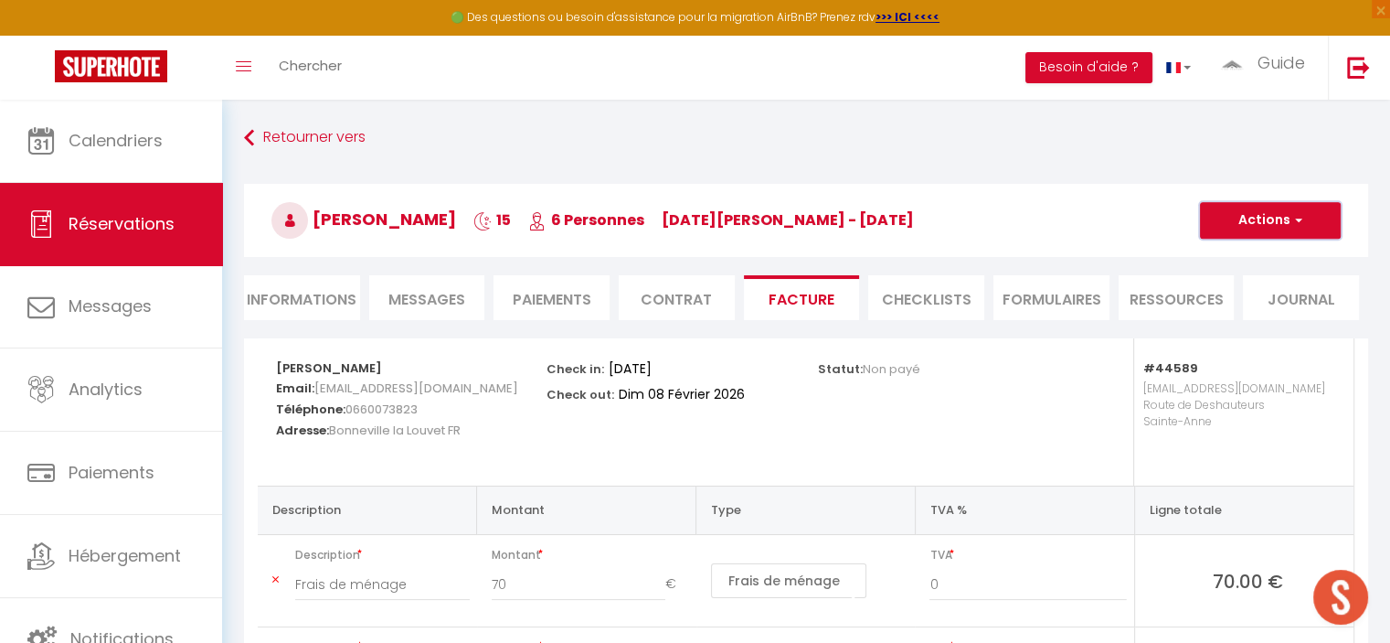
click at [1265, 215] on button "Actions" at bounding box center [1270, 220] width 141 height 37
click at [1251, 282] on link "Aperçu et éditer" at bounding box center [1257, 284] width 154 height 24
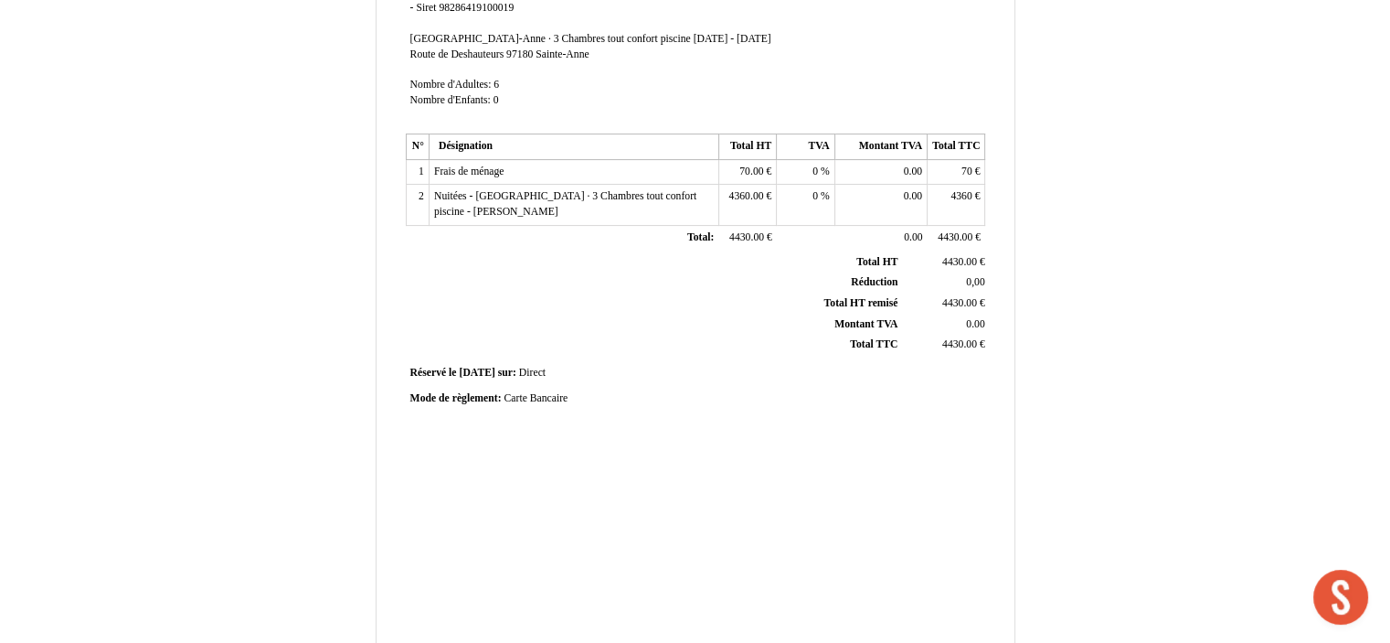
scroll to position [460, 0]
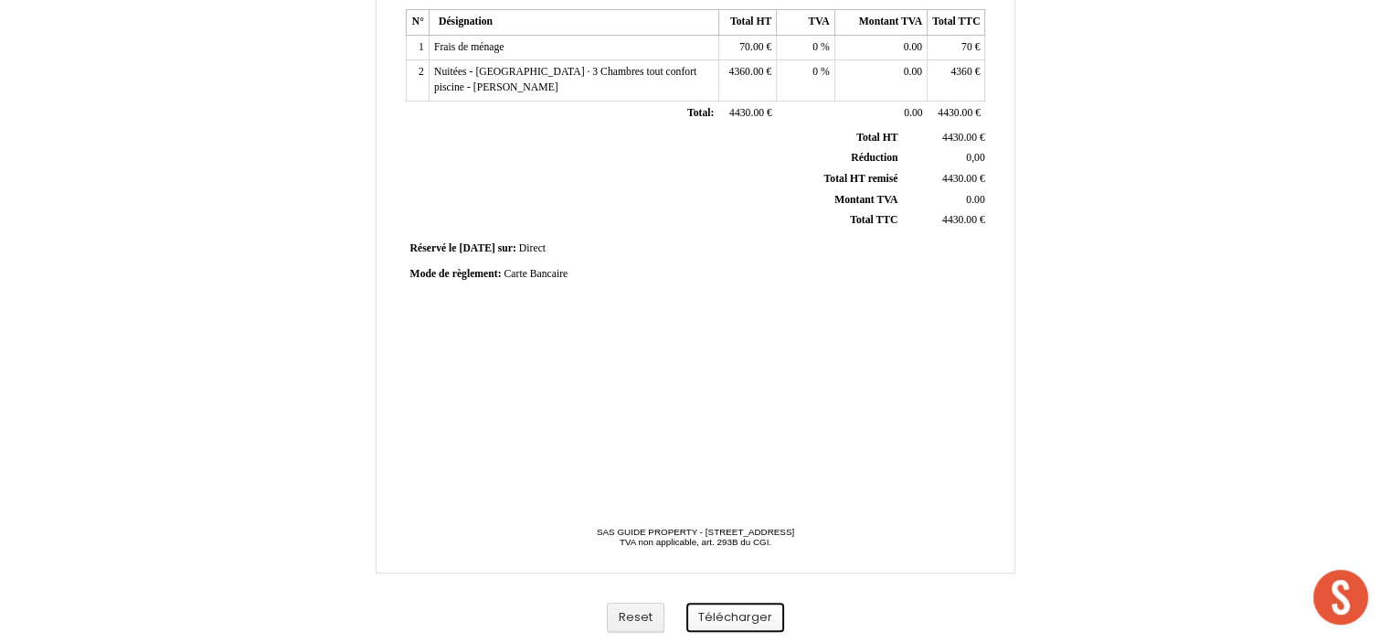
click at [746, 616] on button "Télécharger" at bounding box center [736, 617] width 98 height 30
